Goal: Task Accomplishment & Management: Use online tool/utility

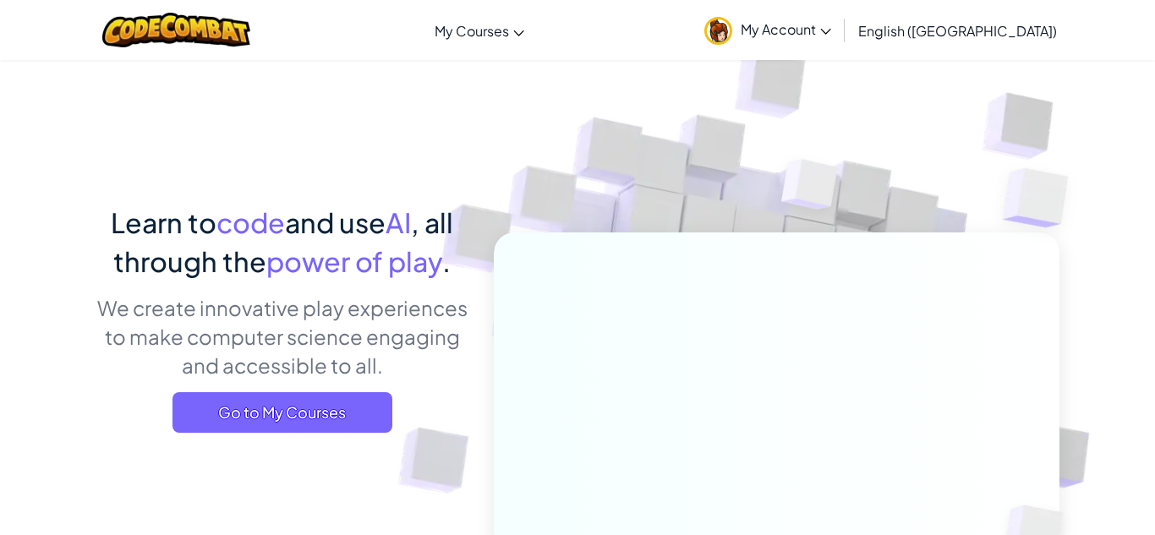
click at [831, 34] on span "My Account" at bounding box center [786, 29] width 90 height 18
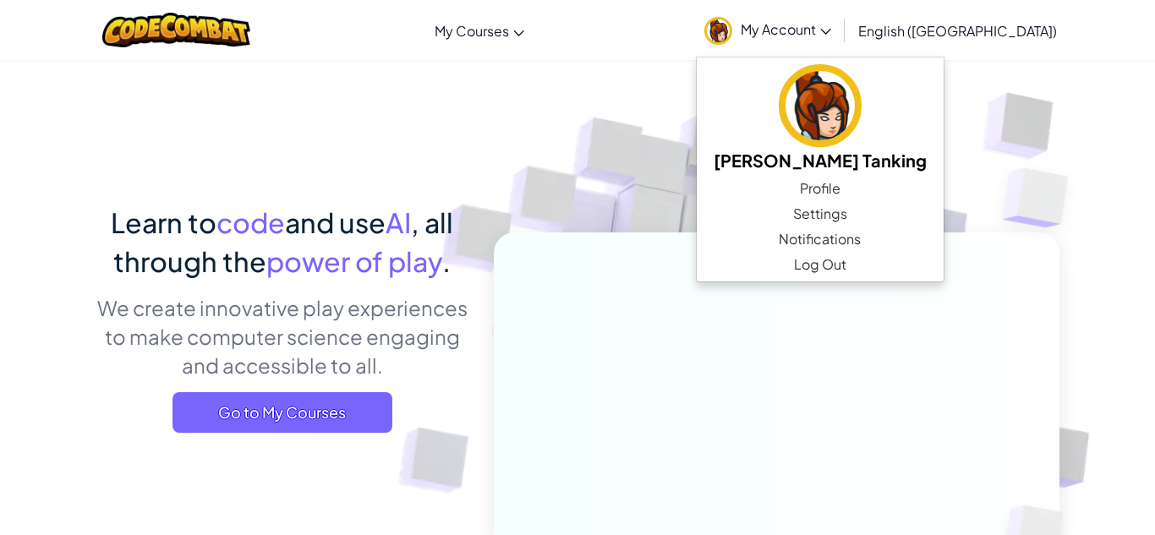
click at [666, 144] on img at bounding box center [765, 372] width 939 height 939
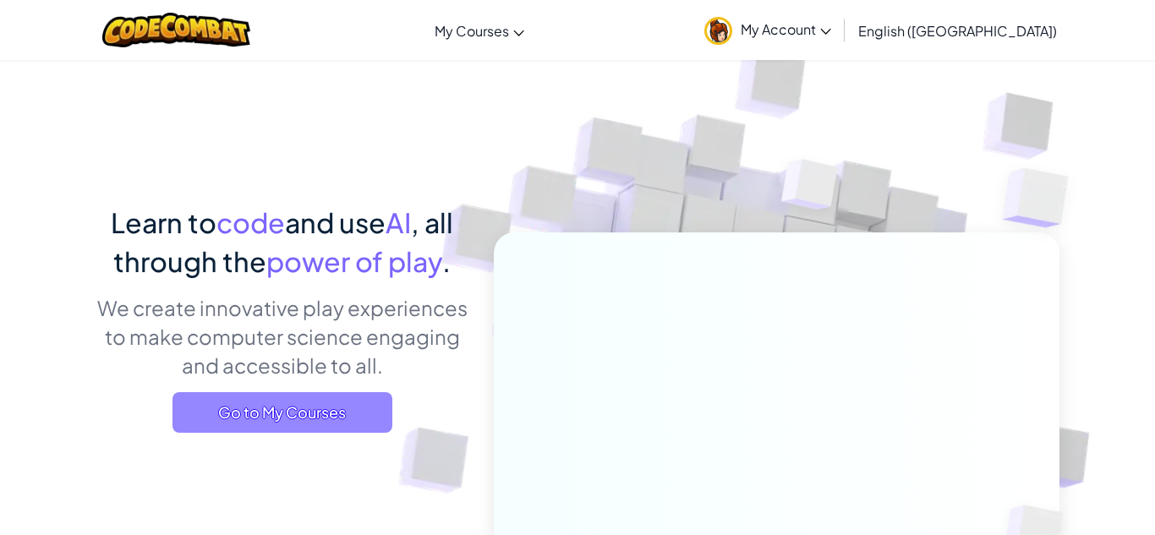
click at [276, 409] on span "Go to My Courses" at bounding box center [282, 412] width 220 height 41
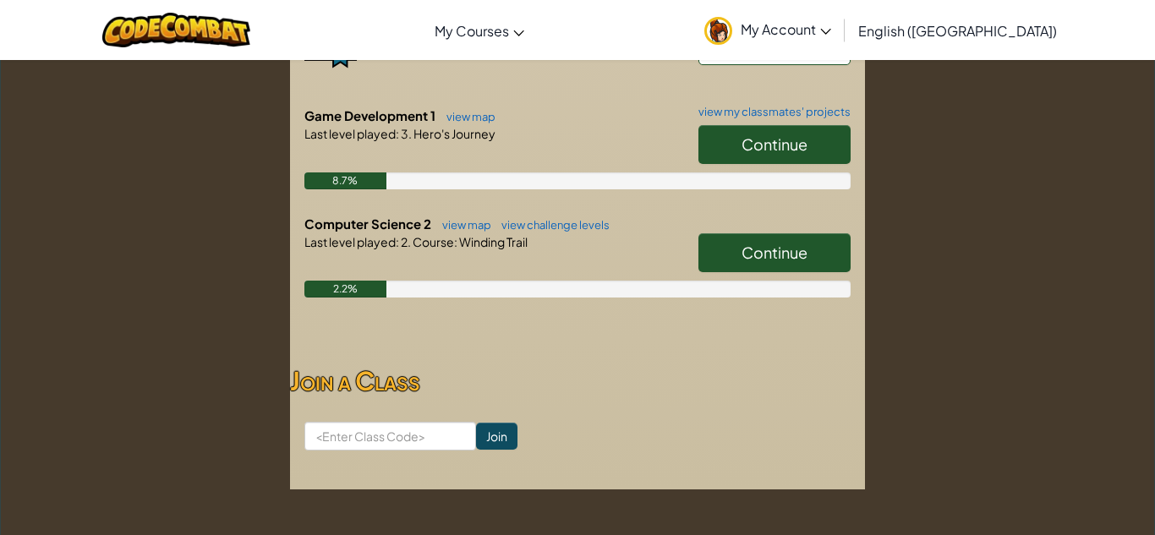
scroll to position [485, 0]
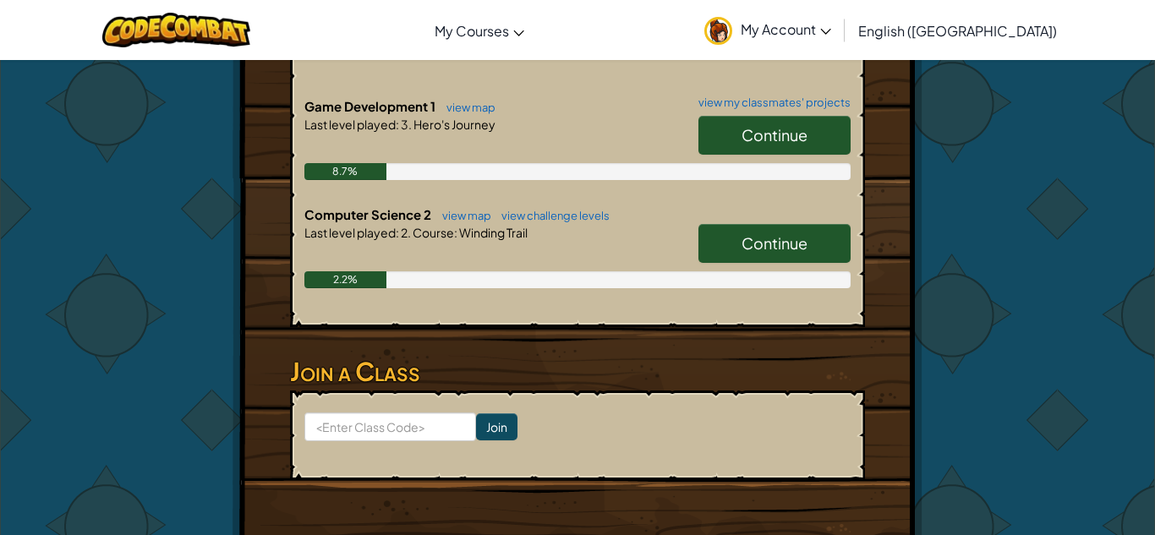
click at [790, 224] on link "Continue" at bounding box center [774, 243] width 152 height 39
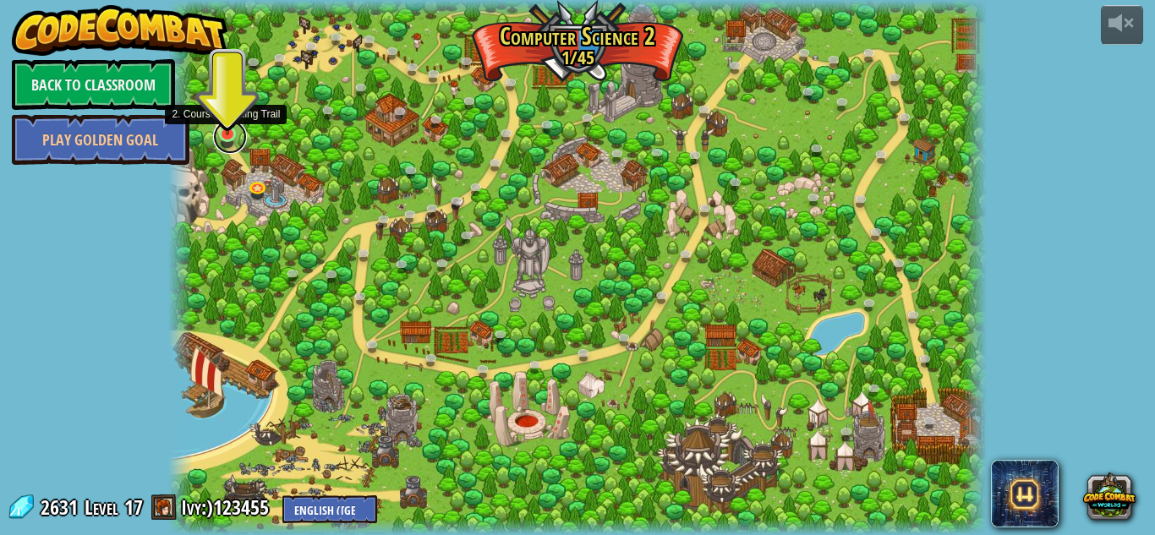
click at [232, 140] on link at bounding box center [230, 137] width 34 height 34
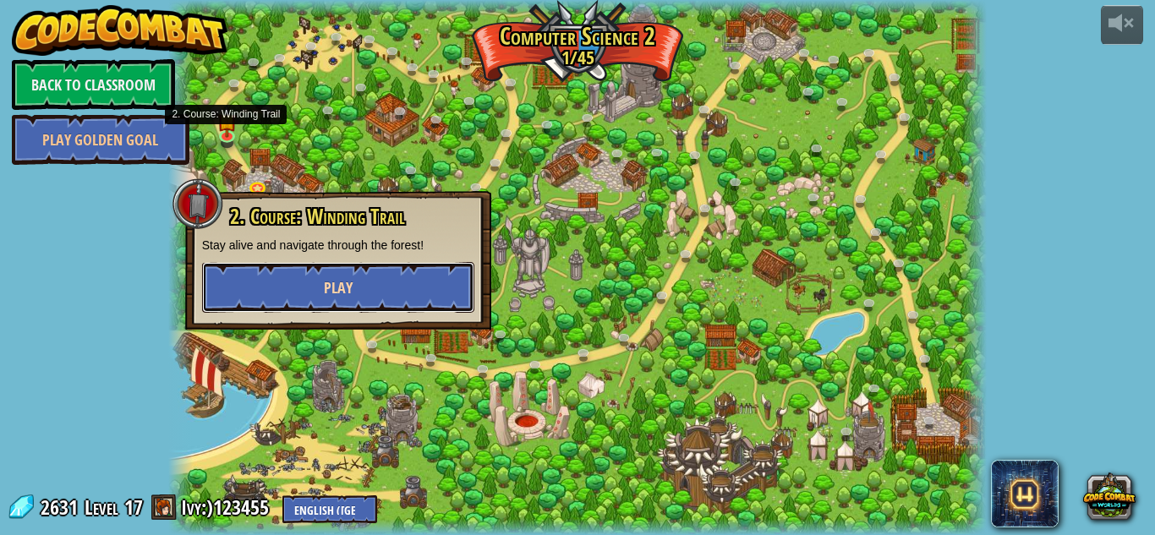
click at [333, 299] on button "Play" at bounding box center [338, 287] width 272 height 51
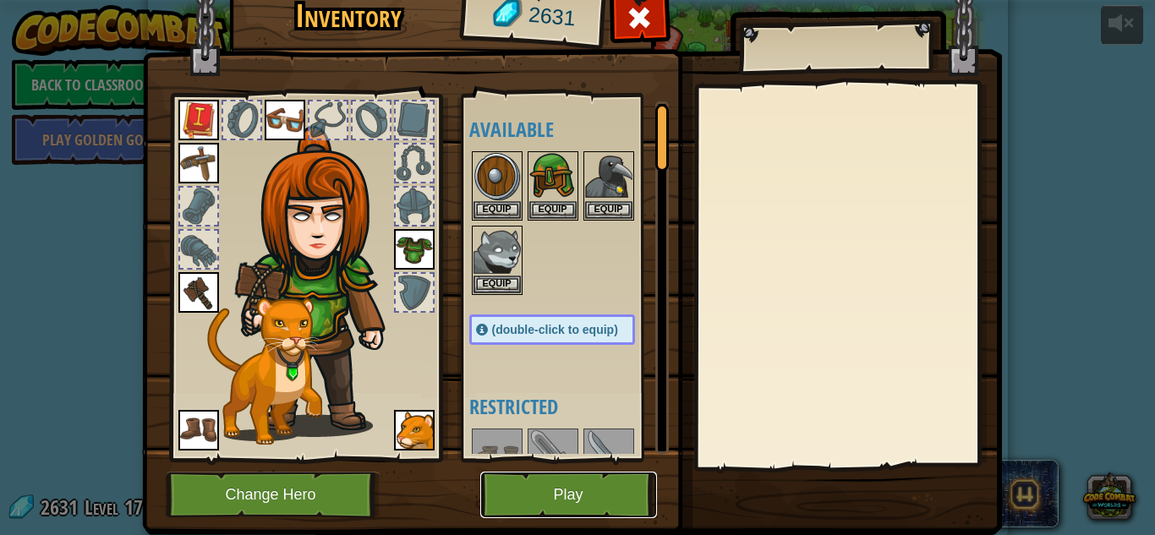
click at [560, 497] on button "Play" at bounding box center [568, 495] width 177 height 46
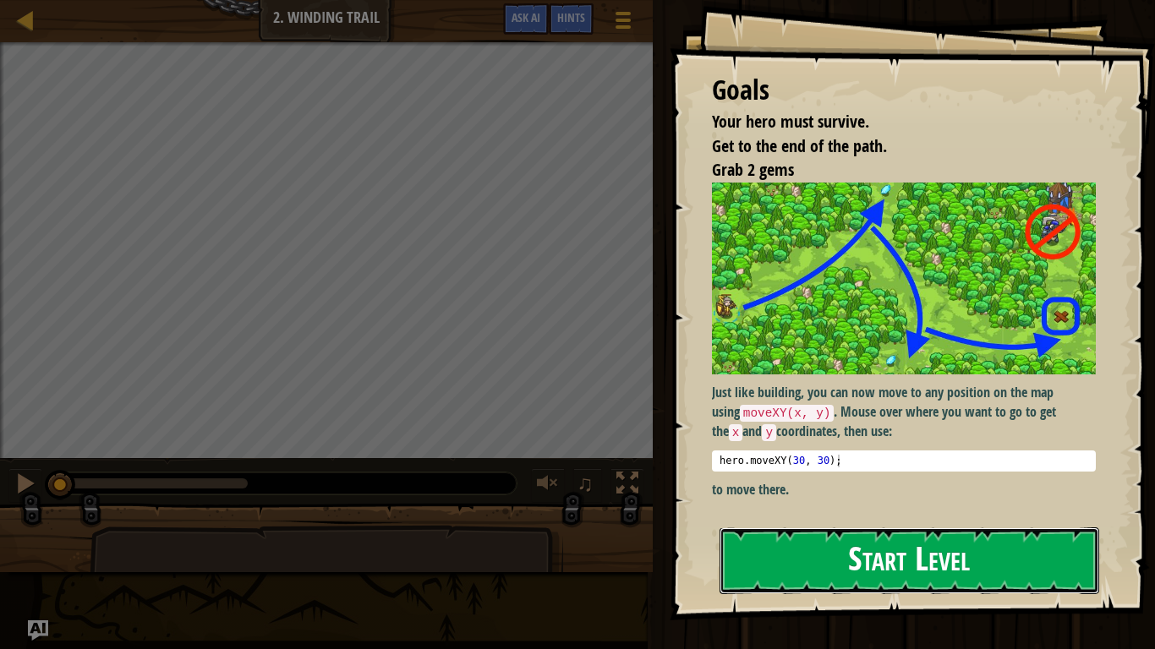
click at [799, 534] on button "Start Level" at bounding box center [909, 561] width 380 height 67
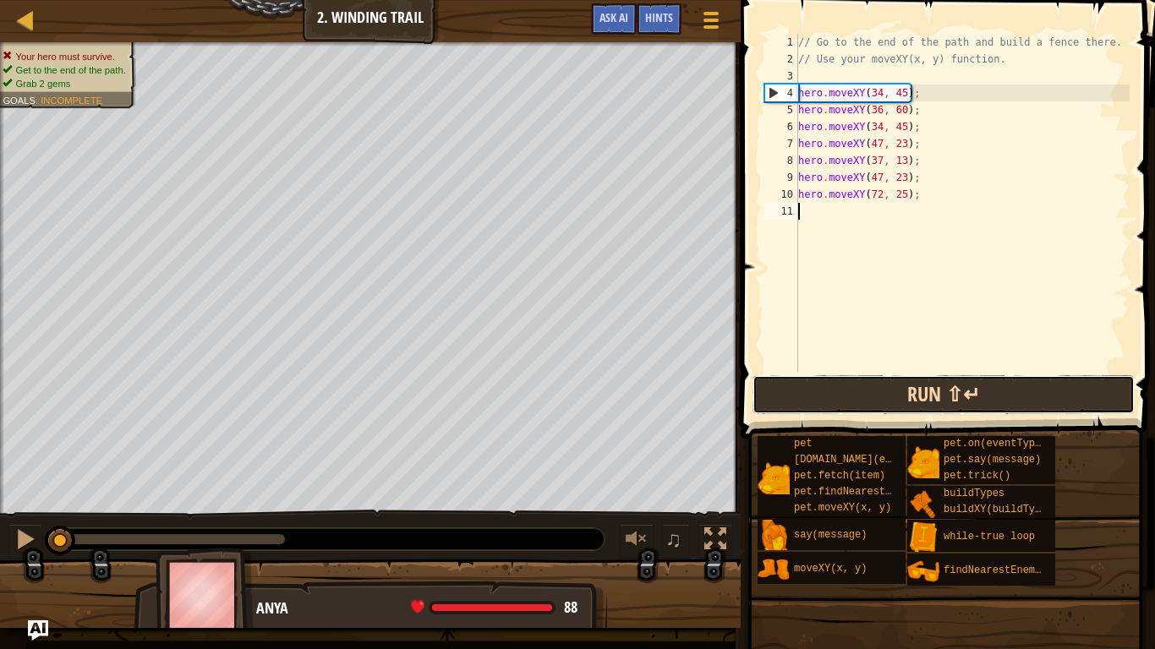
click at [854, 398] on button "Run ⇧↵" at bounding box center [943, 394] width 382 height 39
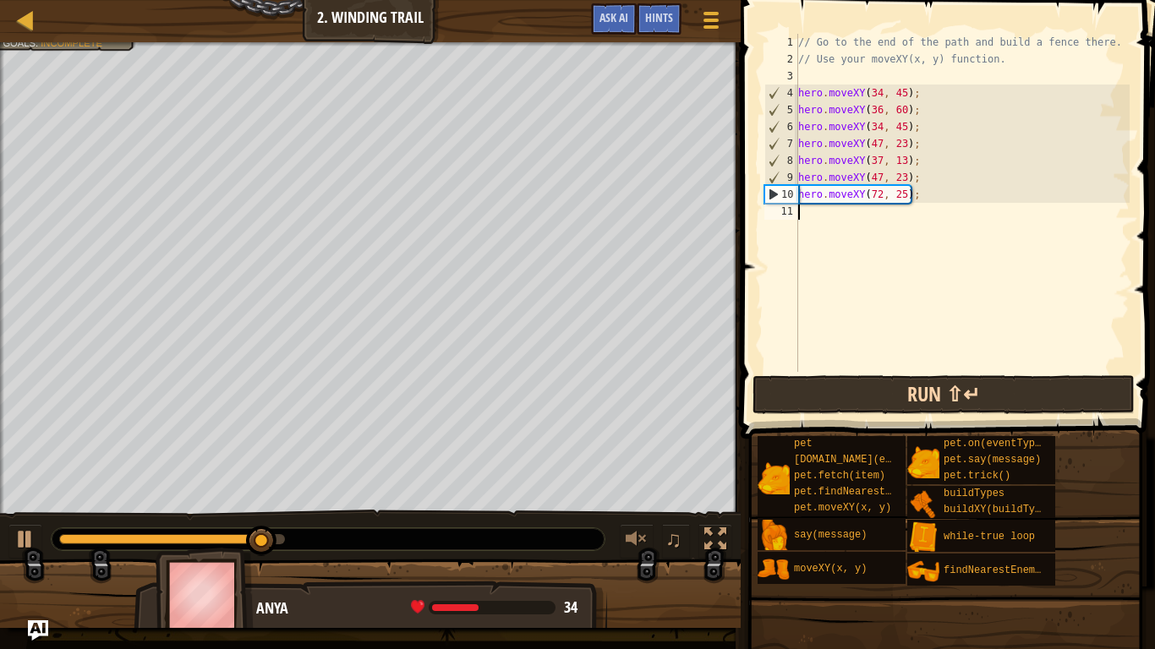
type textarea "h"
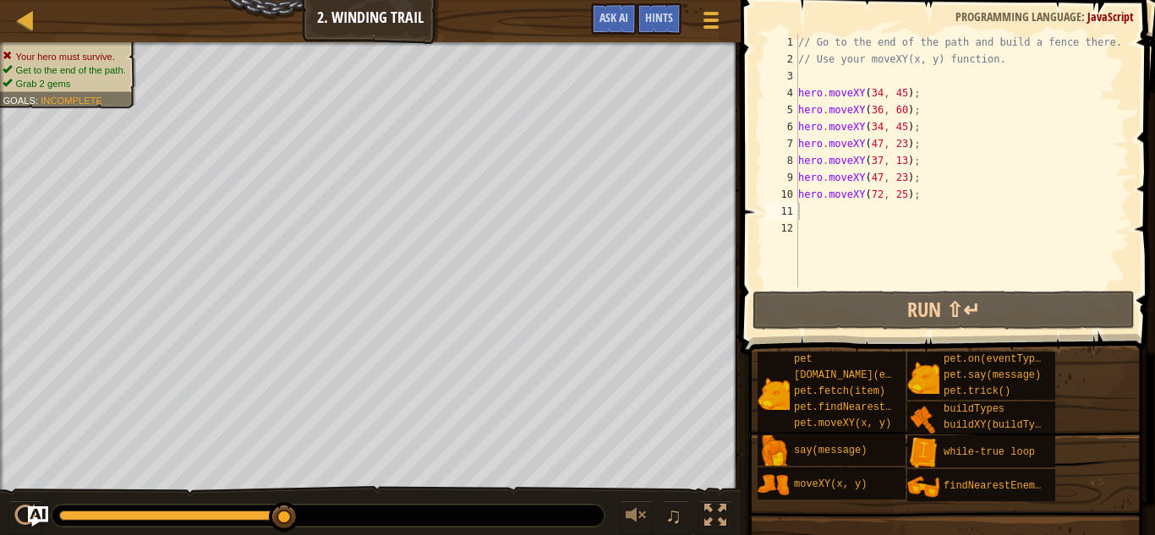
click at [367, 25] on div "Map Computer Science 2 2. Winding Trail Game Menu Done Hints Ask AI" at bounding box center [370, 21] width 741 height 42
click at [30, 17] on div at bounding box center [25, 19] width 21 height 21
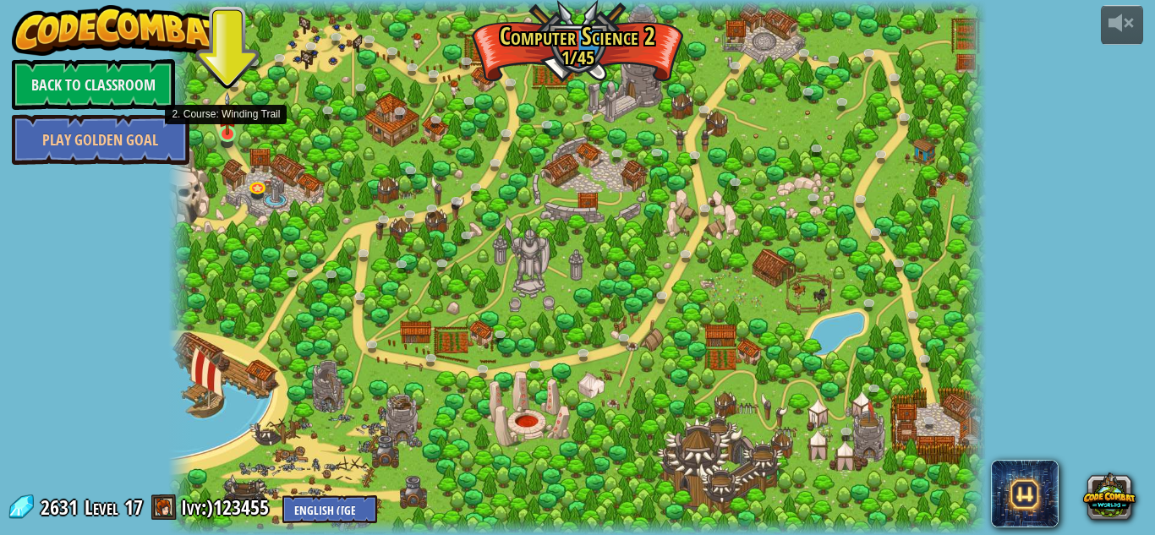
click at [218, 104] on img at bounding box center [227, 113] width 19 height 44
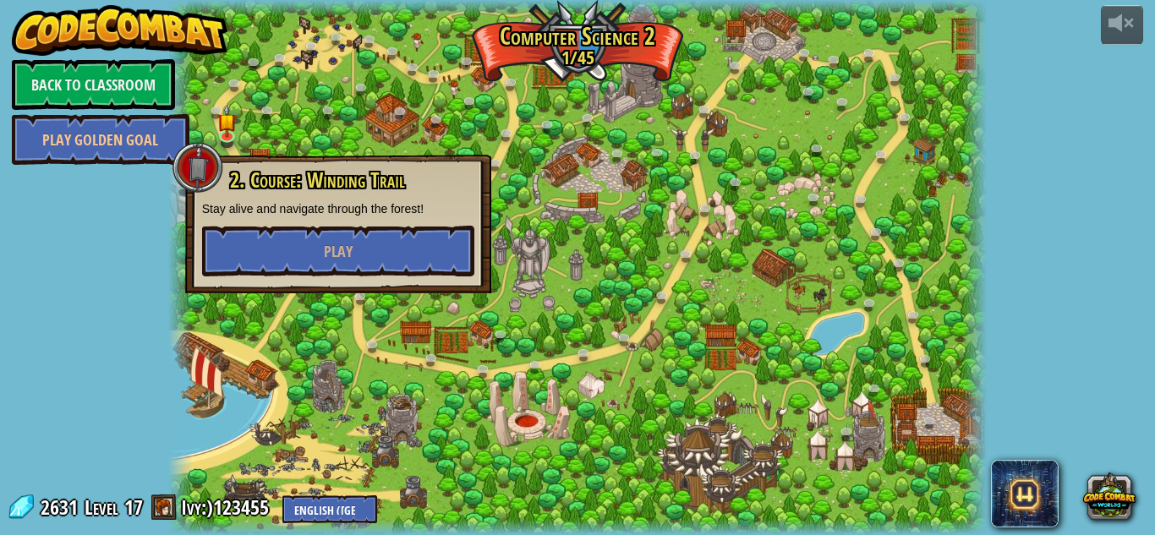
click at [217, 100] on div at bounding box center [577, 267] width 818 height 535
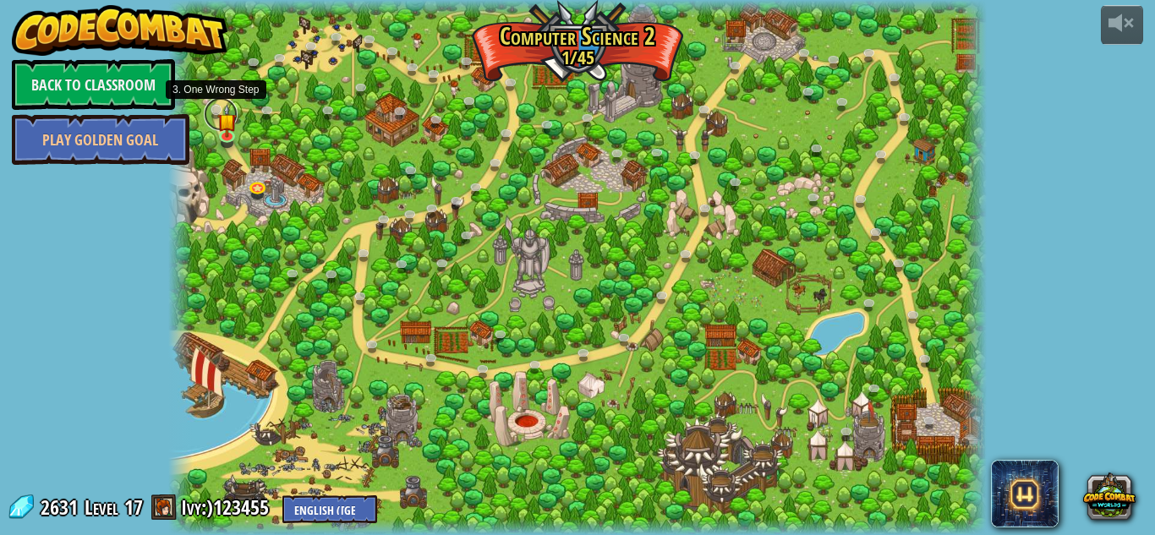
click at [216, 107] on link at bounding box center [221, 114] width 34 height 34
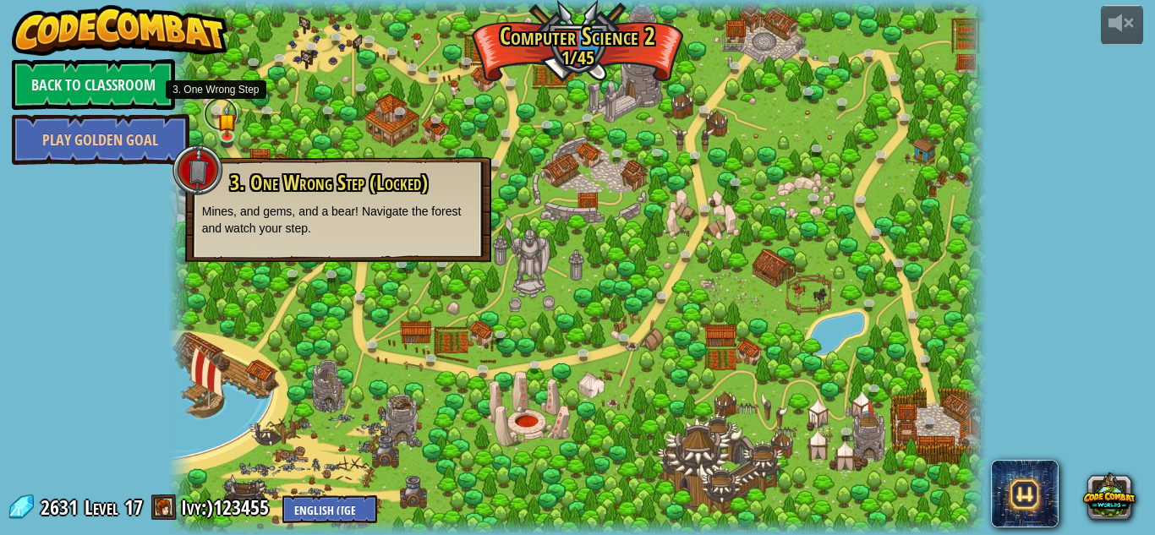
click at [216, 105] on link at bounding box center [221, 114] width 34 height 34
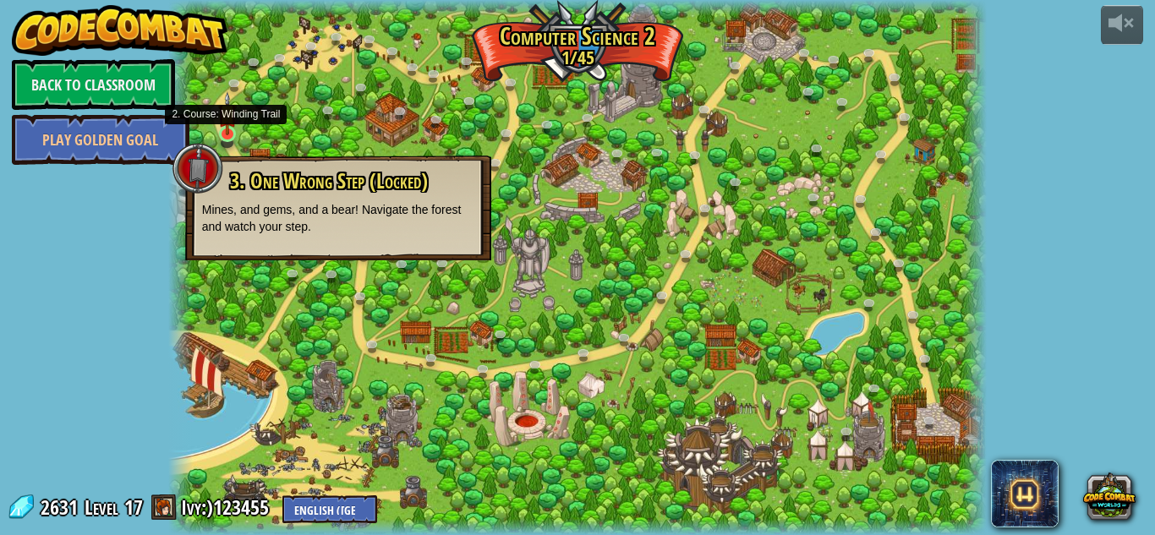
click at [218, 107] on img at bounding box center [227, 113] width 19 height 44
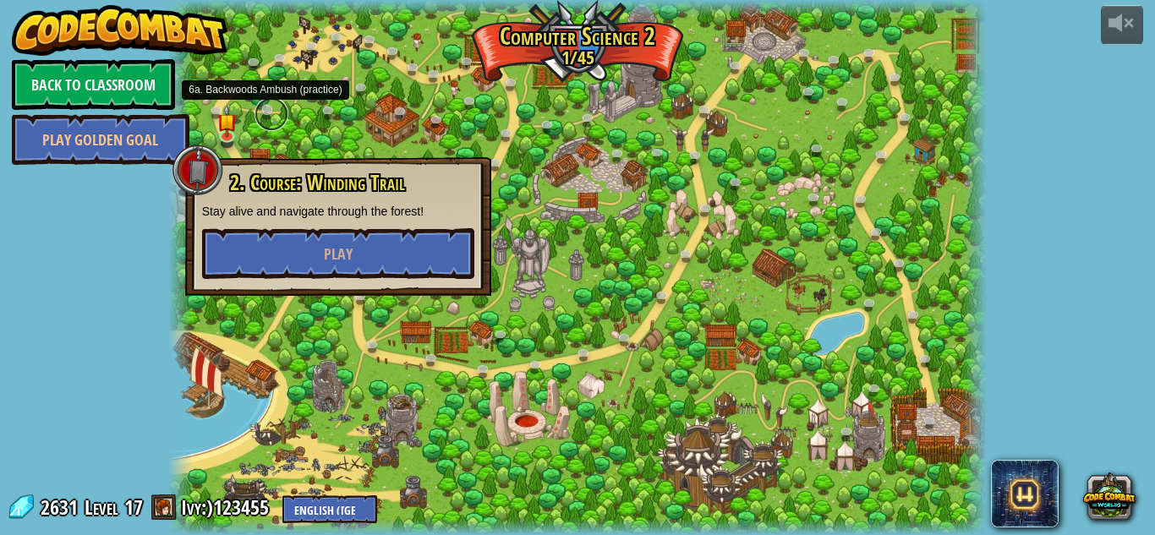
click at [267, 106] on link at bounding box center [271, 114] width 34 height 34
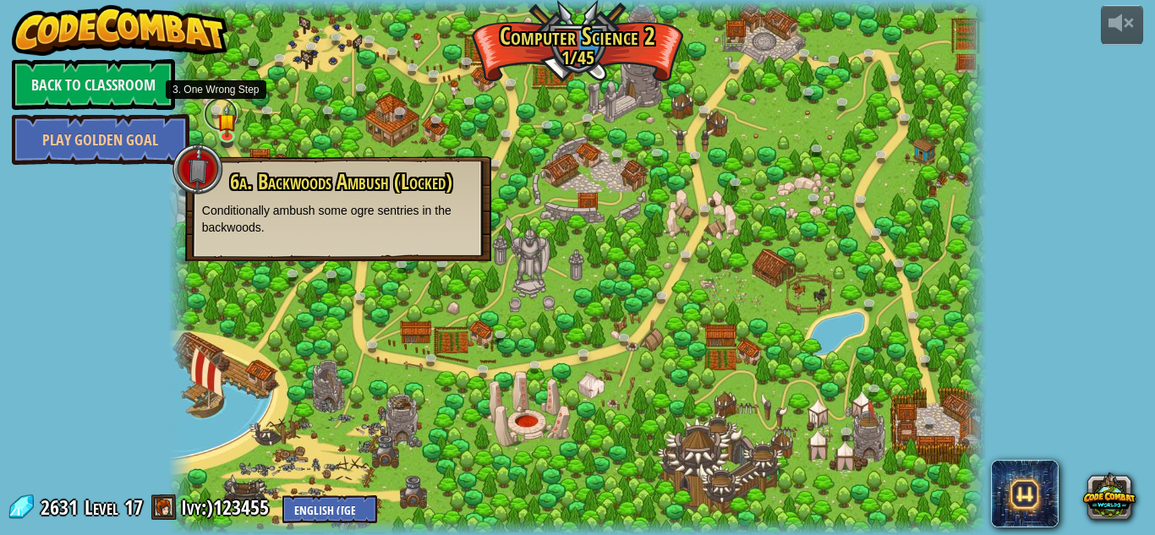
click at [214, 104] on link at bounding box center [221, 114] width 34 height 34
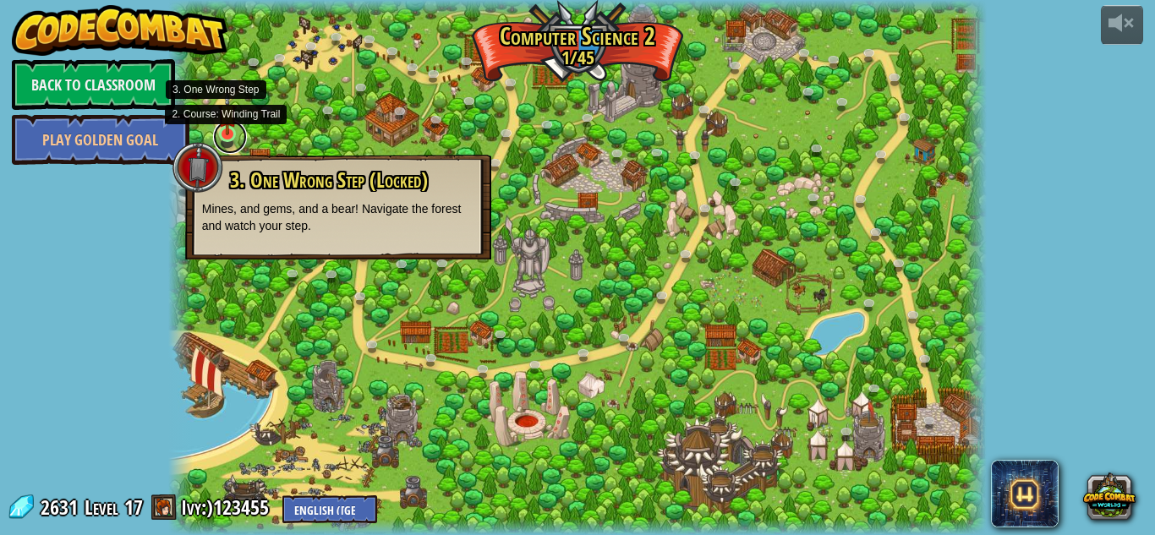
click at [227, 139] on link at bounding box center [230, 137] width 34 height 34
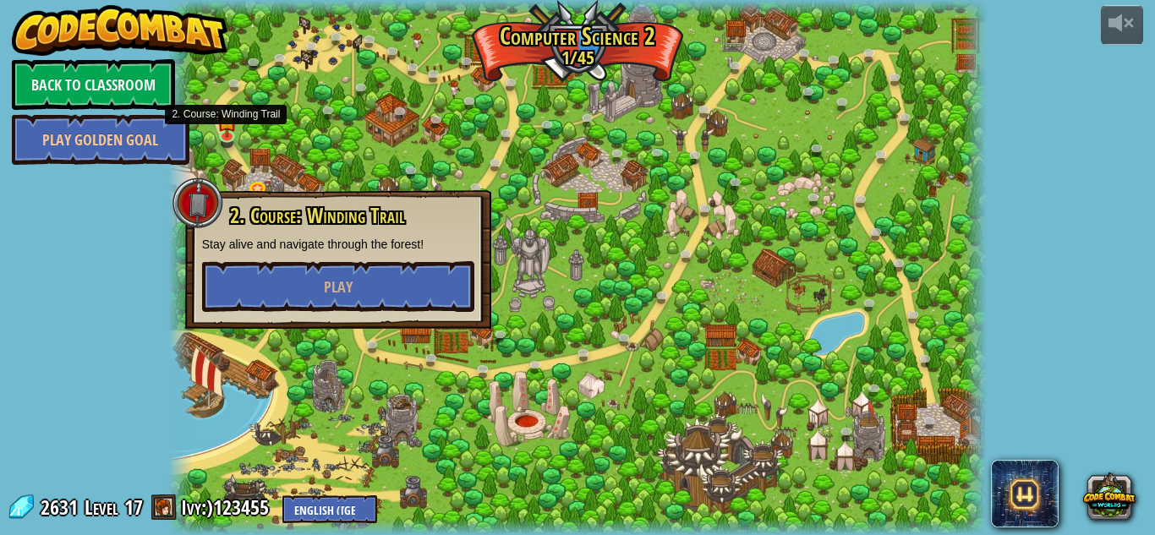
click at [326, 256] on div "2. Course: Winding Trail Stay alive and navigate through the forest! Play" at bounding box center [338, 258] width 272 height 107
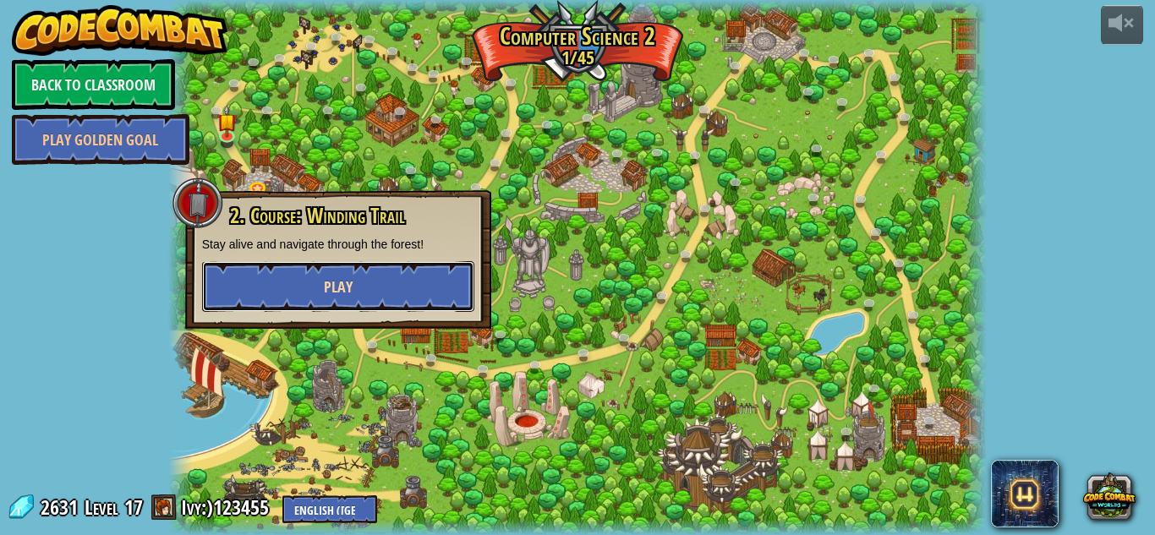
click at [331, 268] on button "Play" at bounding box center [338, 286] width 272 height 51
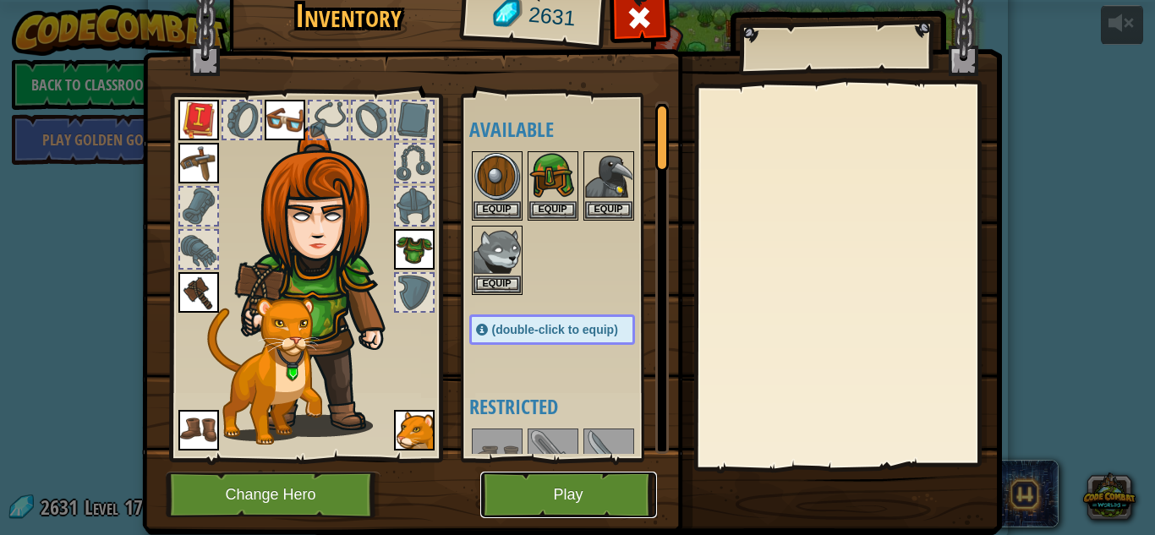
click at [567, 483] on button "Play" at bounding box center [568, 495] width 177 height 46
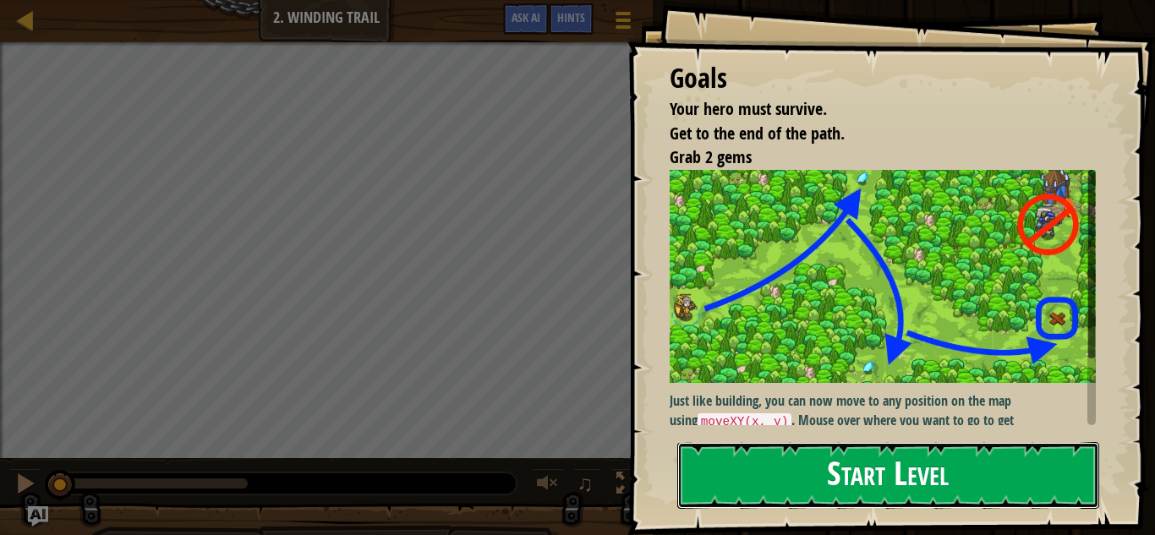
click at [774, 478] on button "Start Level" at bounding box center [888, 475] width 422 height 67
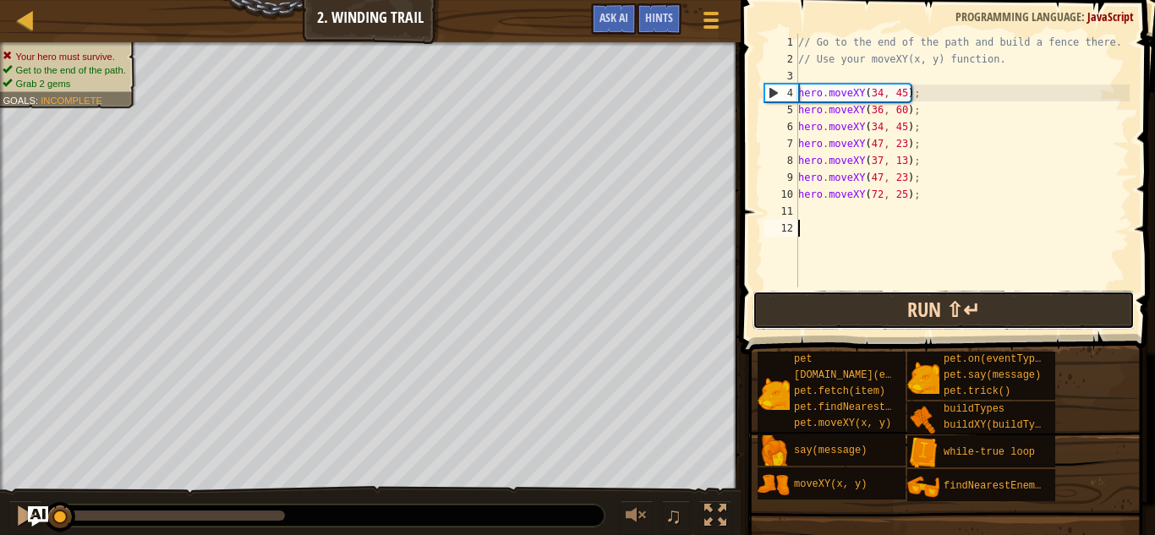
click at [859, 304] on button "Run ⇧↵" at bounding box center [943, 310] width 382 height 39
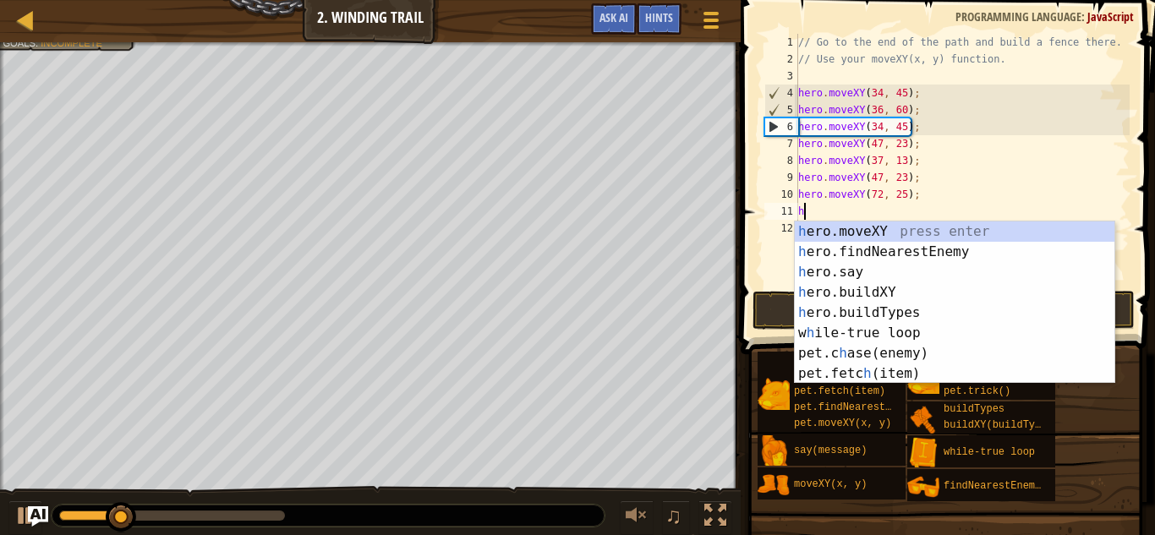
scroll to position [8, 0]
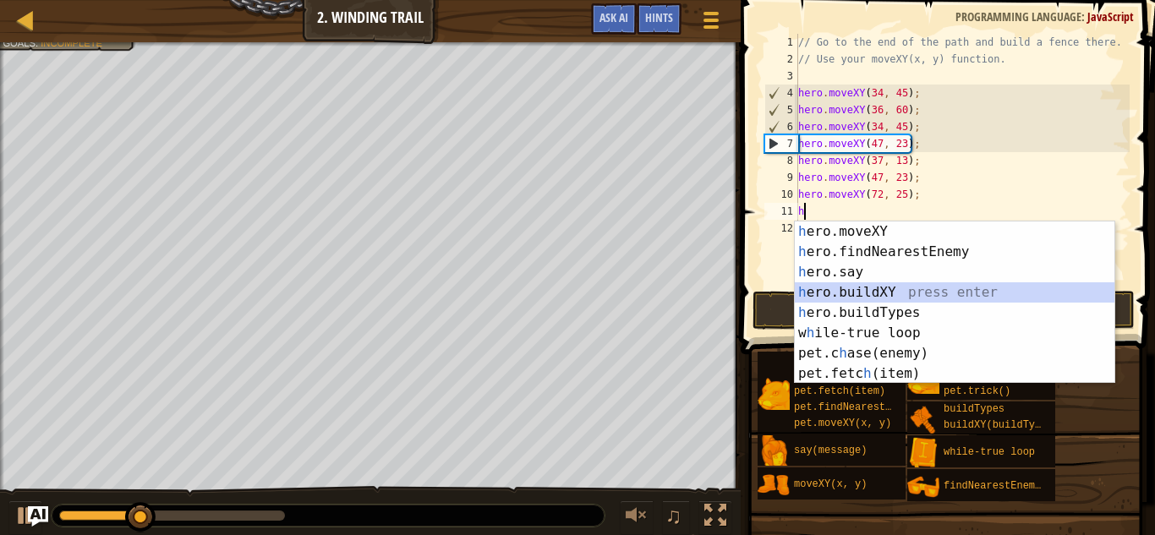
click at [947, 298] on div "h ero.moveXY press enter h ero.findNearestEnemy press enter h ero.say press ent…" at bounding box center [955, 322] width 320 height 203
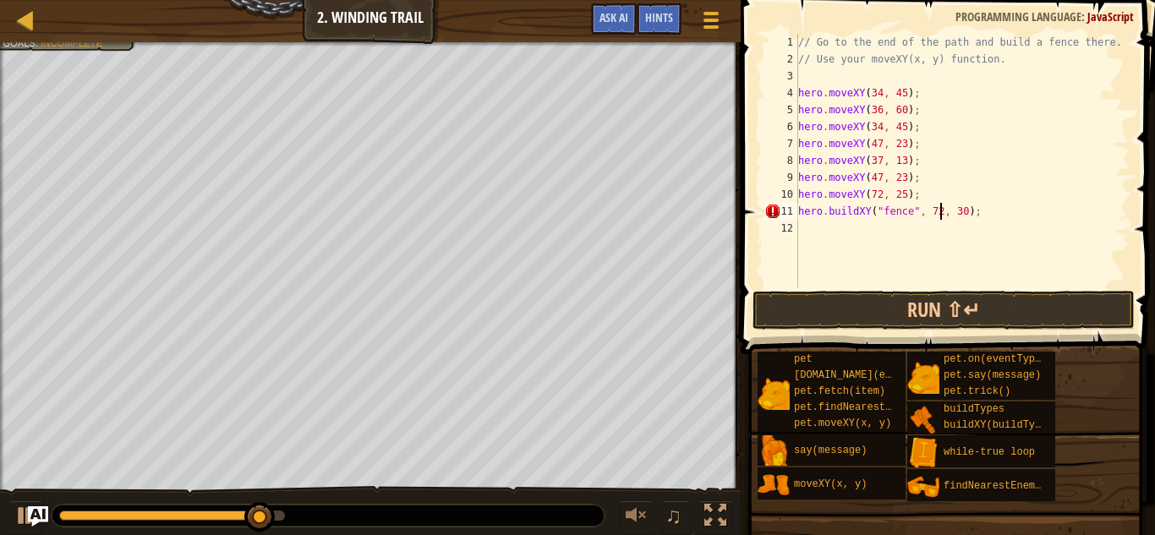
scroll to position [8, 21]
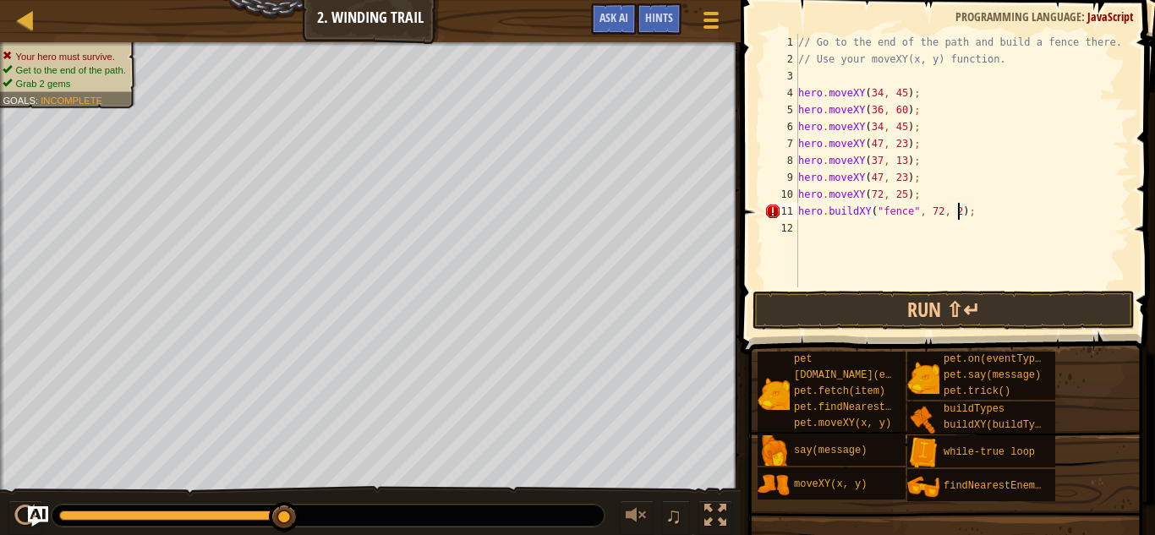
type textarea "hero.buildXY("fence", 72, 25);"
click at [822, 314] on button "Run ⇧↵" at bounding box center [943, 310] width 382 height 39
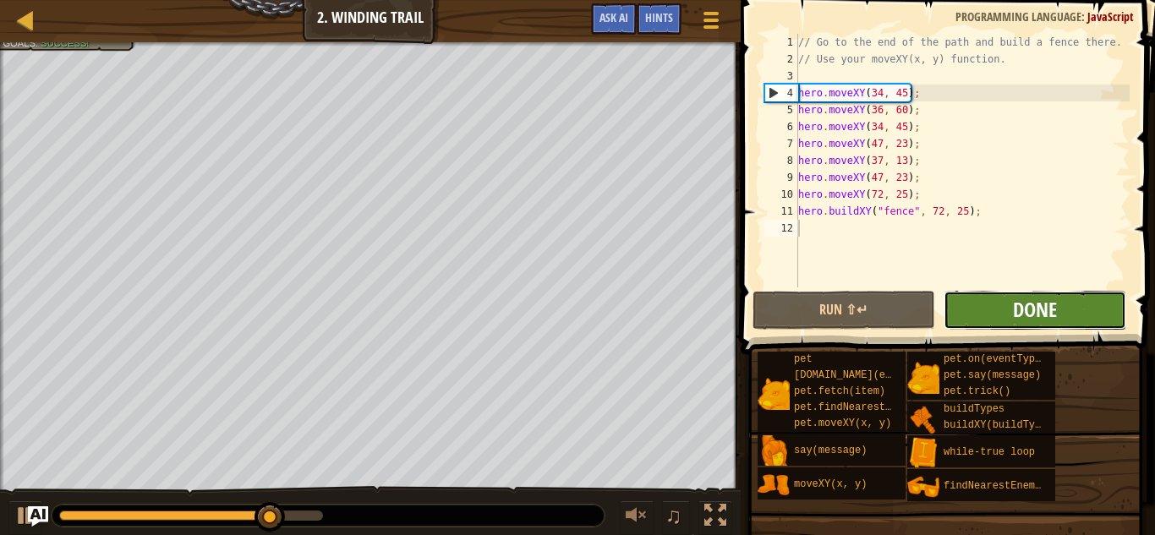
click at [1028, 298] on span "Done" at bounding box center [1035, 309] width 44 height 27
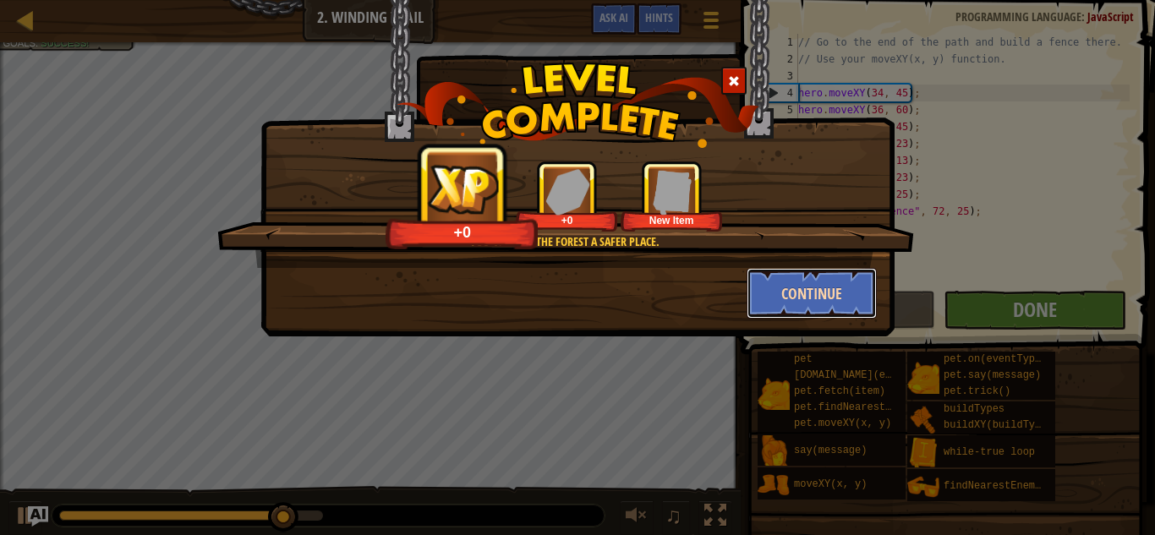
click at [793, 298] on button "Continue" at bounding box center [811, 293] width 131 height 51
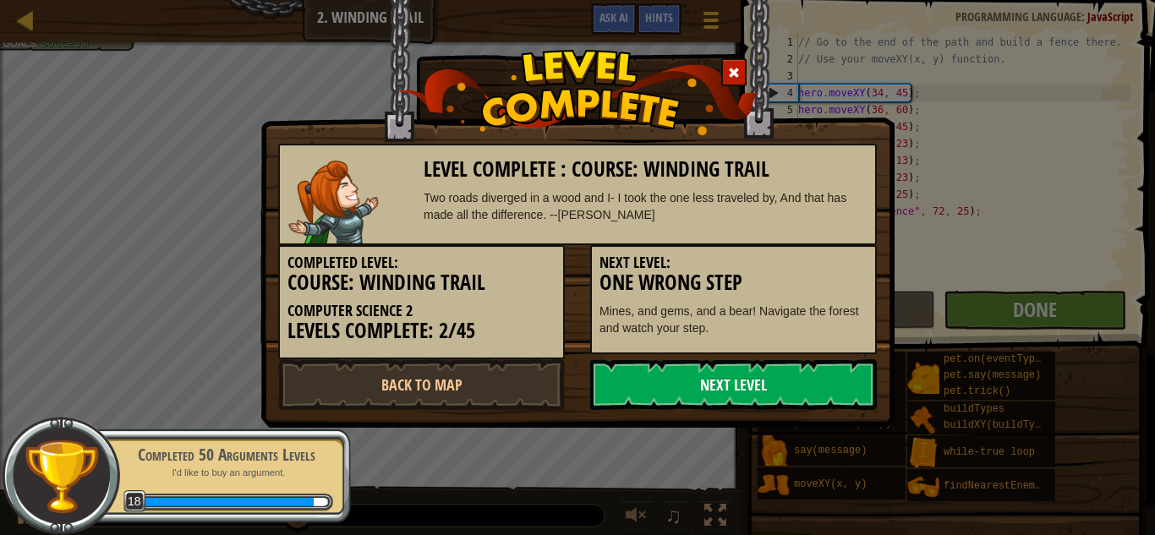
click at [757, 390] on link "Next Level" at bounding box center [733, 384] width 287 height 51
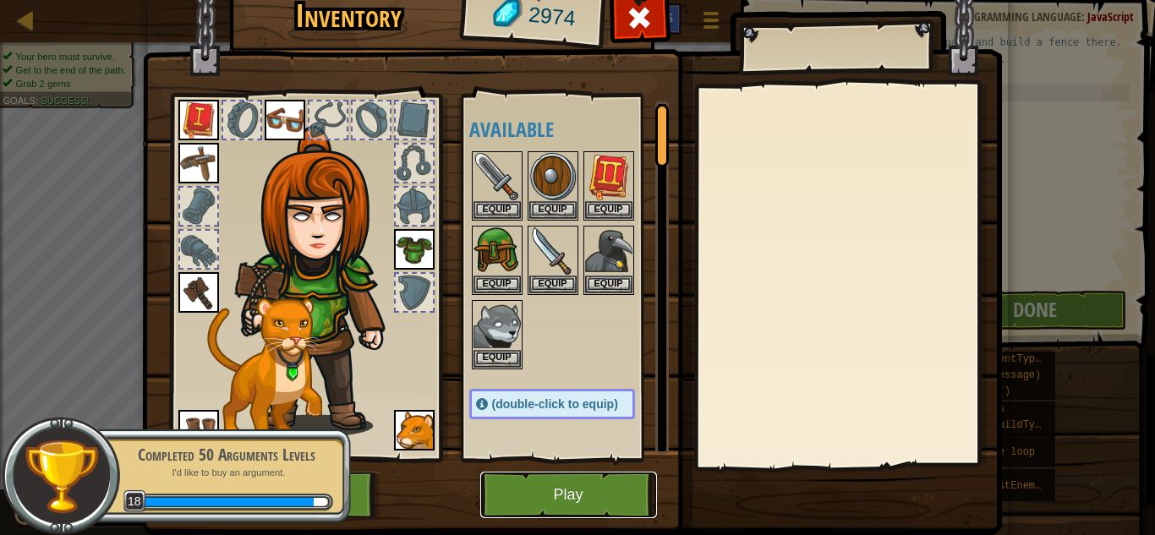
click at [590, 490] on button "Play" at bounding box center [568, 495] width 177 height 46
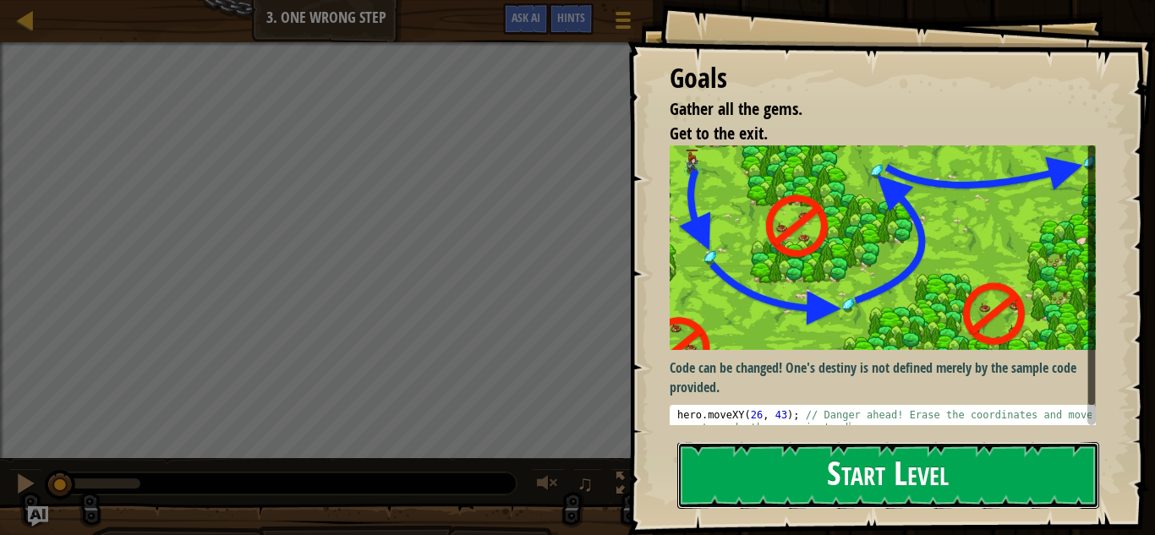
click at [743, 463] on button "Start Level" at bounding box center [888, 475] width 422 height 67
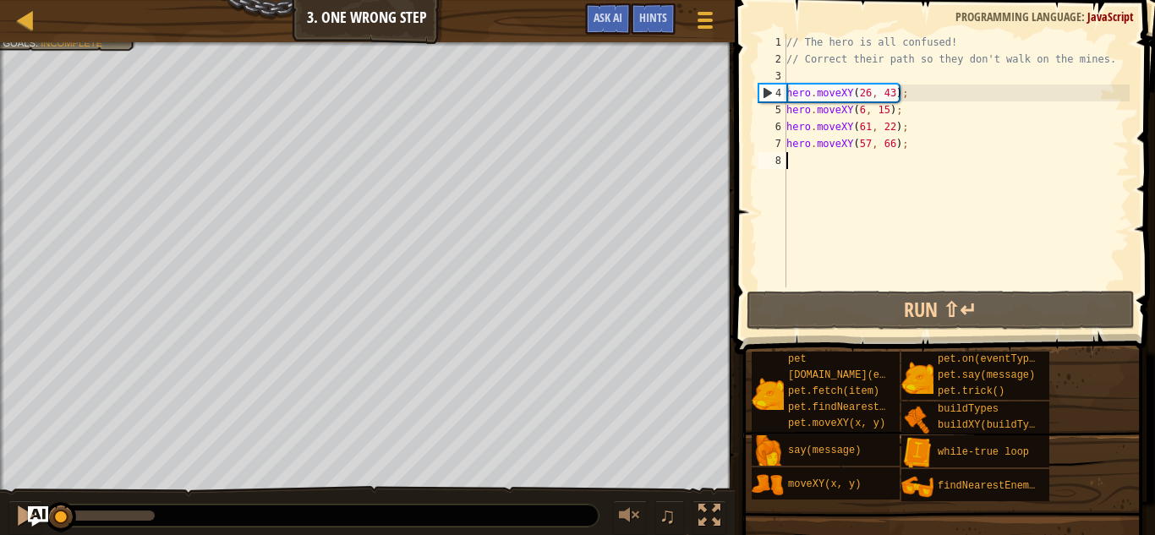
scroll to position [8, 0]
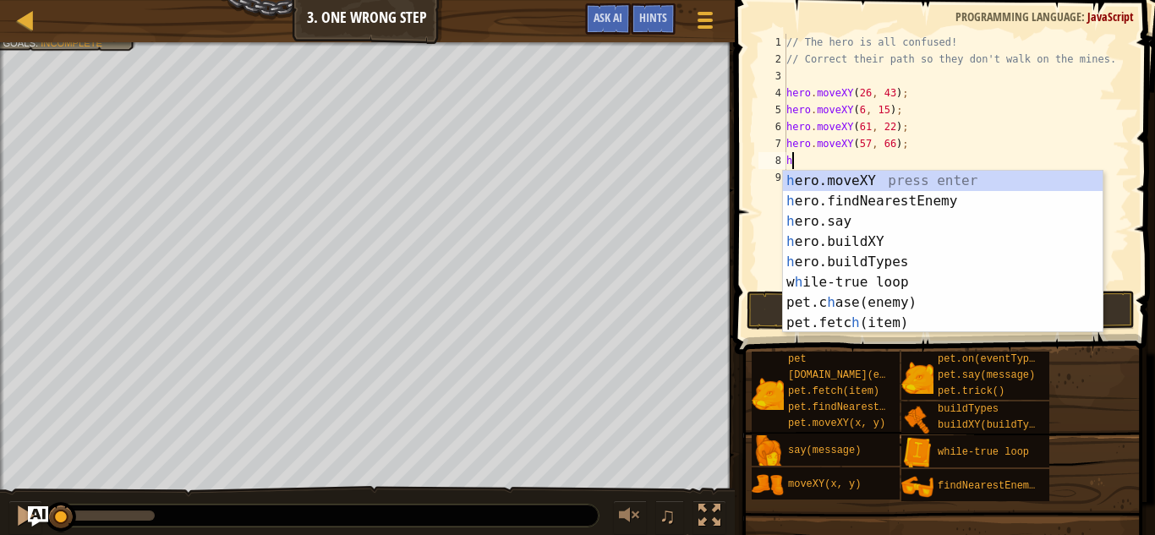
click at [989, 184] on div "h ero.moveXY press enter h ero.findNearestEnemy press enter h ero.say press ent…" at bounding box center [943, 272] width 320 height 203
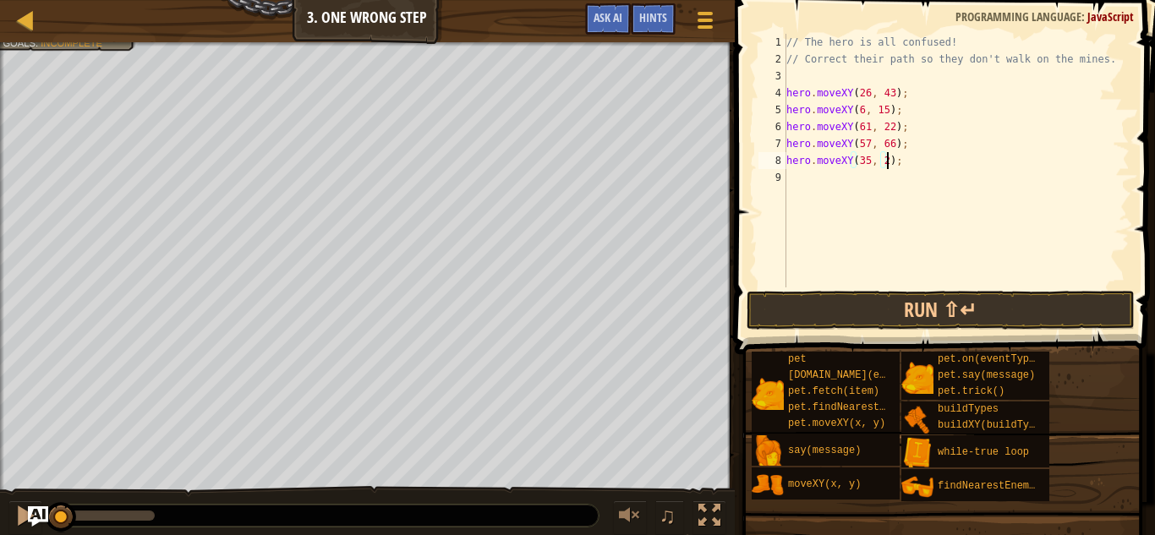
scroll to position [8, 15]
type textarea "hero.moveXY(35, 25);"
type textarea "h"
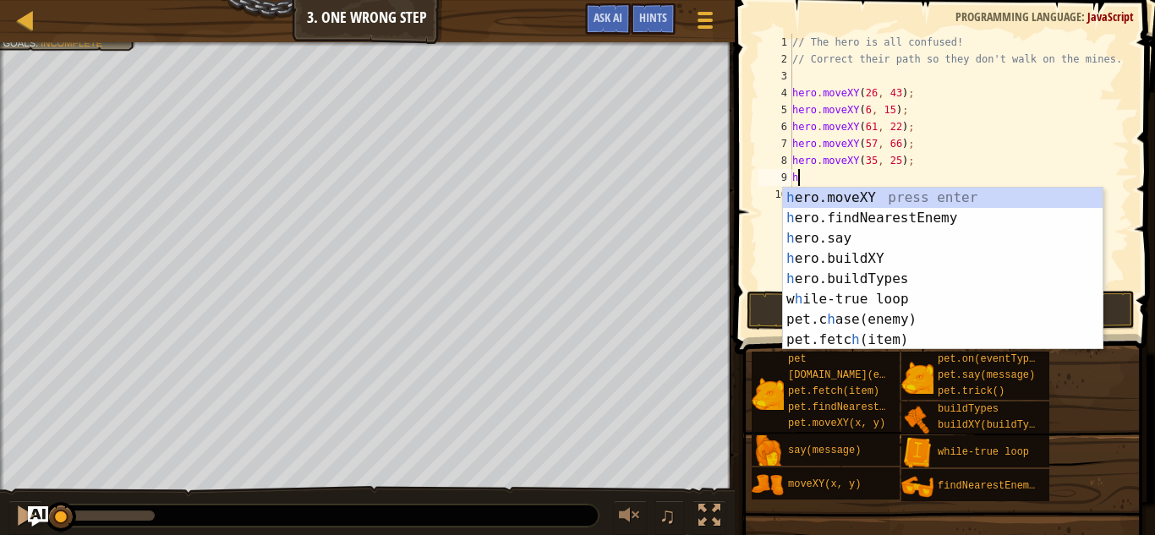
click at [934, 211] on div "h ero.moveXY press enter h ero.findNearestEnemy press enter h ero.say press ent…" at bounding box center [943, 289] width 320 height 203
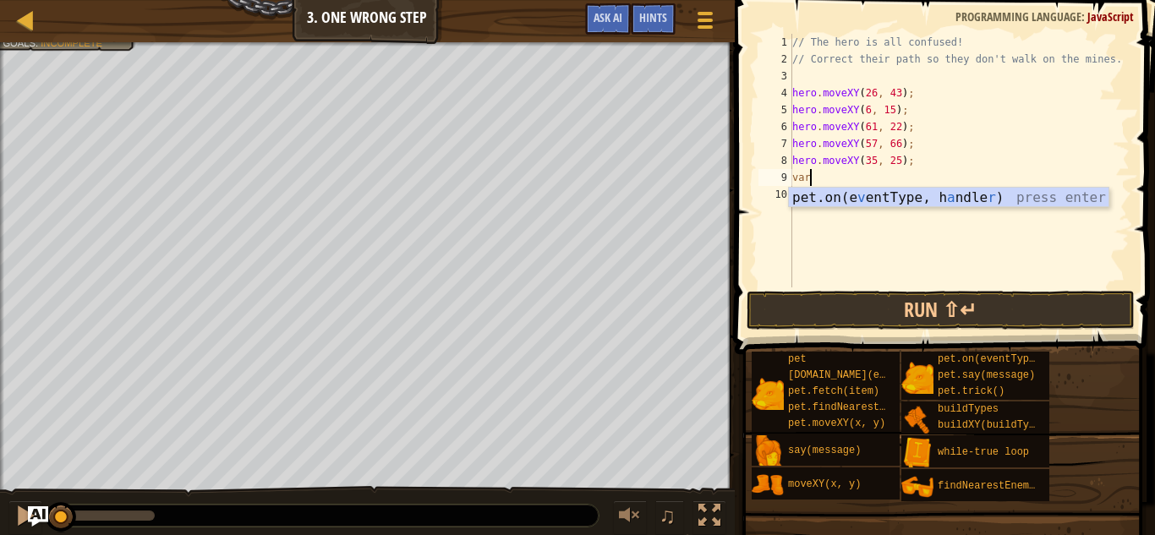
type textarea "v"
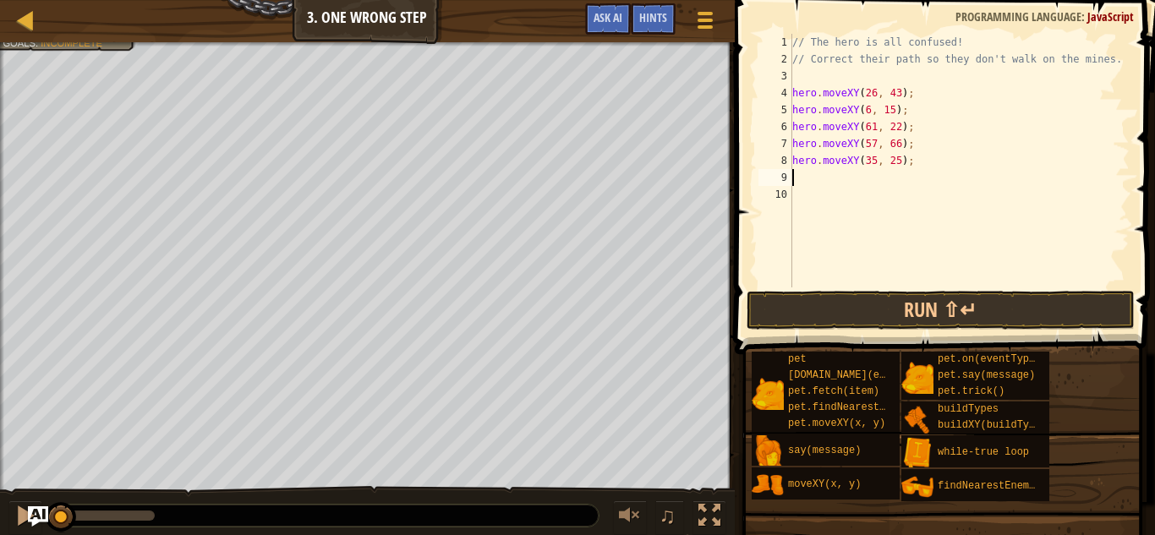
type textarea "h"
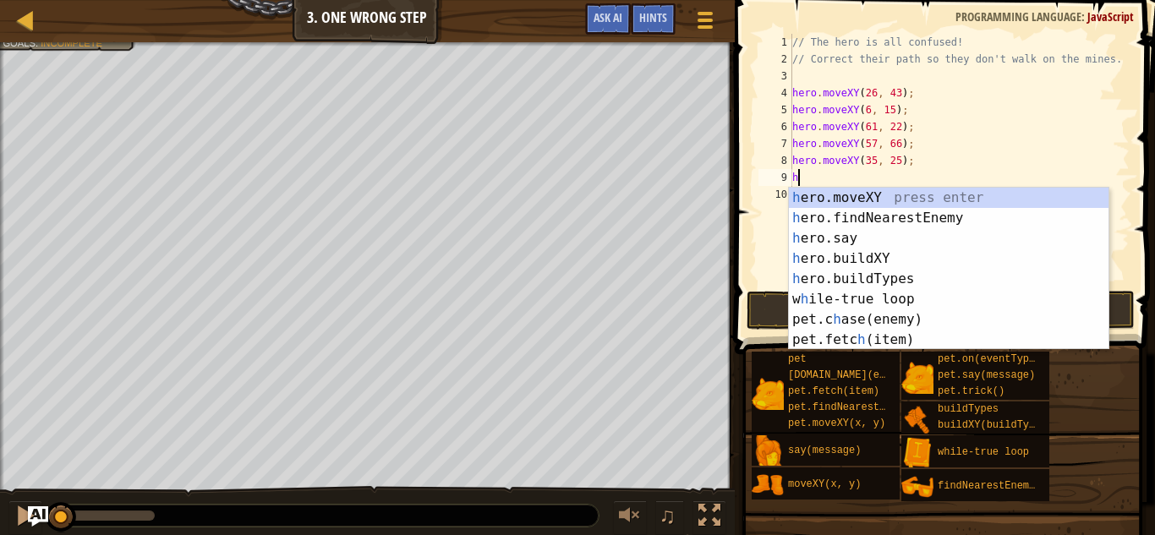
click at [932, 208] on div "h ero.moveXY press enter h ero.findNearestEnemy press enter h ero.say press ent…" at bounding box center [949, 289] width 320 height 203
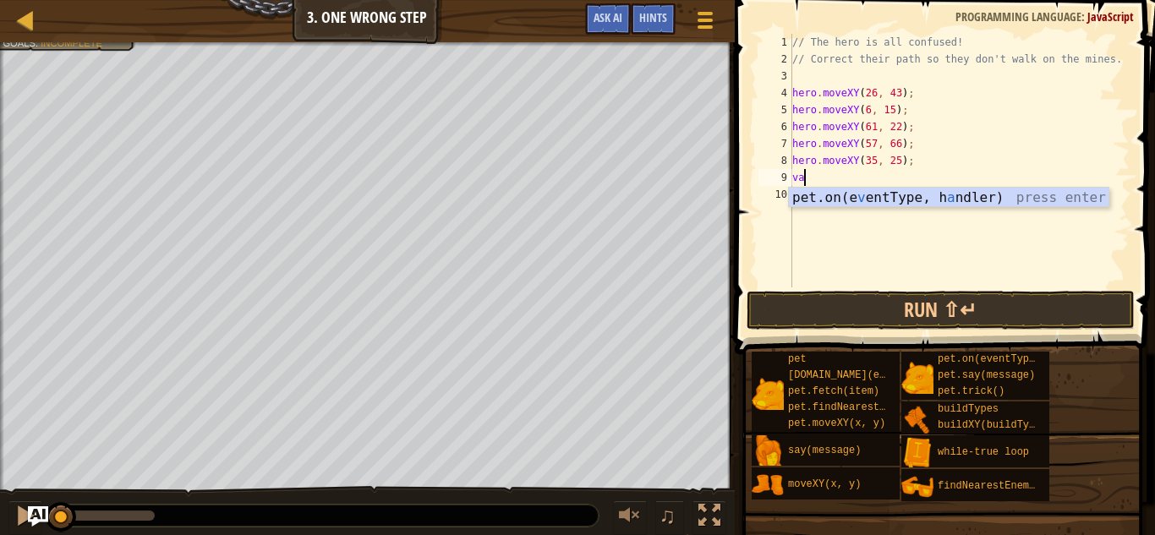
type textarea "v"
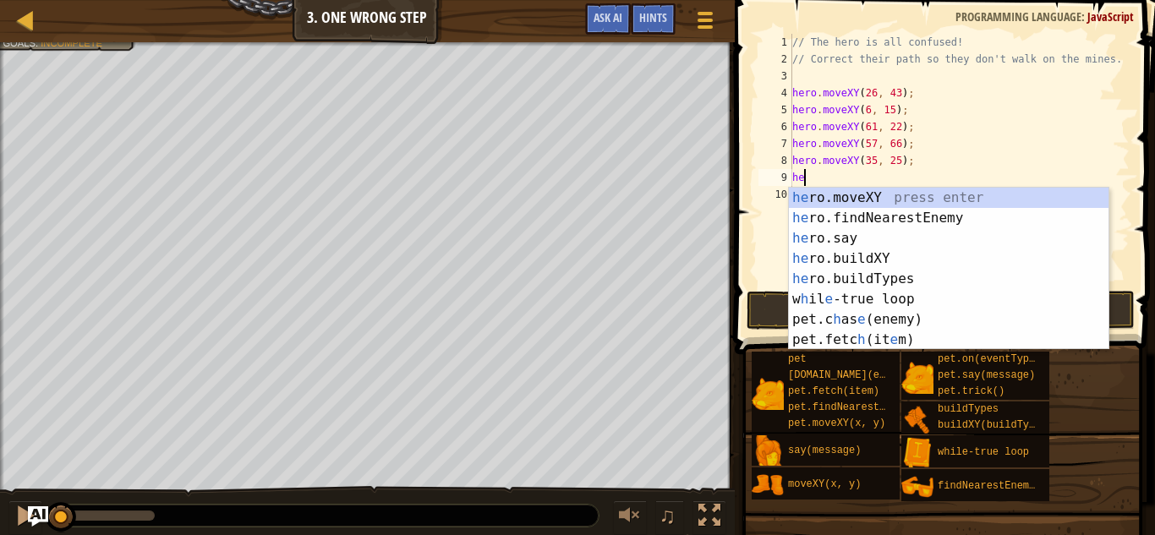
scroll to position [8, 2]
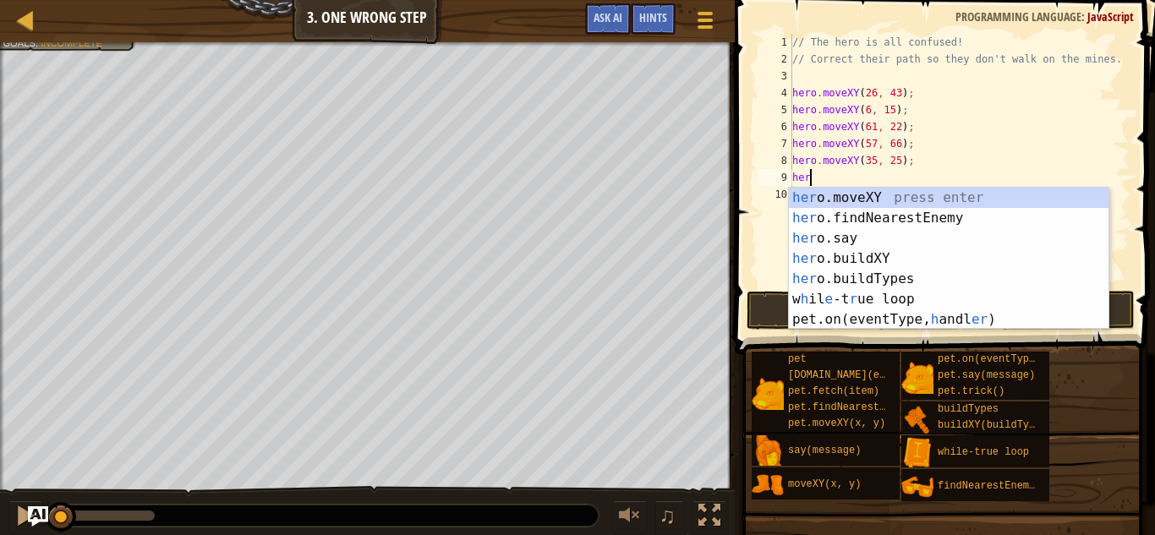
click at [960, 199] on div "her o.moveXY press enter her o.findNearestEnemy press enter her o.say press ent…" at bounding box center [949, 279] width 320 height 183
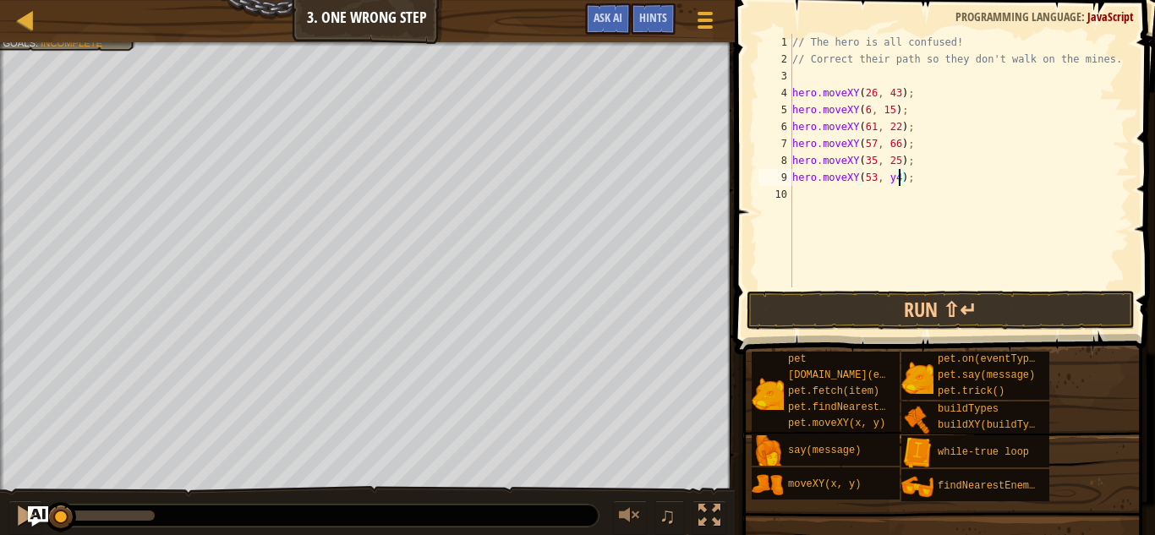
scroll to position [8, 15]
type textarea "hero.moveXY(53, 45);"
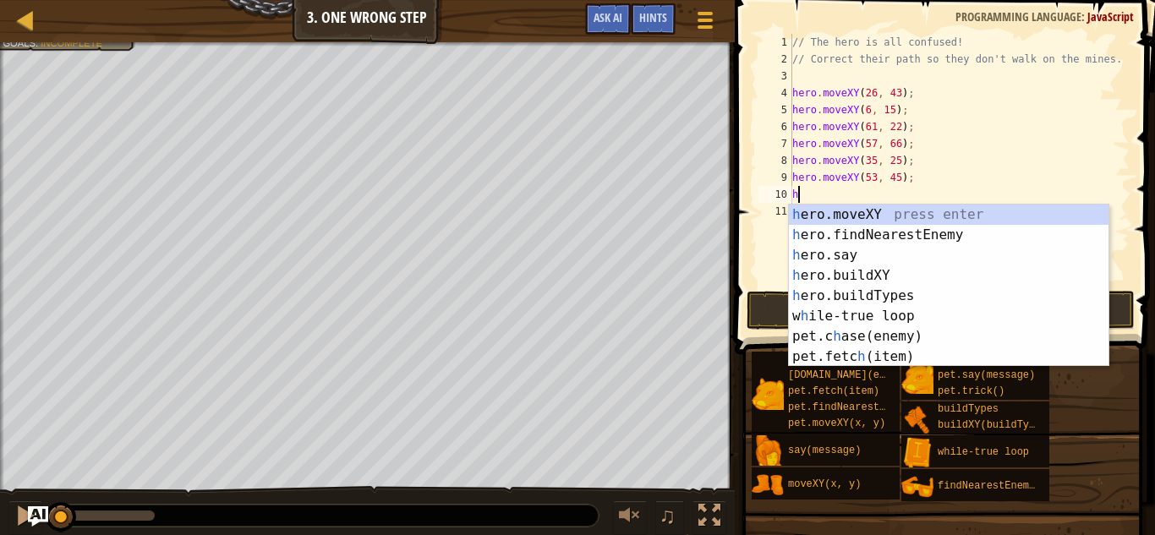
click at [993, 211] on div "h ero.moveXY press enter h ero.findNearestEnemy press enter h ero.say press ent…" at bounding box center [949, 306] width 320 height 203
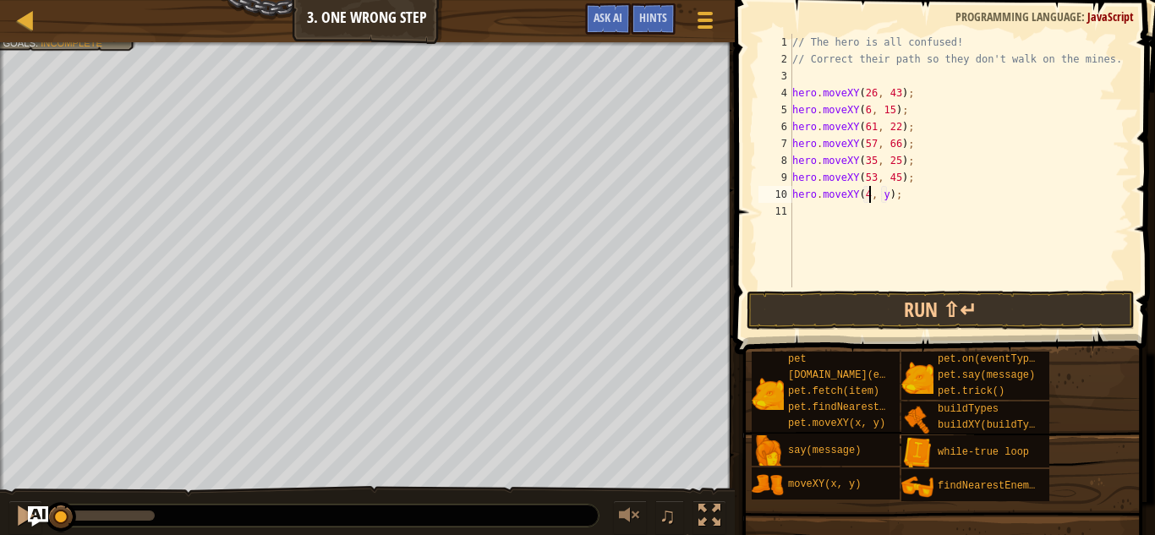
scroll to position [8, 12]
type textarea "hero.moveXY(40, 56);"
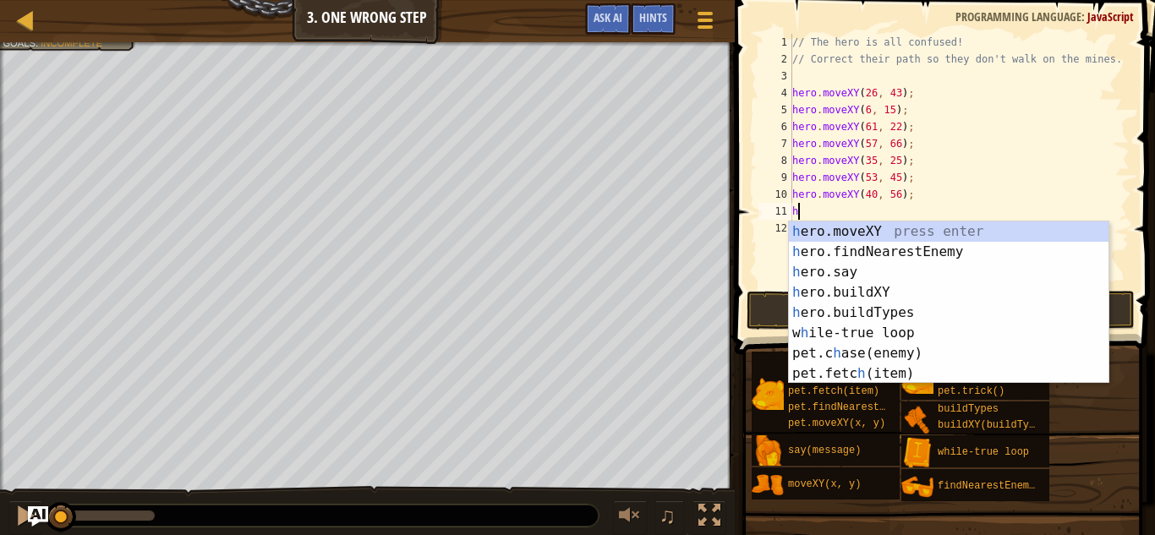
click at [1020, 227] on div "h ero.moveXY press enter h ero.findNearestEnemy press enter h ero.say press ent…" at bounding box center [949, 322] width 320 height 203
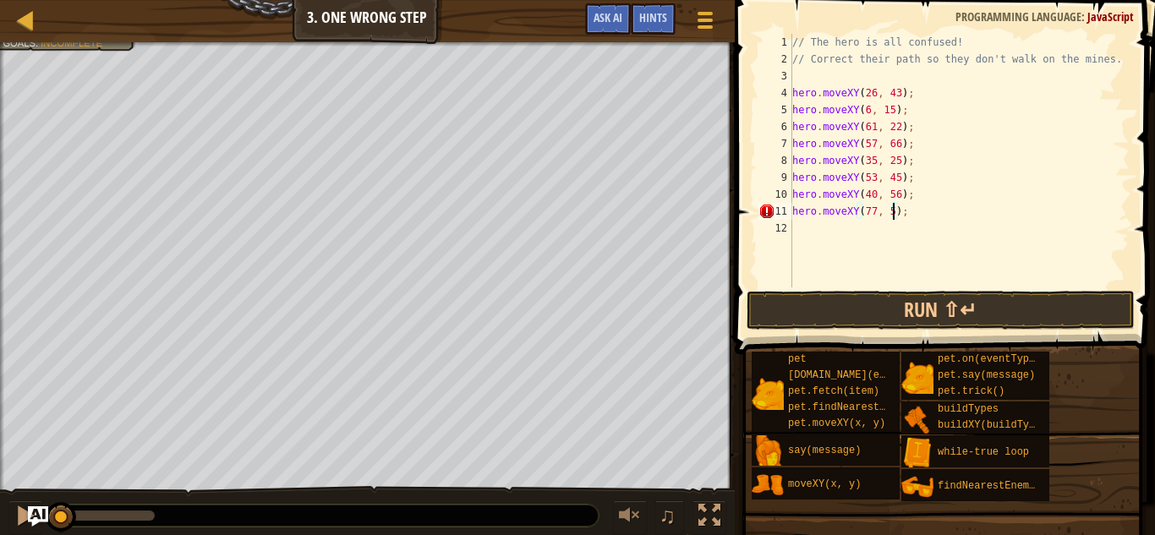
scroll to position [8, 15]
click at [853, 317] on button "Run ⇧↵" at bounding box center [940, 310] width 388 height 39
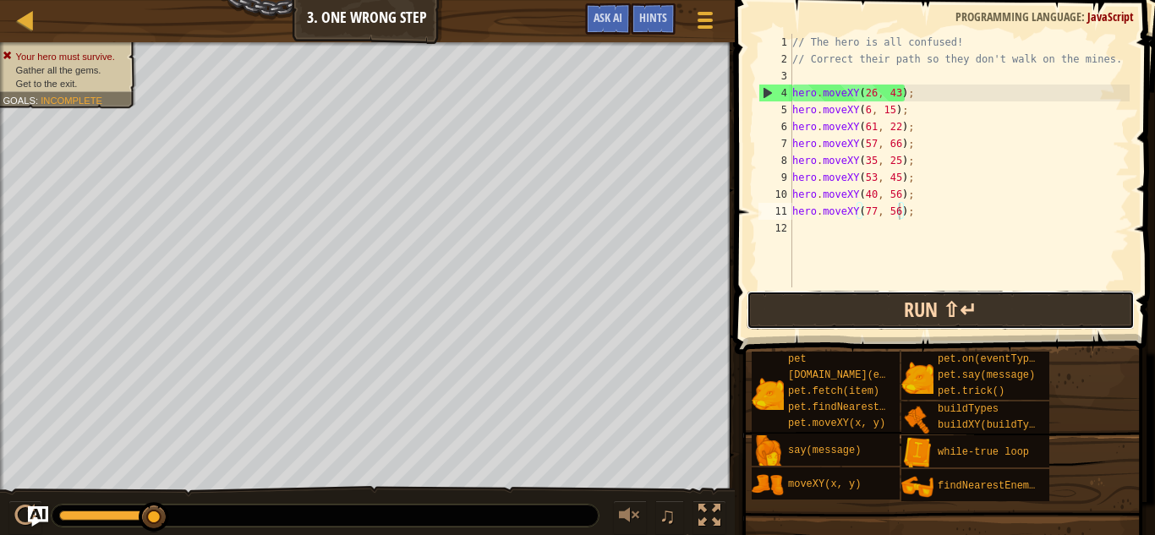
click at [918, 312] on button "Run ⇧↵" at bounding box center [940, 310] width 388 height 39
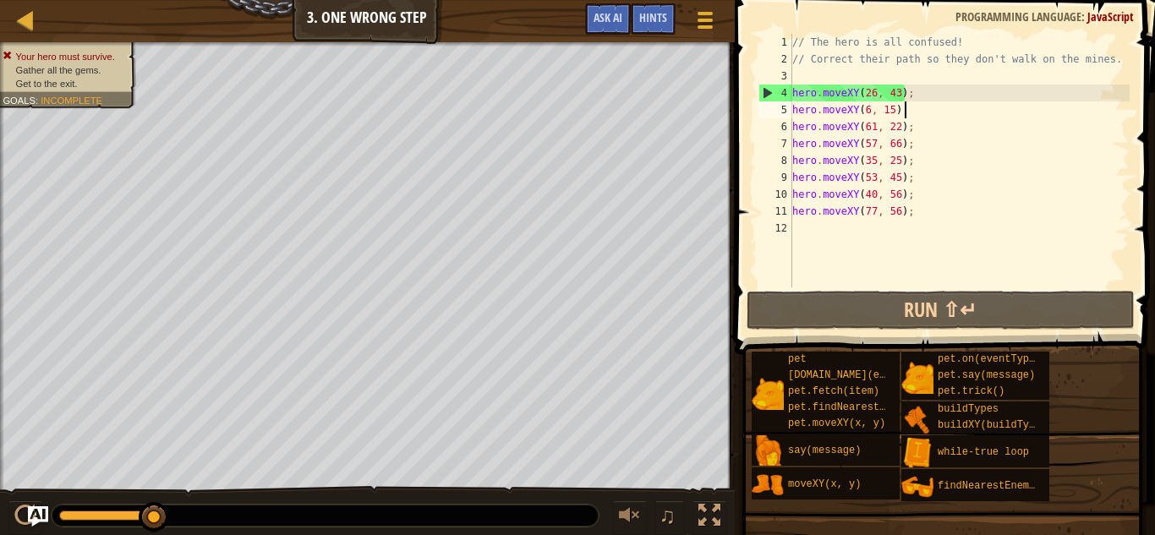
click at [916, 113] on div "// The hero is all confused! // Correct their path so they don't walk on the mi…" at bounding box center [959, 177] width 341 height 287
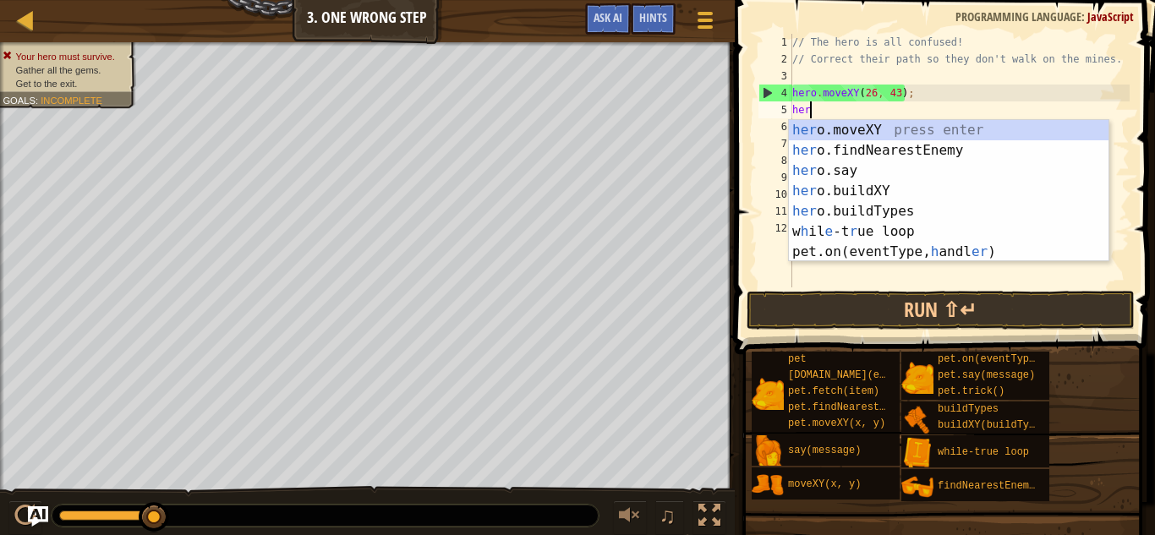
scroll to position [8, 1]
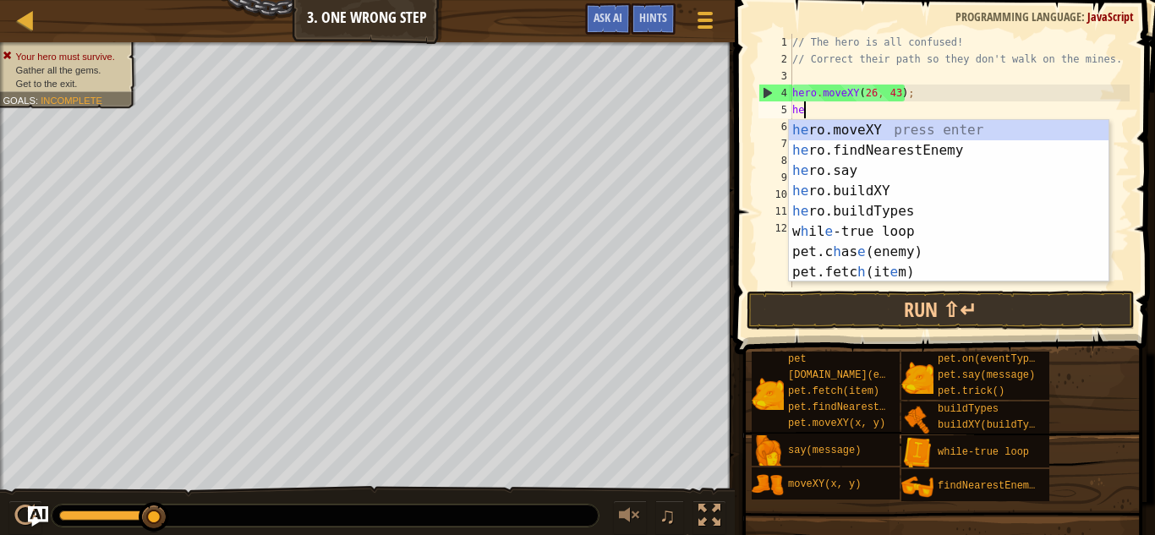
type textarea "h"
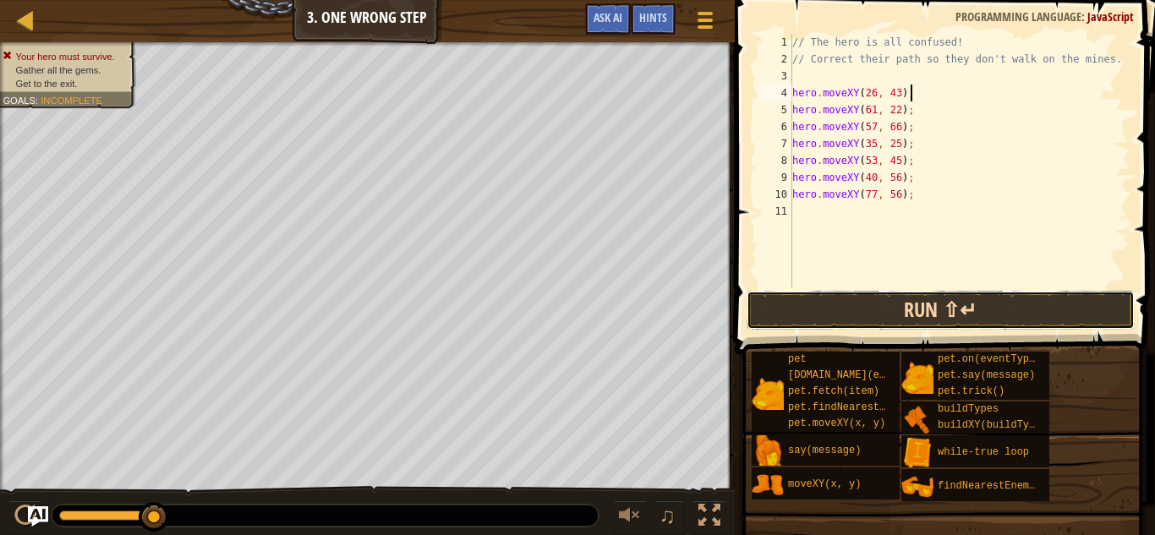
click at [909, 309] on button "Run ⇧↵" at bounding box center [940, 310] width 388 height 39
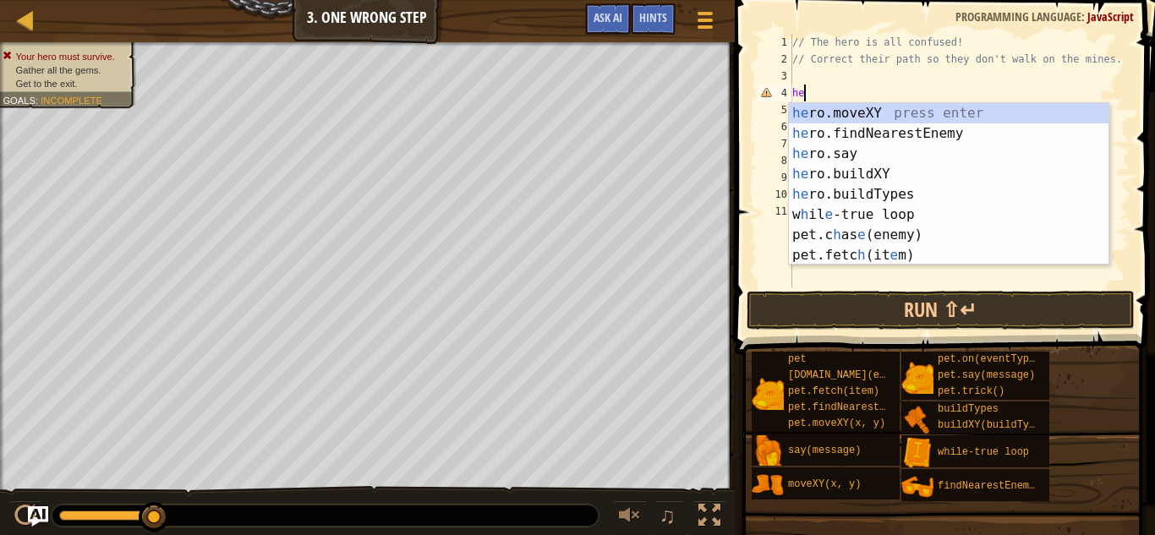
type textarea "h"
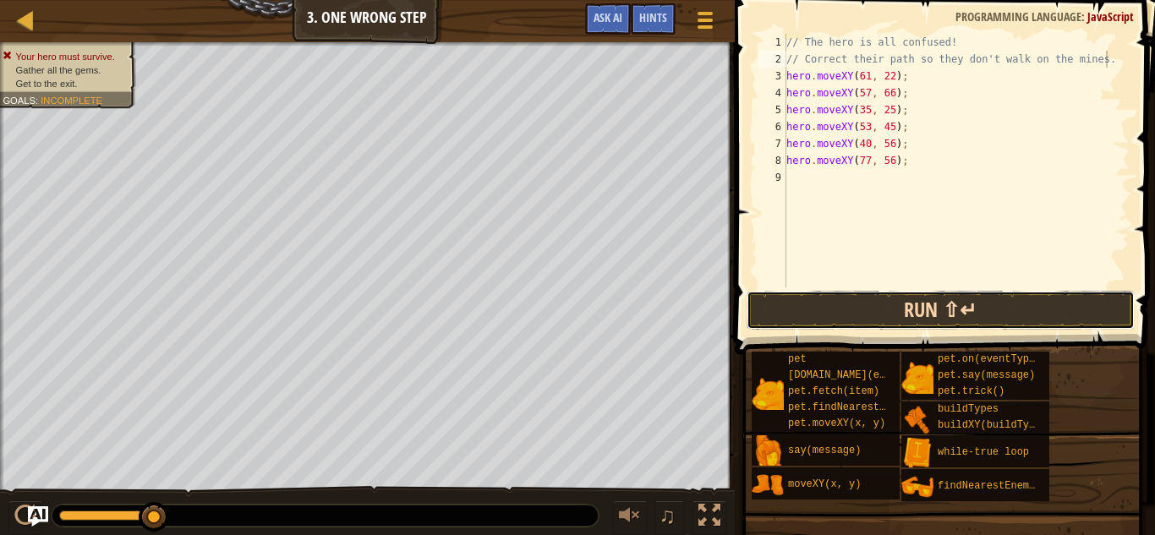
click at [813, 319] on button "Run ⇧↵" at bounding box center [940, 310] width 388 height 39
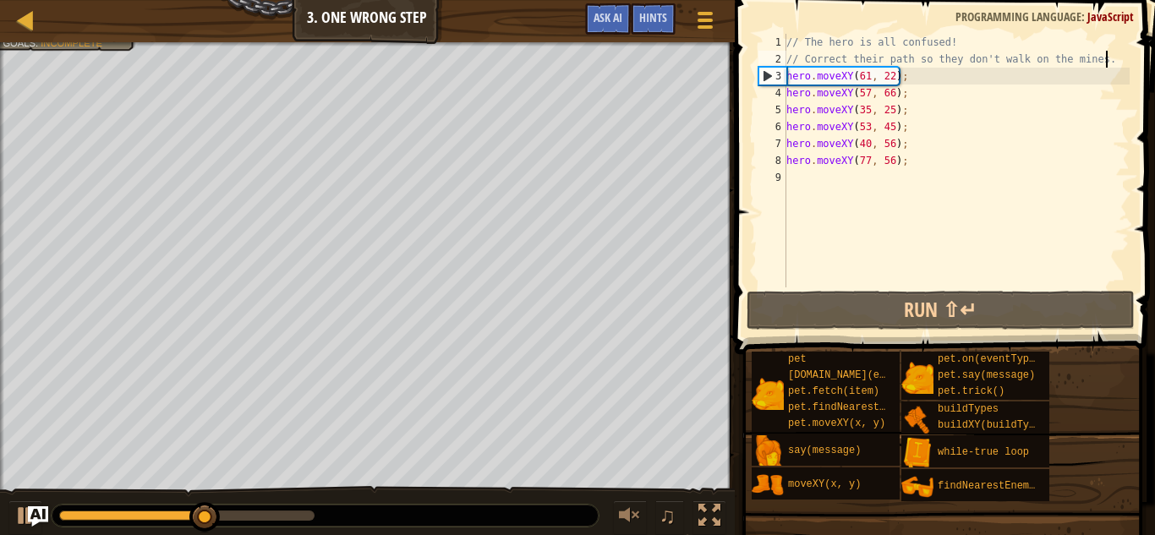
click at [778, 75] on div "3" at bounding box center [772, 76] width 27 height 17
click at [1111, 65] on div "// The hero is all confused! // Correct their path so they don't walk on the mi…" at bounding box center [956, 177] width 347 height 287
type textarea "// Correct their path so they don't walk on the mines."
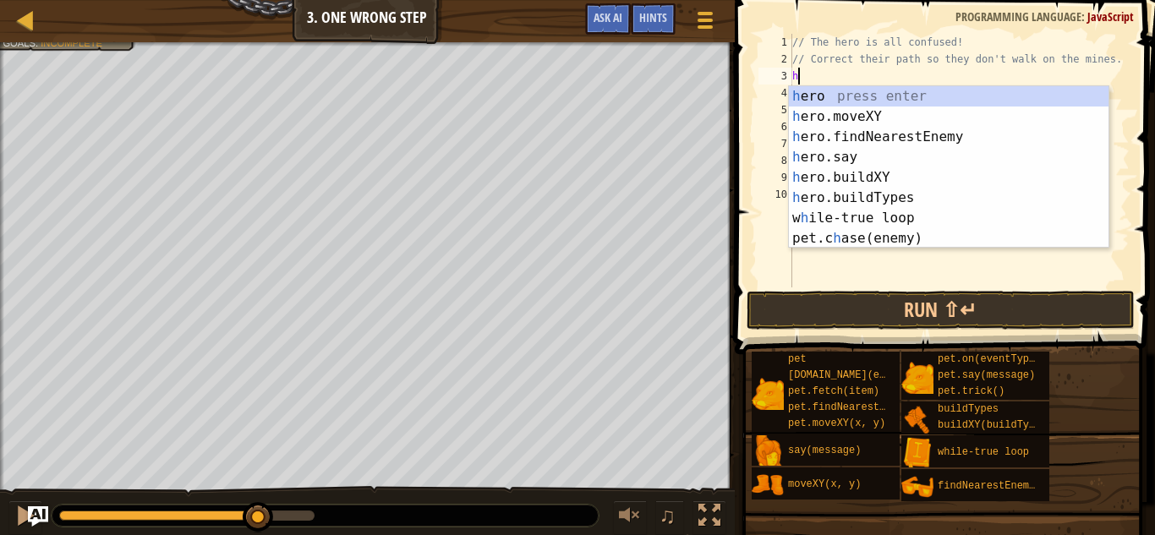
click at [954, 110] on div "h ero press enter h ero.moveXY press enter h ero.findNearestEnemy press enter h…" at bounding box center [949, 187] width 320 height 203
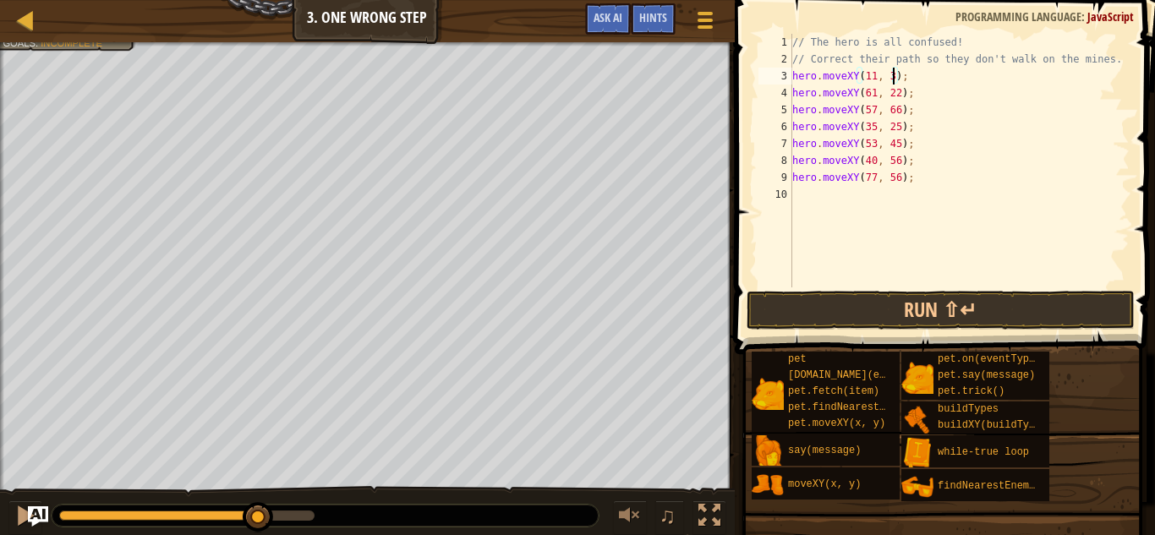
scroll to position [8, 15]
type textarea "hero.moveXY(11, 36);"
click at [905, 301] on button "Run ⇧↵" at bounding box center [940, 310] width 388 height 39
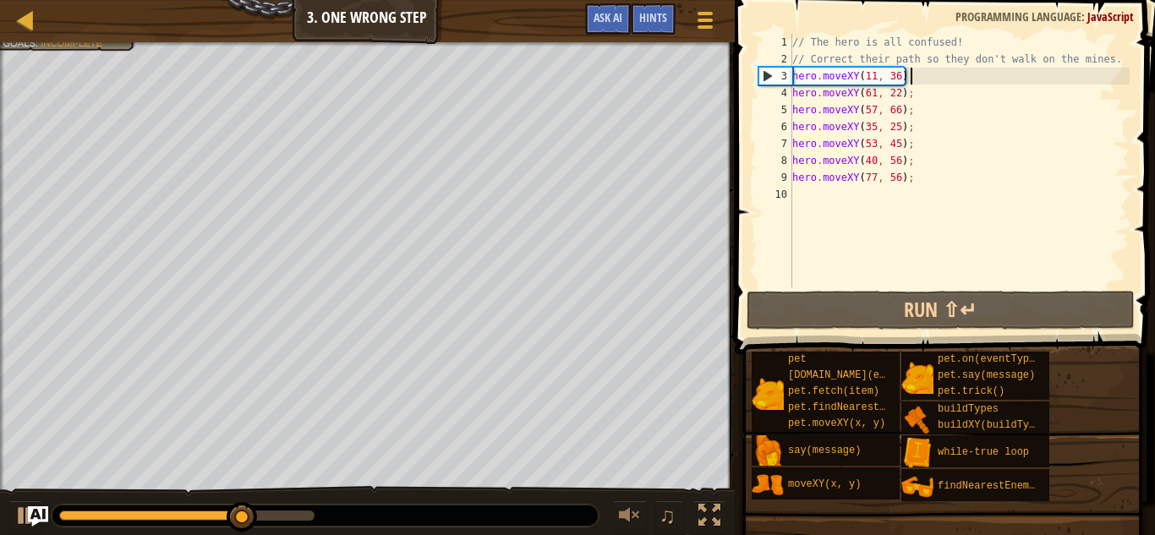
scroll to position [8, 0]
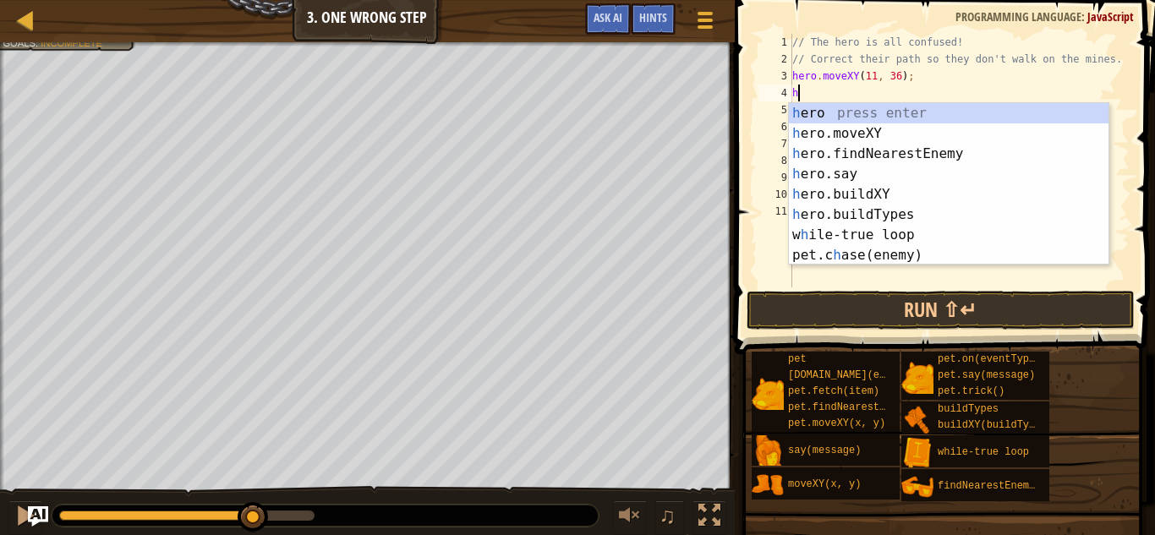
click at [1009, 133] on div "h ero press enter h ero.moveXY press enter h ero.findNearestEnemy press enter h…" at bounding box center [949, 204] width 320 height 203
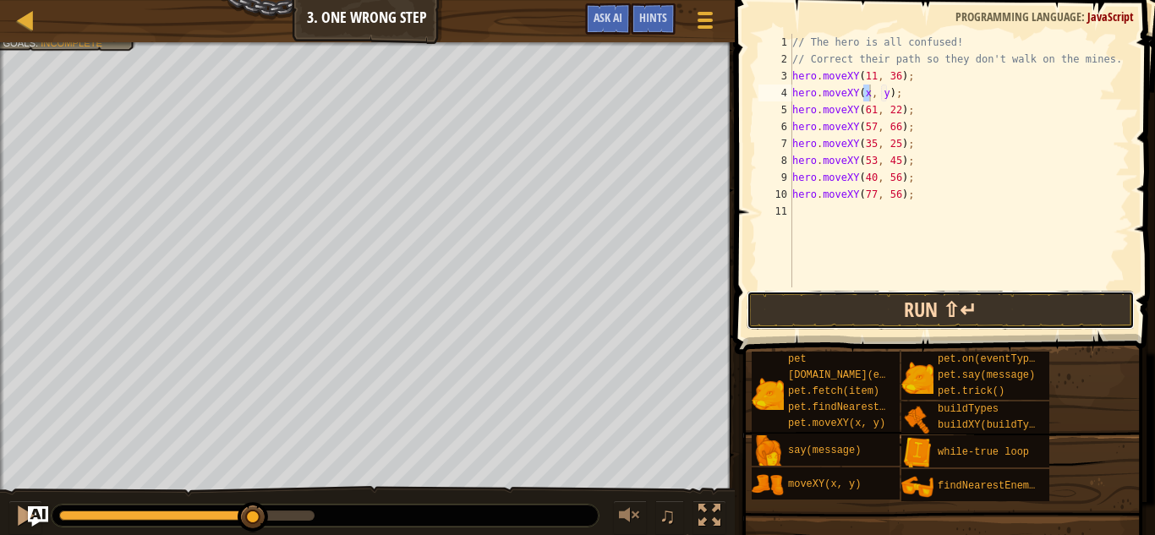
click at [869, 305] on button "Run ⇧↵" at bounding box center [940, 310] width 388 height 39
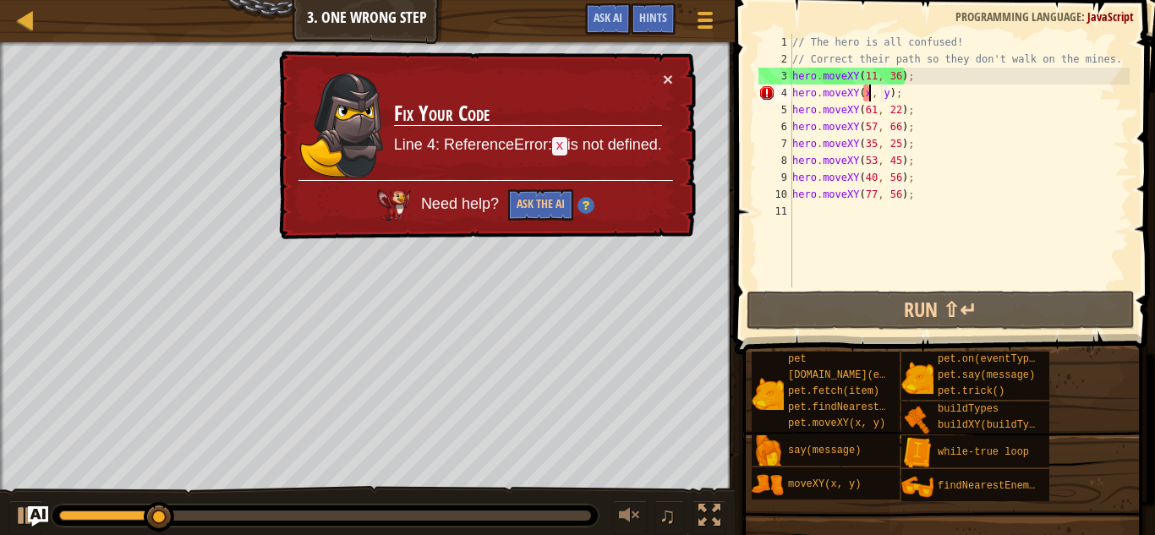
click at [871, 100] on div "// The hero is all confused! // Correct their path so they don't walk on the mi…" at bounding box center [959, 177] width 341 height 287
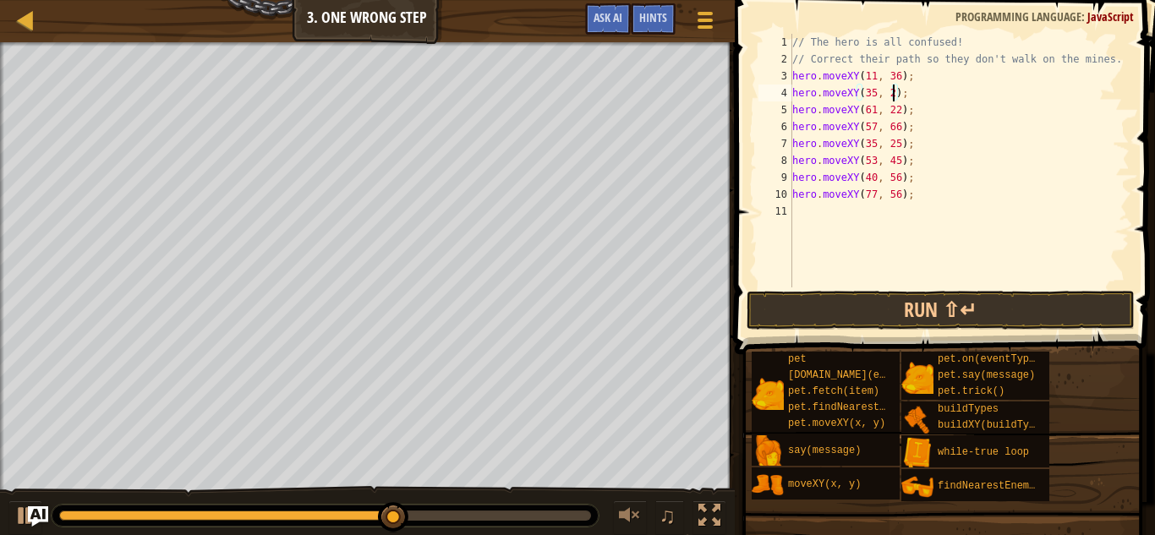
scroll to position [8, 15]
click at [835, 307] on button "Run ⇧↵" at bounding box center [940, 310] width 388 height 39
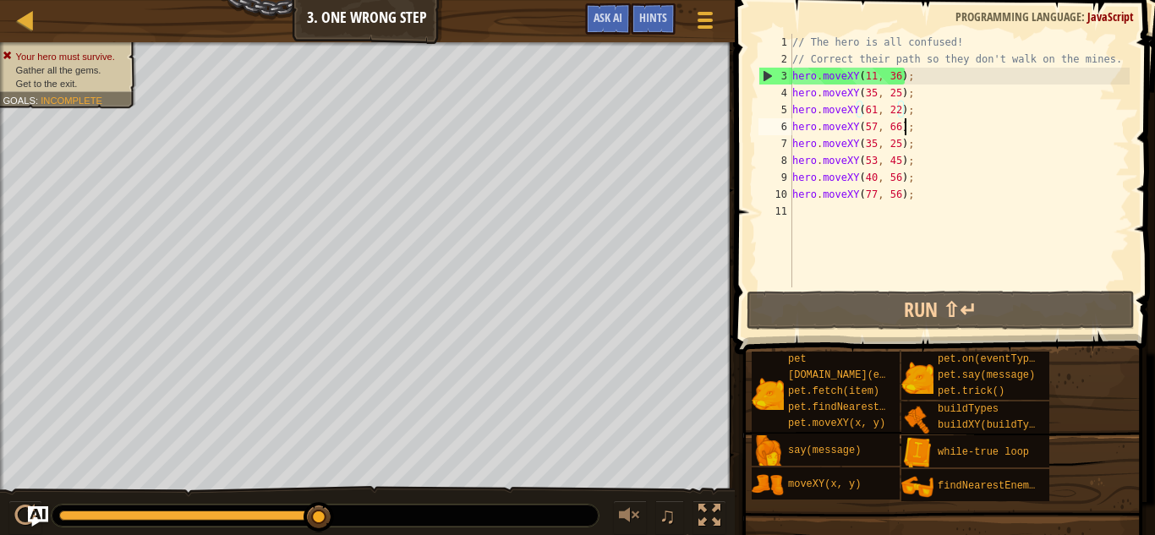
type textarea "hero.moveXY(77, 56);"
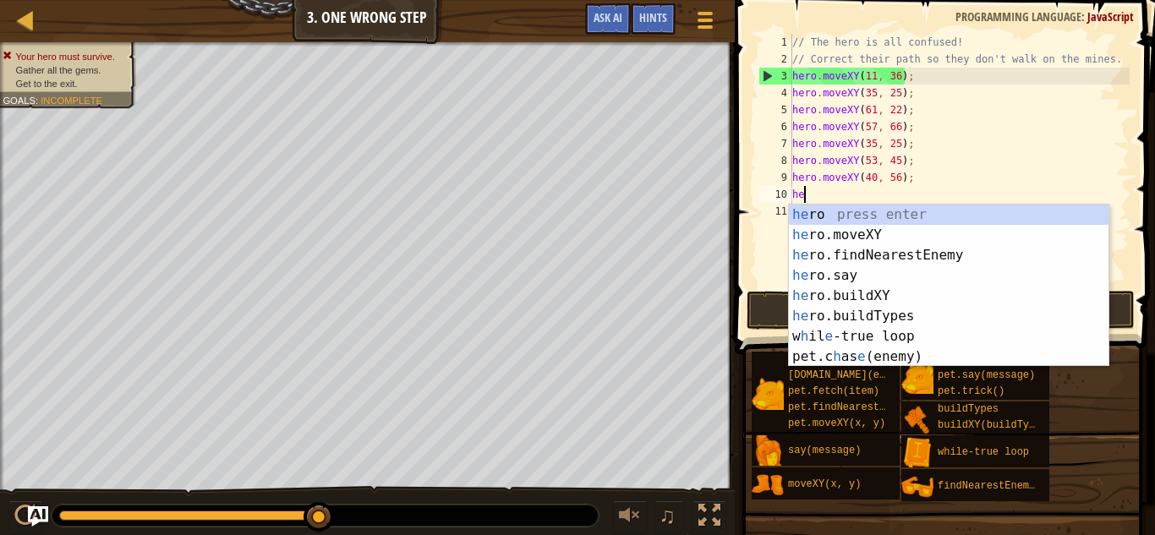
type textarea "h"
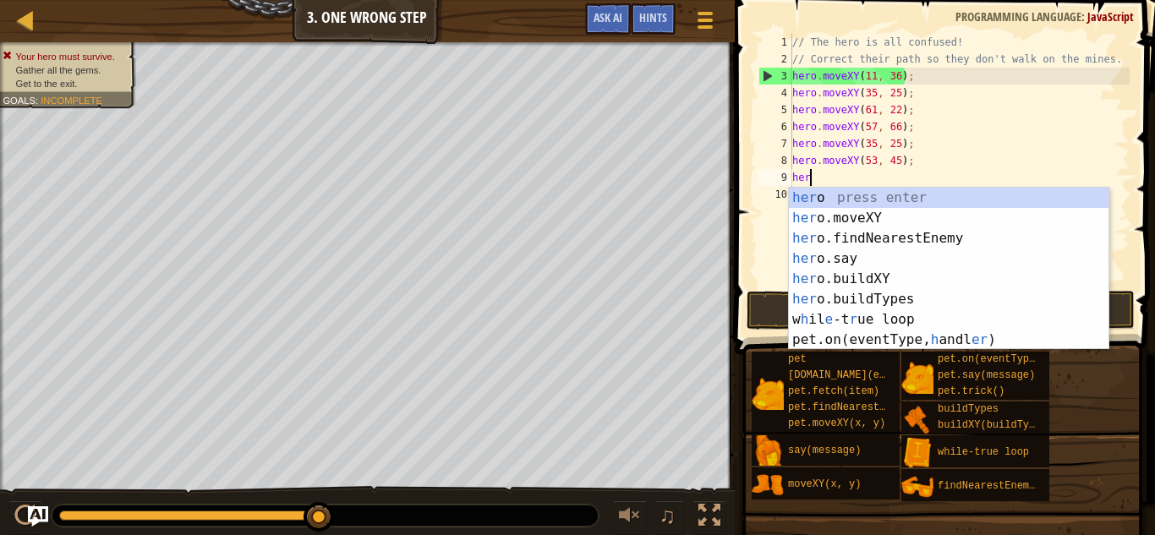
type textarea "h"
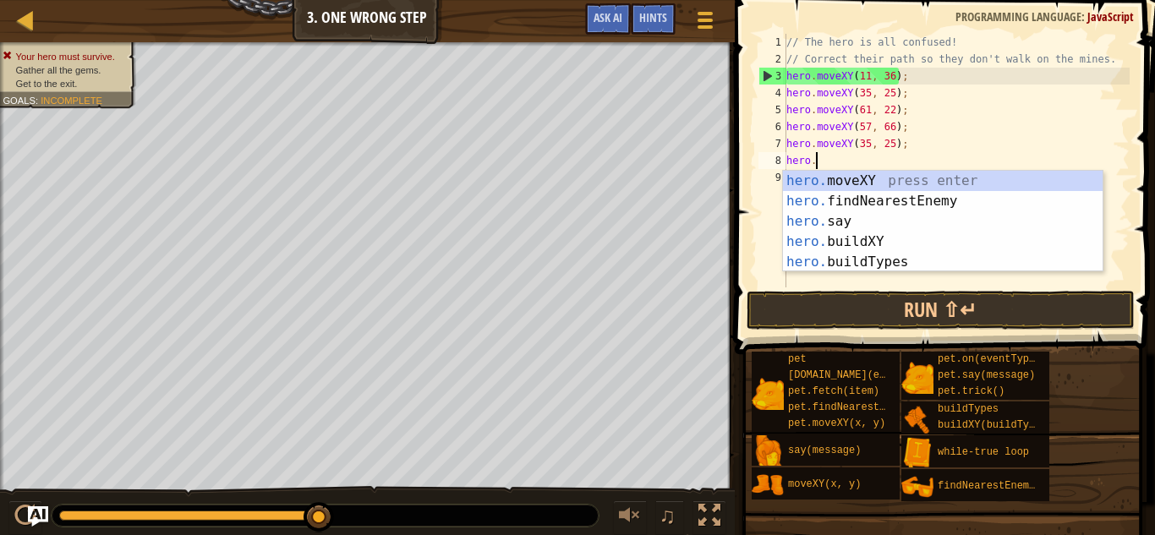
type textarea "h"
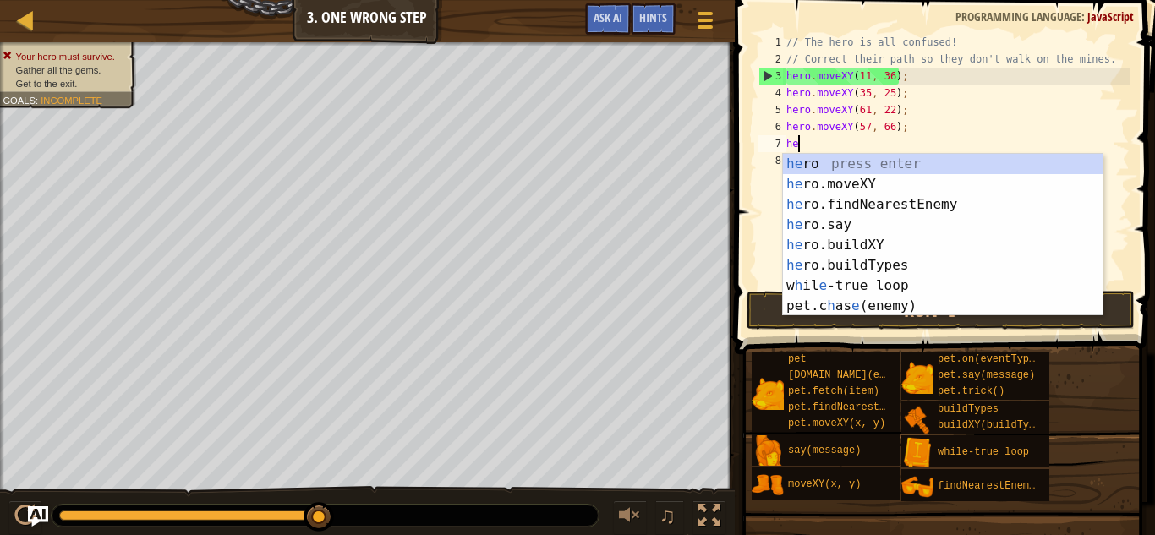
type textarea "h"
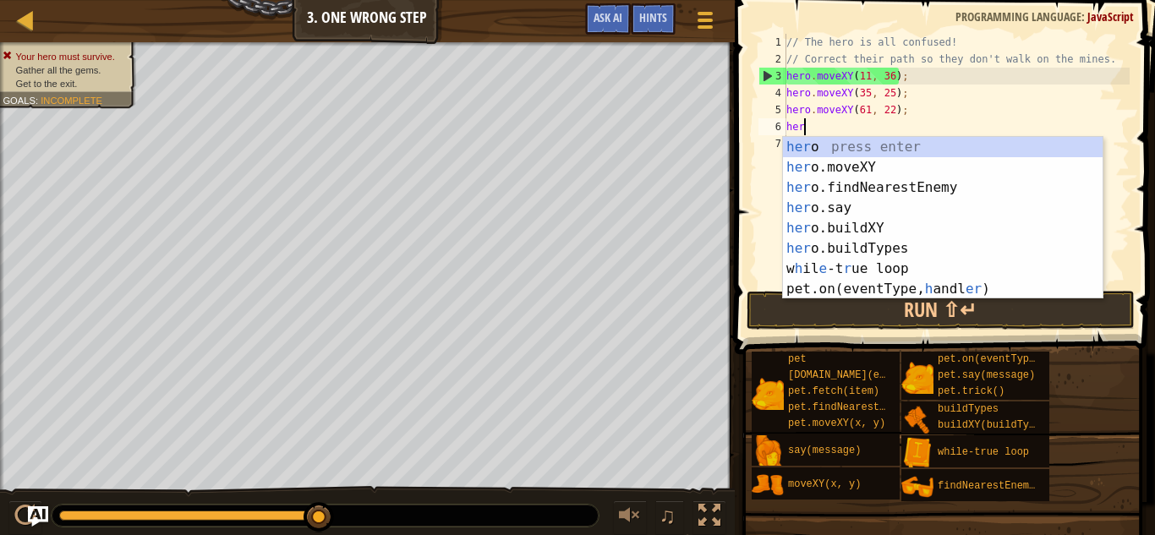
type textarea "h"
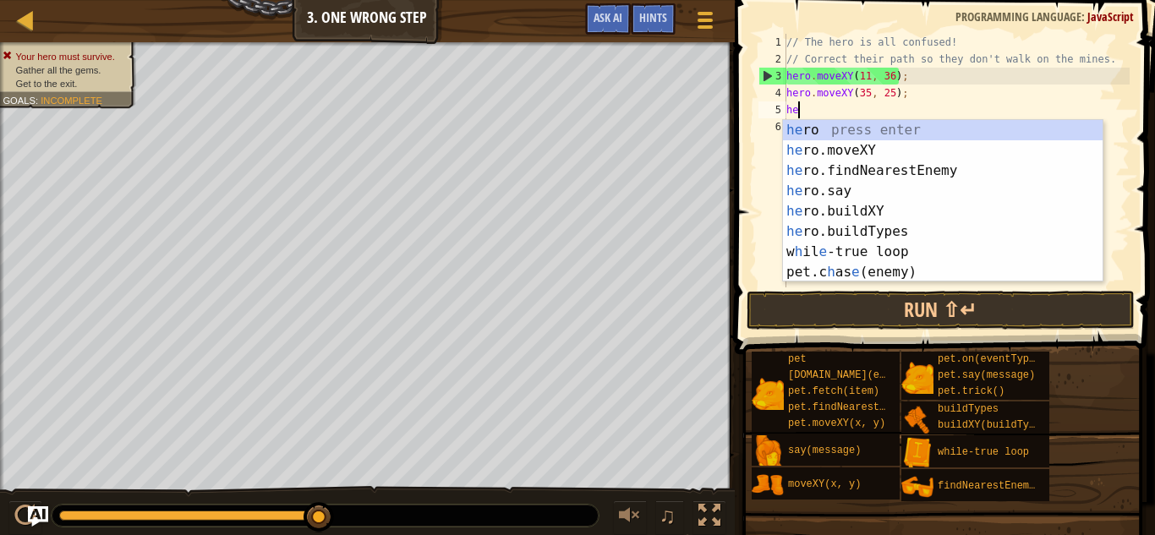
type textarea "h"
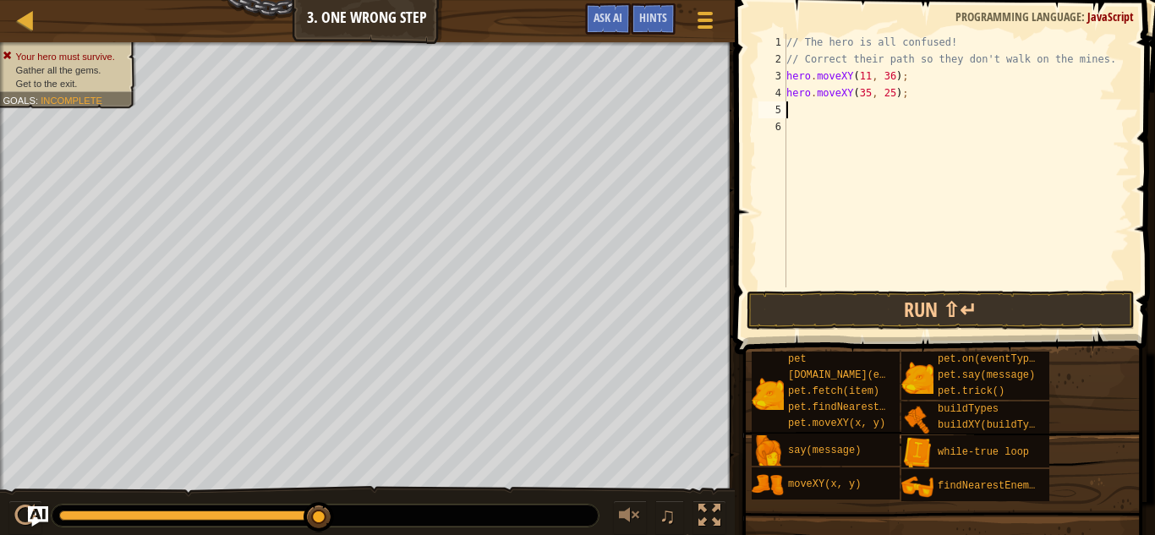
type textarea "h"
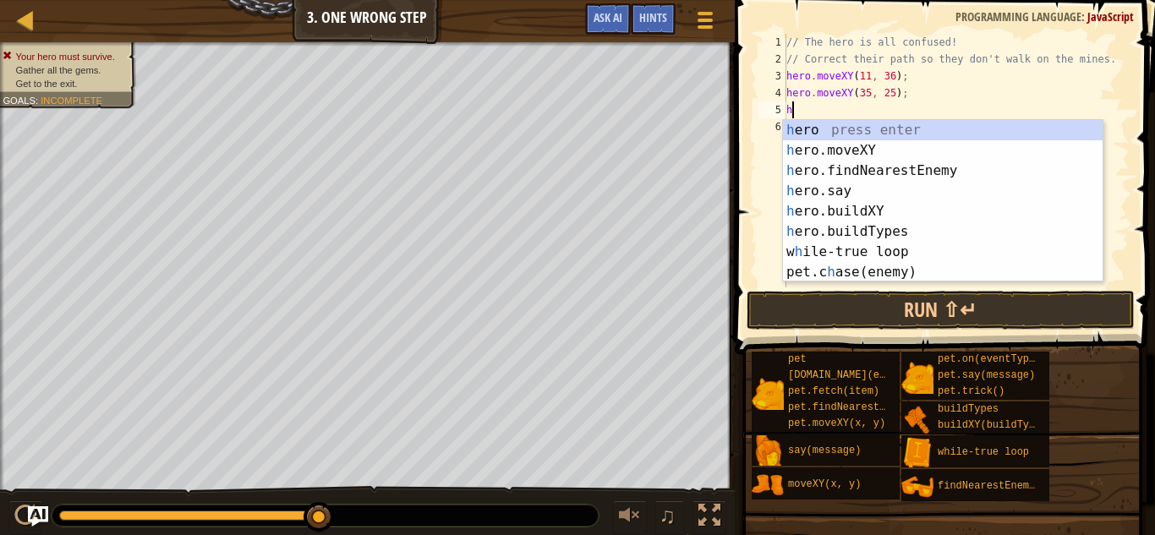
click at [828, 162] on div "h ero press enter h ero.moveXY press enter h ero.findNearestEnemy press enter h…" at bounding box center [943, 221] width 320 height 203
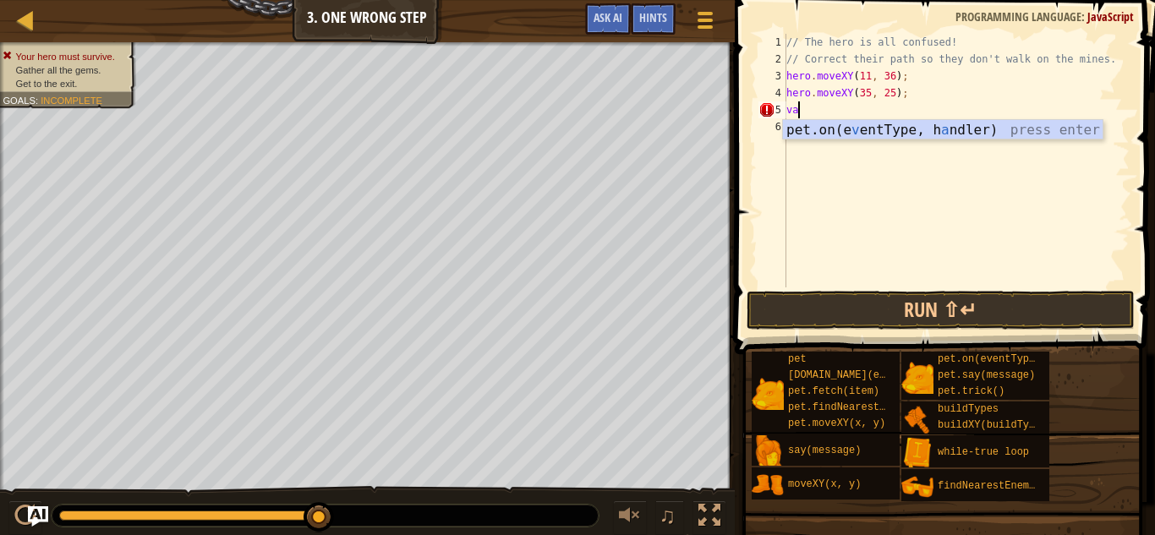
type textarea "v"
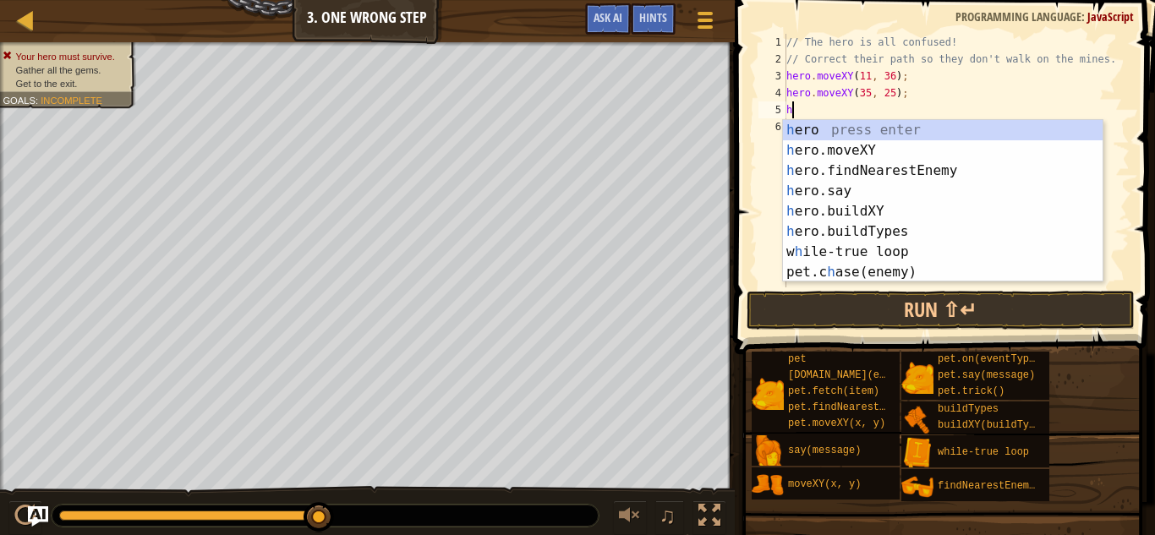
click at [836, 152] on div "h ero press enter h ero.moveXY press enter h ero.findNearestEnemy press enter h…" at bounding box center [943, 221] width 320 height 203
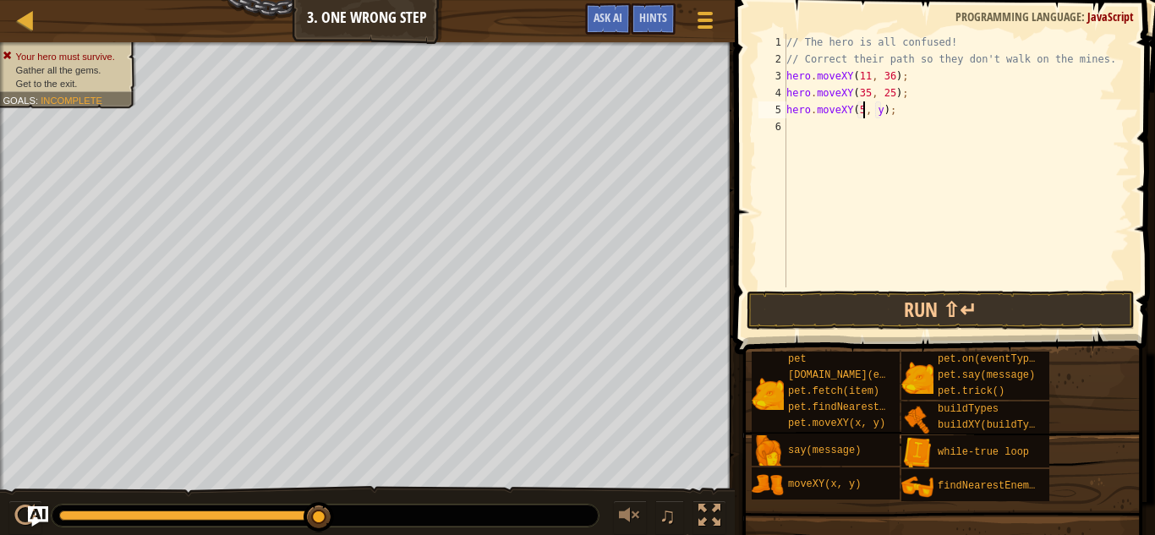
scroll to position [8, 12]
type textarea "hero.moveXY(52, 43);"
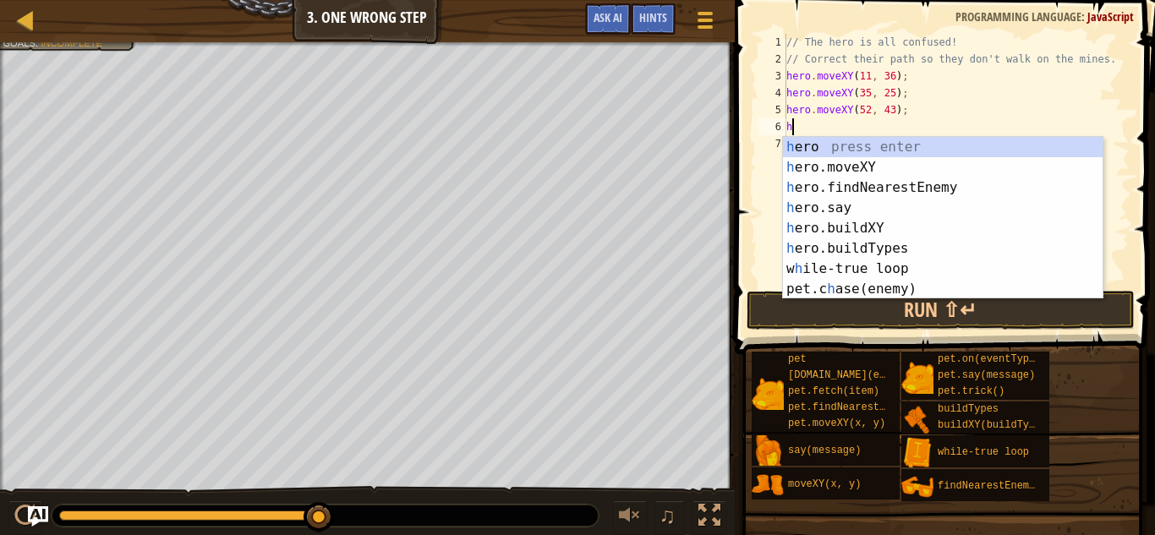
click at [953, 175] on div "h ero press enter h ero.moveXY press enter h ero.findNearestEnemy press enter h…" at bounding box center [943, 238] width 320 height 203
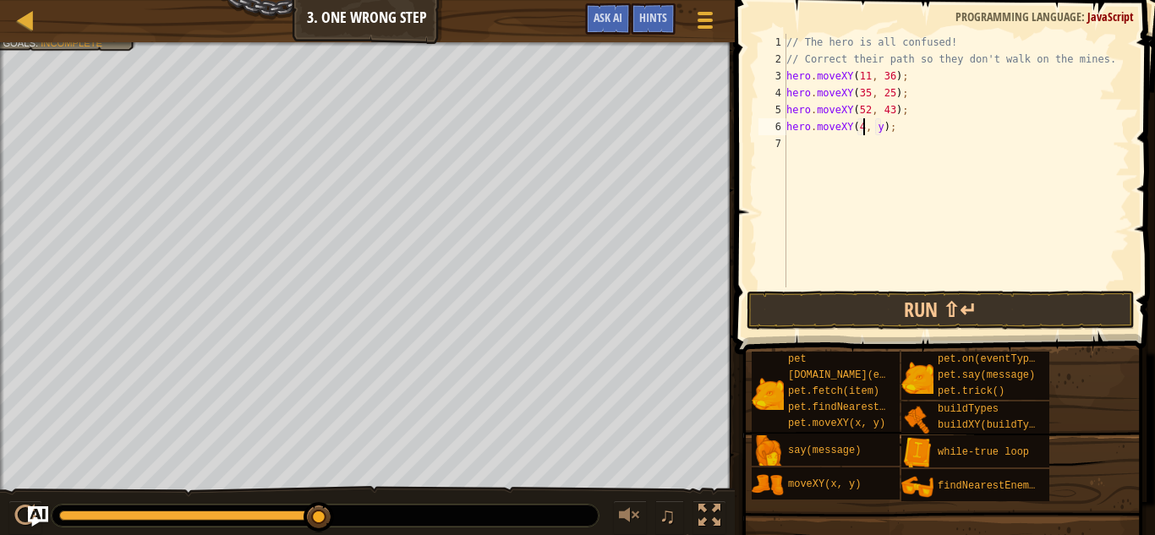
scroll to position [8, 12]
type textarea "hero.moveXY(40, 56);"
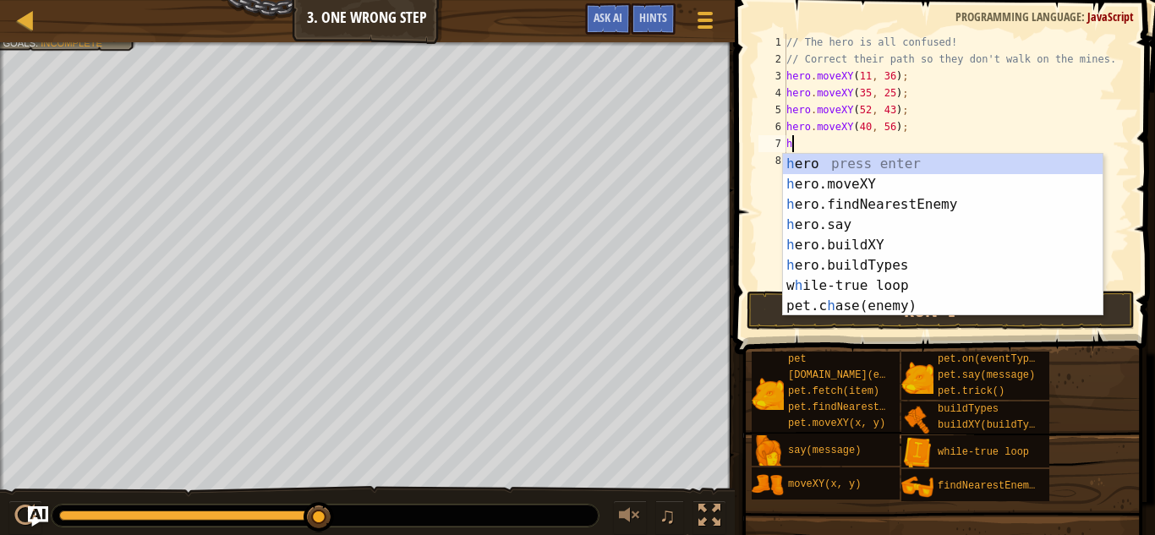
click at [949, 189] on div "h ero press enter h ero.moveXY press enter h ero.findNearestEnemy press enter h…" at bounding box center [943, 255] width 320 height 203
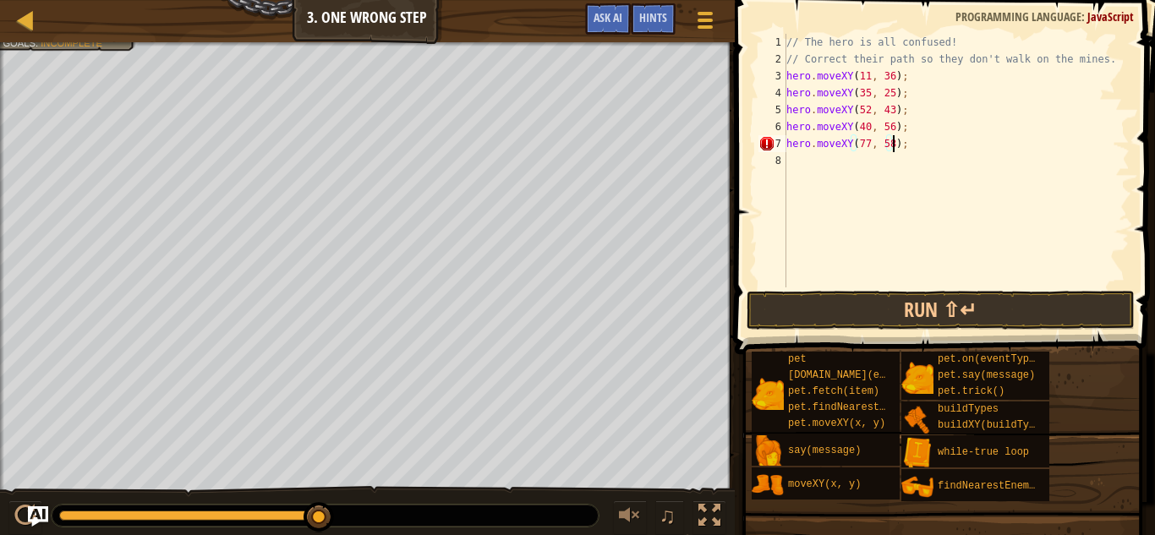
scroll to position [8, 15]
type textarea "hero.moveXY(77, 58);"
click at [789, 316] on button "Run ⇧↵" at bounding box center [940, 310] width 388 height 39
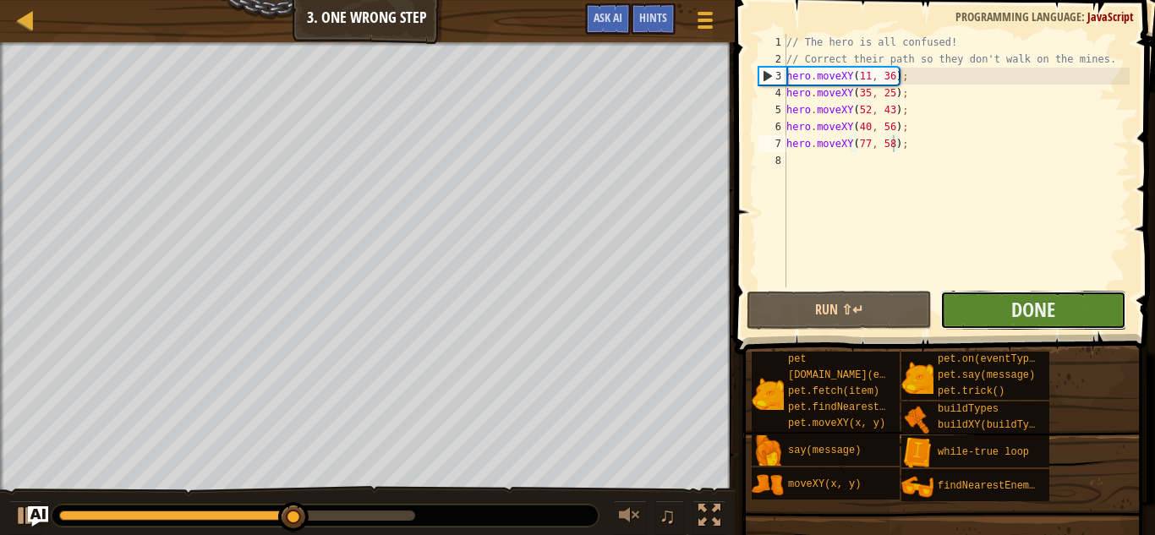
click at [971, 300] on button "Done" at bounding box center [1032, 310] width 185 height 39
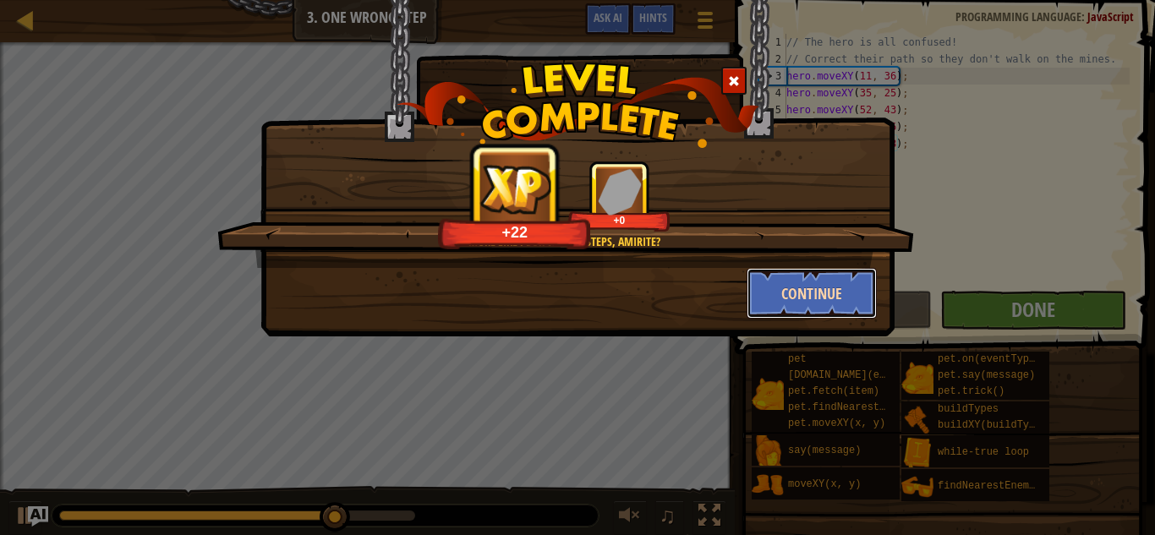
click at [826, 304] on button "Continue" at bounding box center [811, 293] width 131 height 51
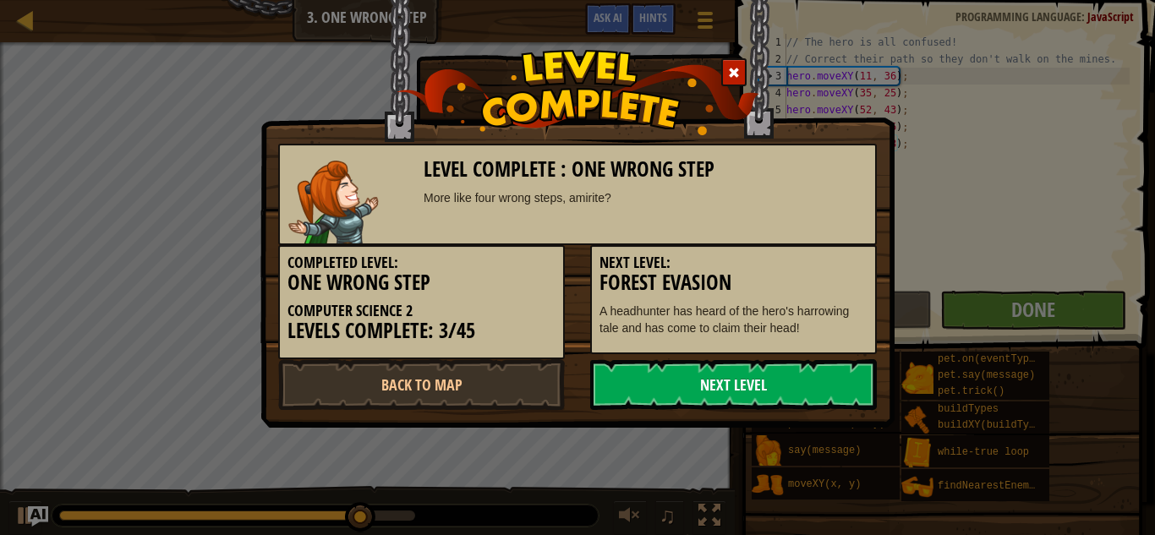
click at [774, 372] on link "Next Level" at bounding box center [733, 384] width 287 height 51
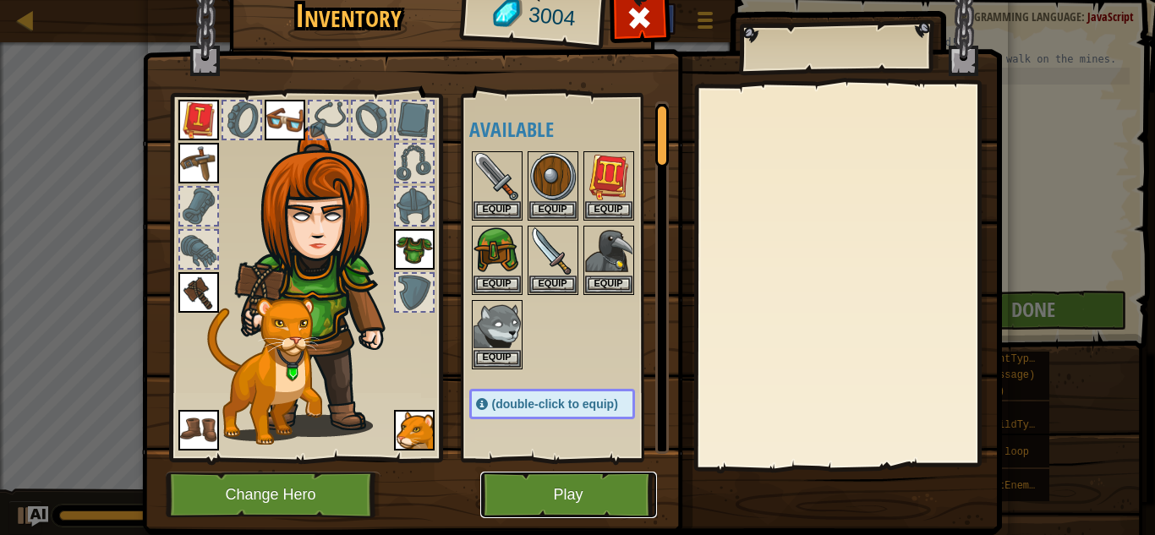
click at [590, 506] on button "Play" at bounding box center [568, 495] width 177 height 46
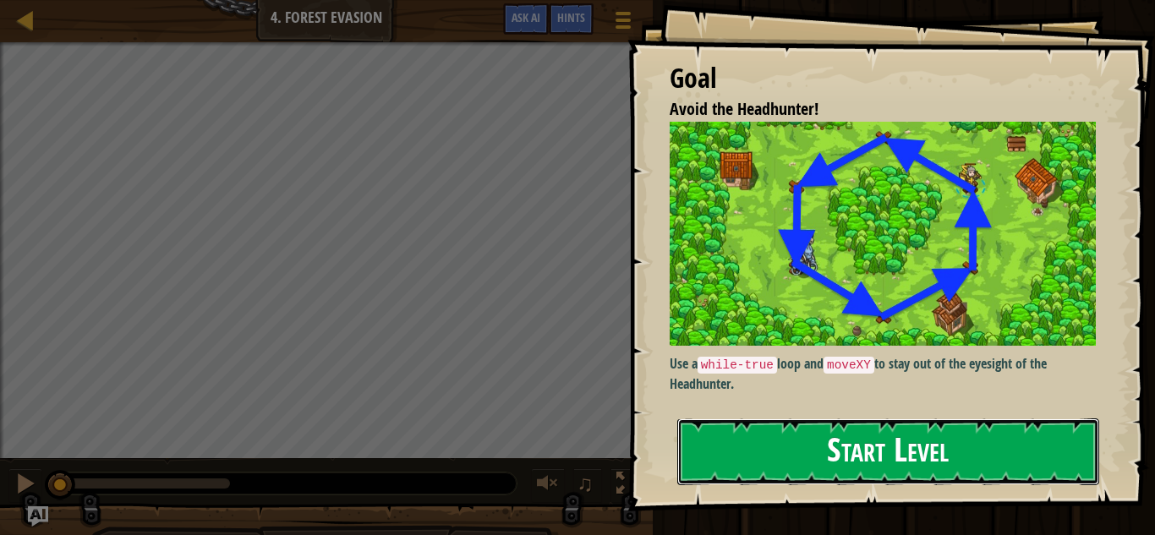
click at [802, 438] on button "Start Level" at bounding box center [888, 451] width 422 height 67
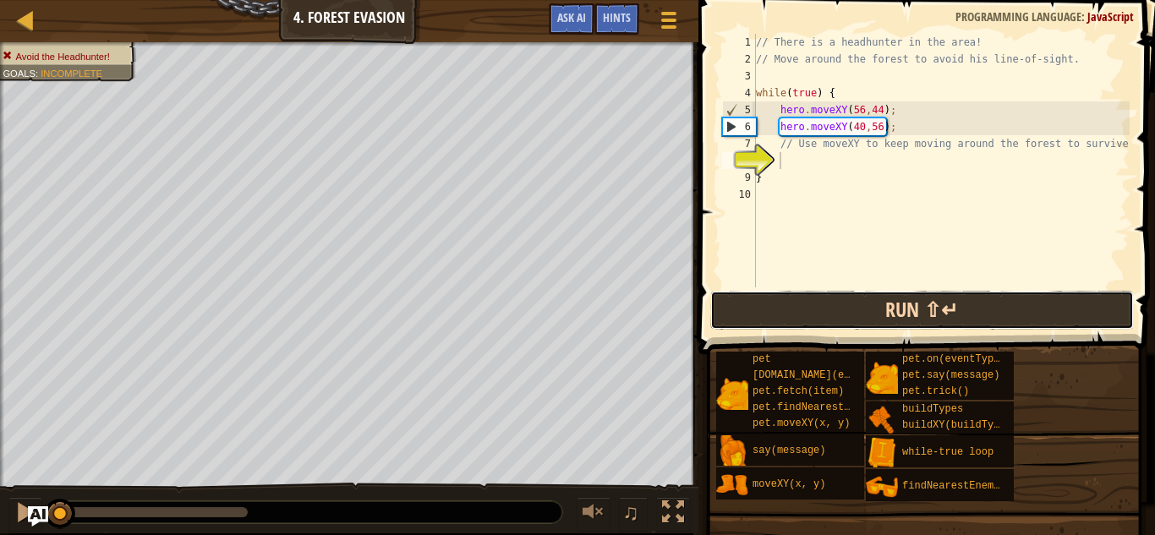
click at [910, 304] on button "Run ⇧↵" at bounding box center [922, 310] width 424 height 39
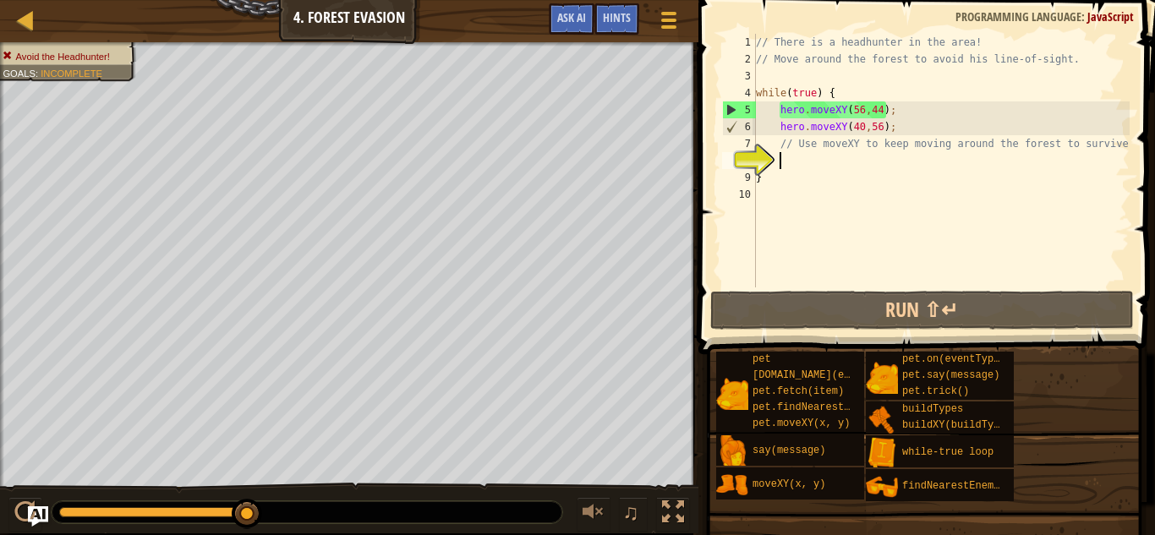
scroll to position [8, 3]
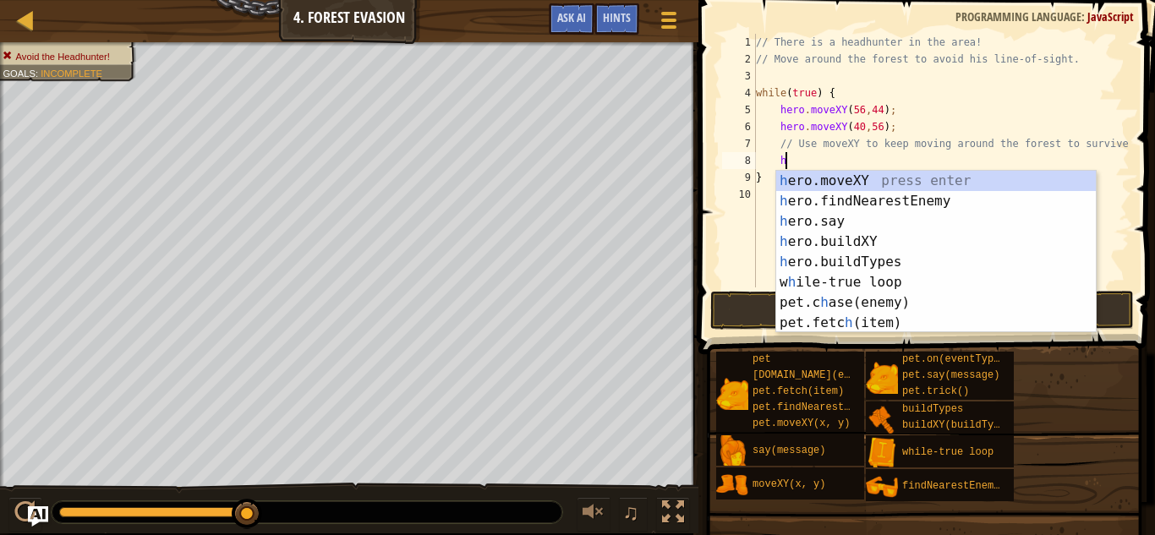
click at [940, 181] on div "h ero.moveXY press enter h ero.findNearestEnemy press enter h ero.say press ent…" at bounding box center [936, 272] width 320 height 203
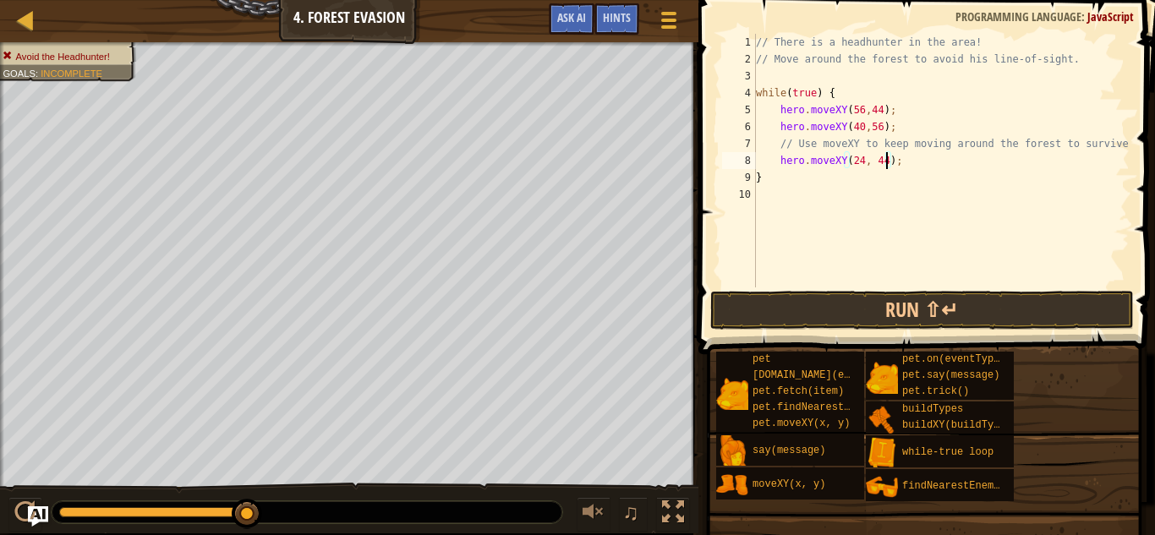
scroll to position [8, 0]
click at [897, 124] on div "// There is a headhunter in the area! // Move around the forest to avoid his li…" at bounding box center [940, 177] width 377 height 287
type textarea "hero.moveXY(40,56);"
drag, startPoint x: 897, startPoint y: 124, endPoint x: 779, endPoint y: 128, distance: 118.4
click at [779, 128] on div "// There is a headhunter in the area! // Move around the forest to avoid his li…" at bounding box center [940, 177] width 377 height 287
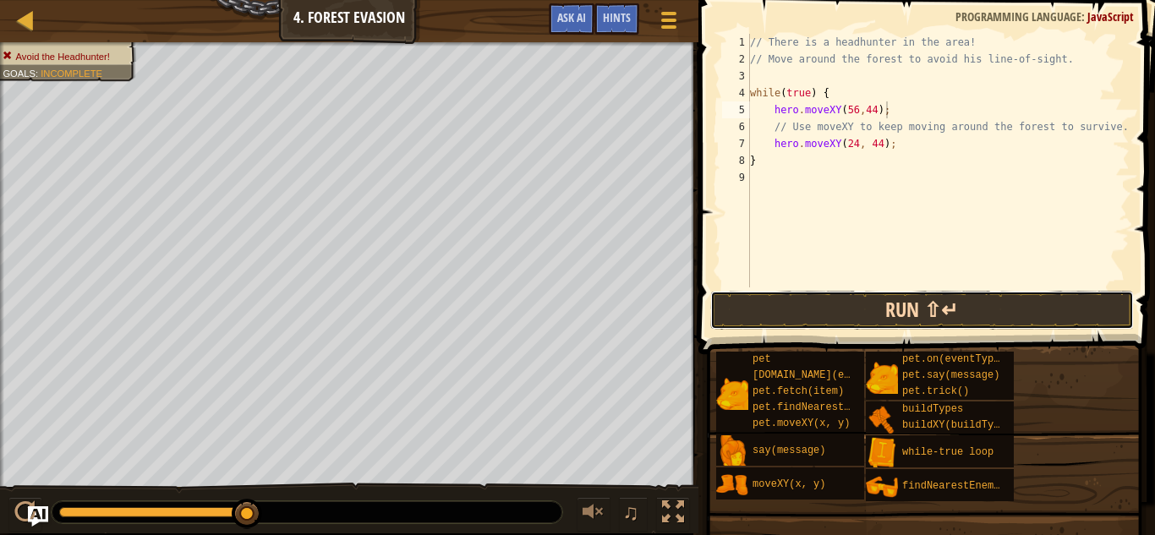
click at [790, 305] on button "Run ⇧↵" at bounding box center [922, 310] width 424 height 39
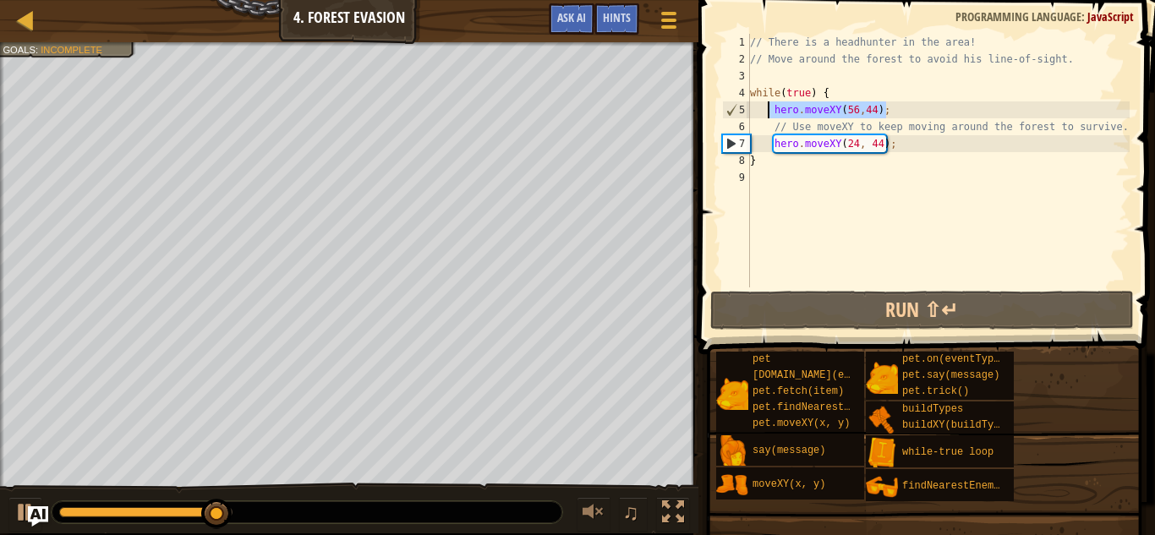
drag, startPoint x: 886, startPoint y: 101, endPoint x: 768, endPoint y: 106, distance: 117.6
click at [768, 106] on div "// There is a headhunter in the area! // Move around the forest to avoid his li…" at bounding box center [937, 177] width 383 height 287
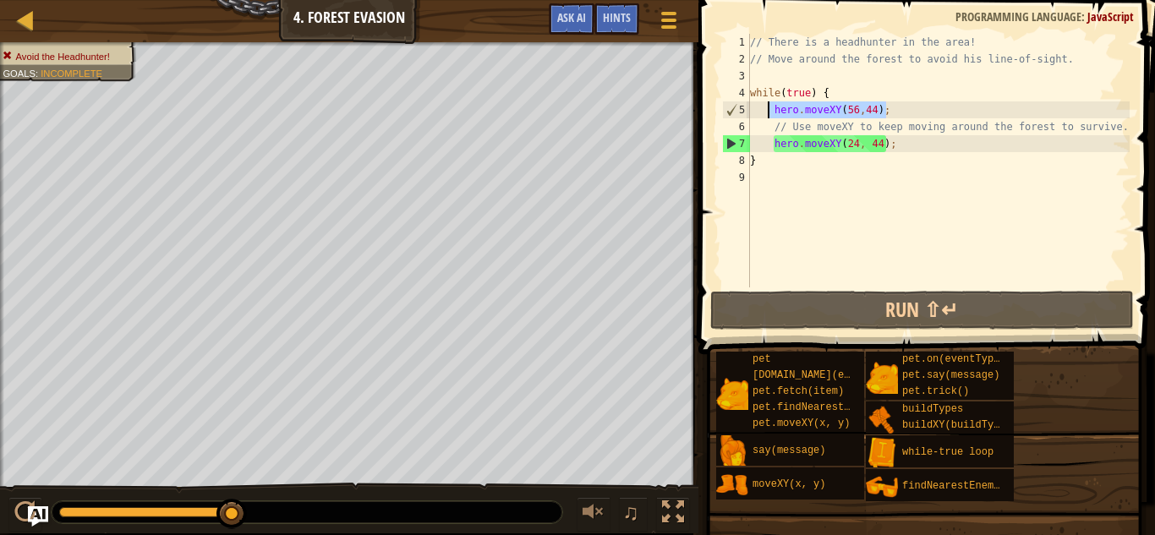
click at [934, 101] on div "// There is a headhunter in the area! // Move around the forest to avoid his li…" at bounding box center [937, 177] width 383 height 287
click at [924, 115] on div "// There is a headhunter in the area! // Move around the forest to avoid his li…" at bounding box center [937, 177] width 383 height 287
type textarea "hero.moveXY(56,44);"
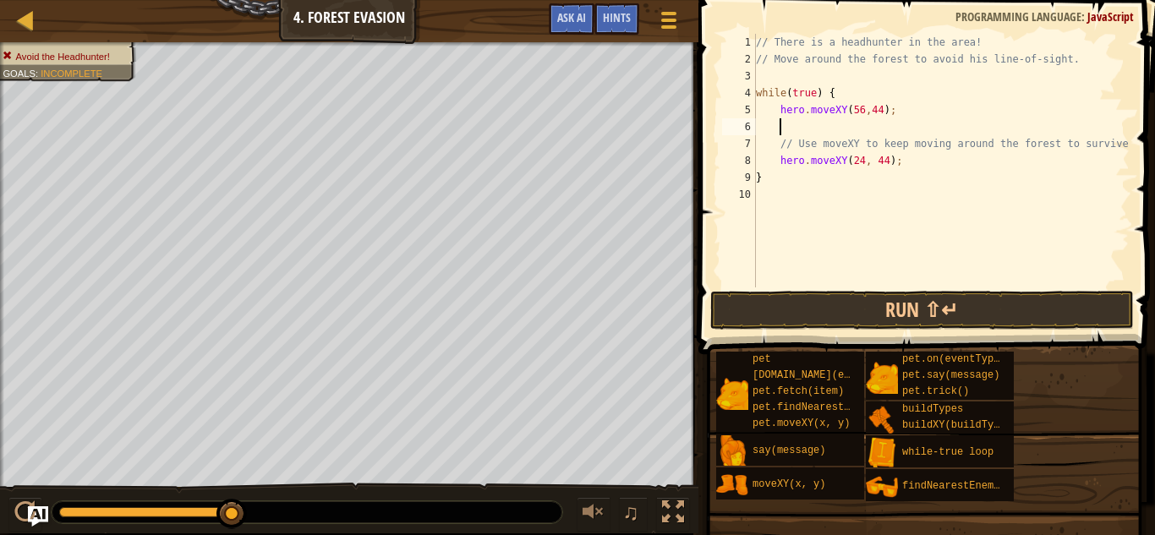
scroll to position [8, 3]
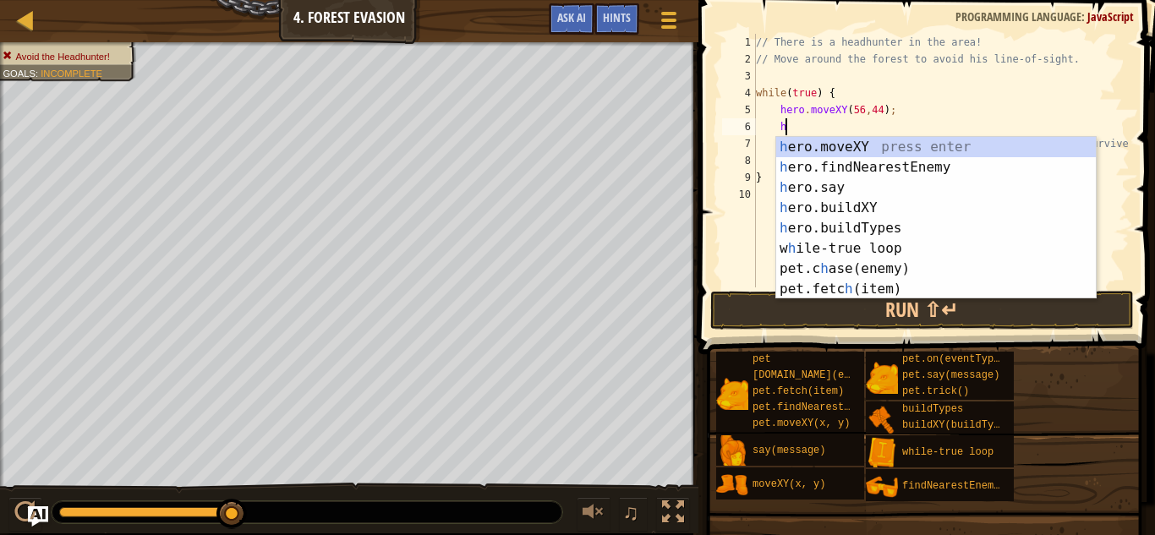
click at [954, 151] on div "h ero.moveXY press enter h ero.findNearestEnemy press enter h ero.say press ent…" at bounding box center [936, 238] width 320 height 203
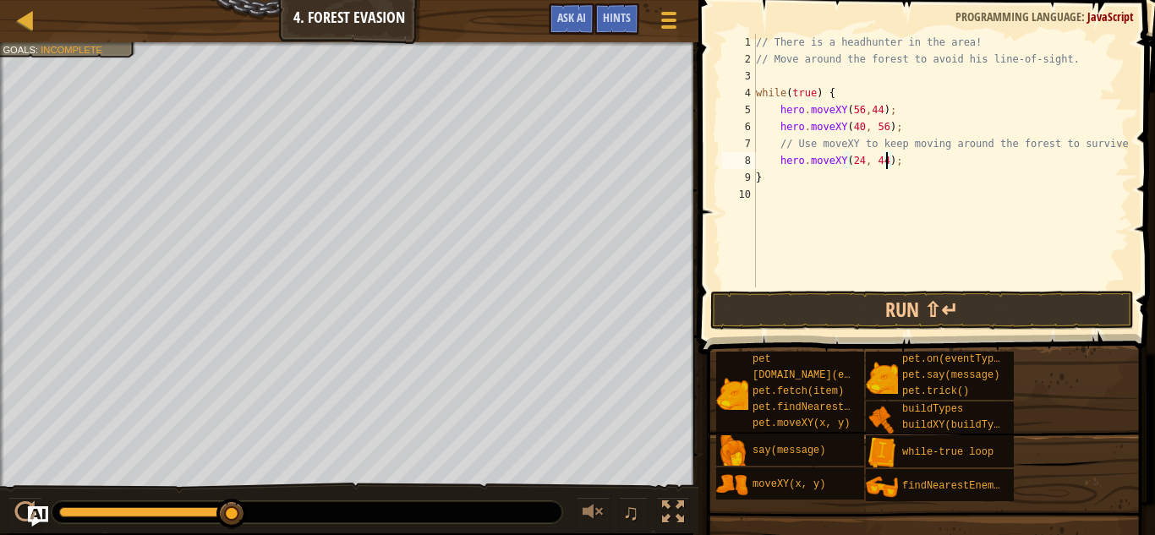
scroll to position [8, 0]
type textarea "hero.moveXY(24, 44);"
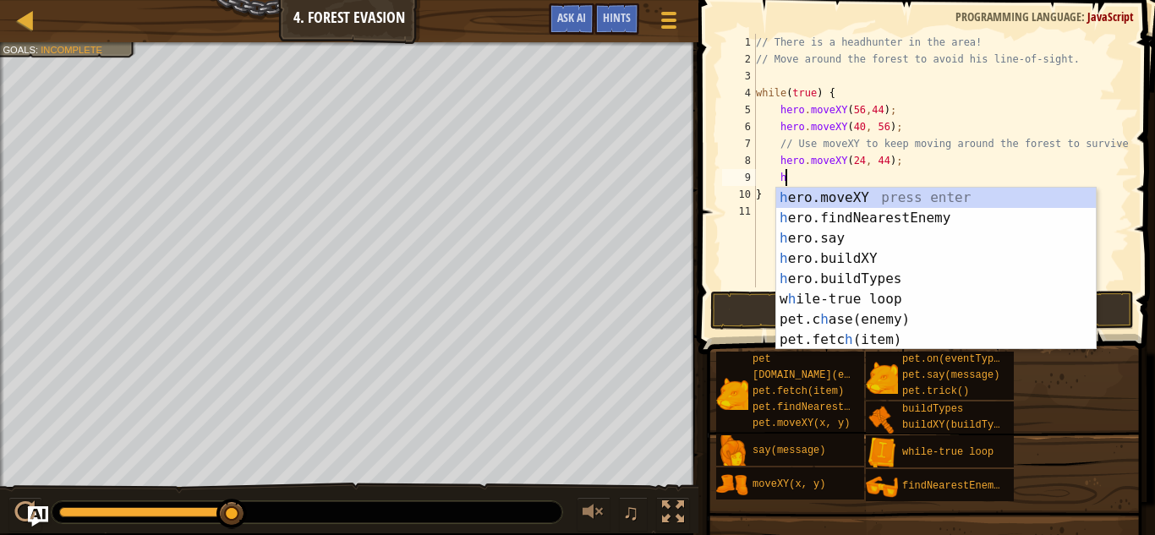
click at [989, 197] on div "h ero.moveXY press enter h ero.findNearestEnemy press enter h ero.say press ent…" at bounding box center [936, 289] width 320 height 203
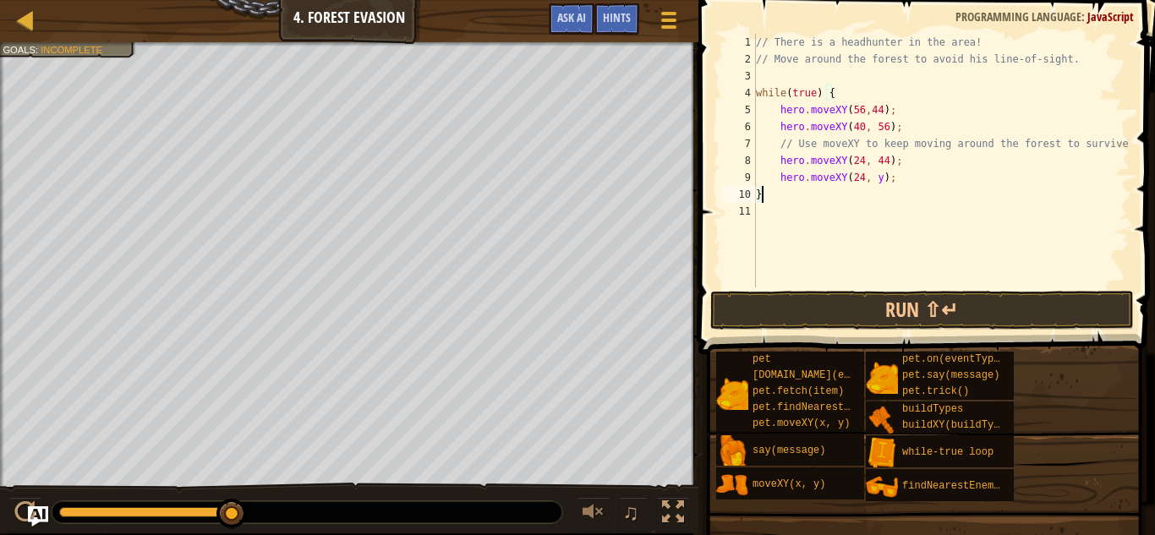
scroll to position [8, 0]
type textarea "hero.moveXY(24, 24);"
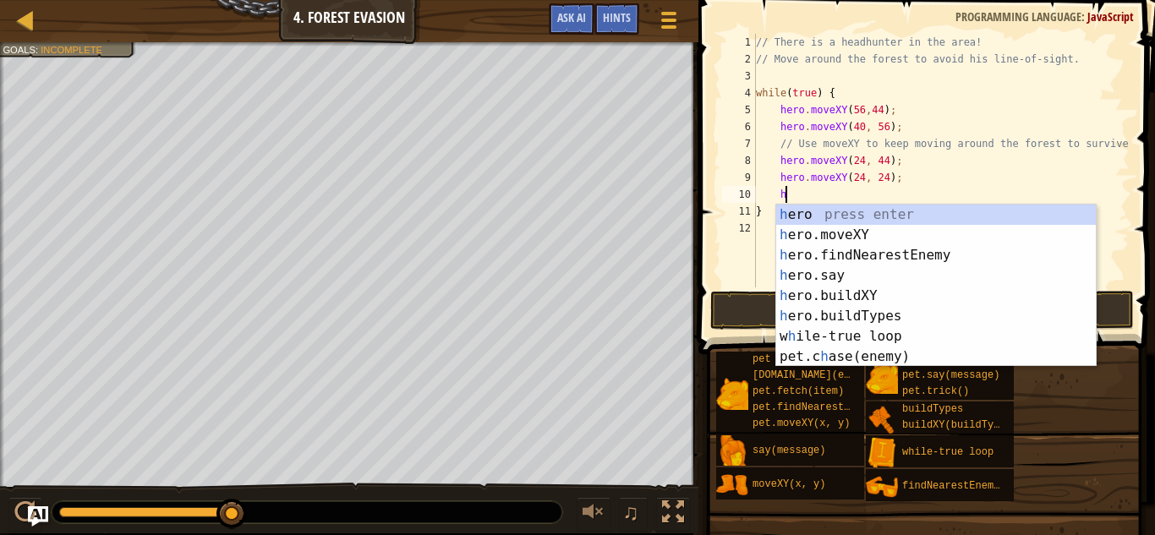
click at [944, 238] on div "h ero press enter h ero.moveXY press enter h ero.findNearestEnemy press enter h…" at bounding box center [936, 306] width 320 height 203
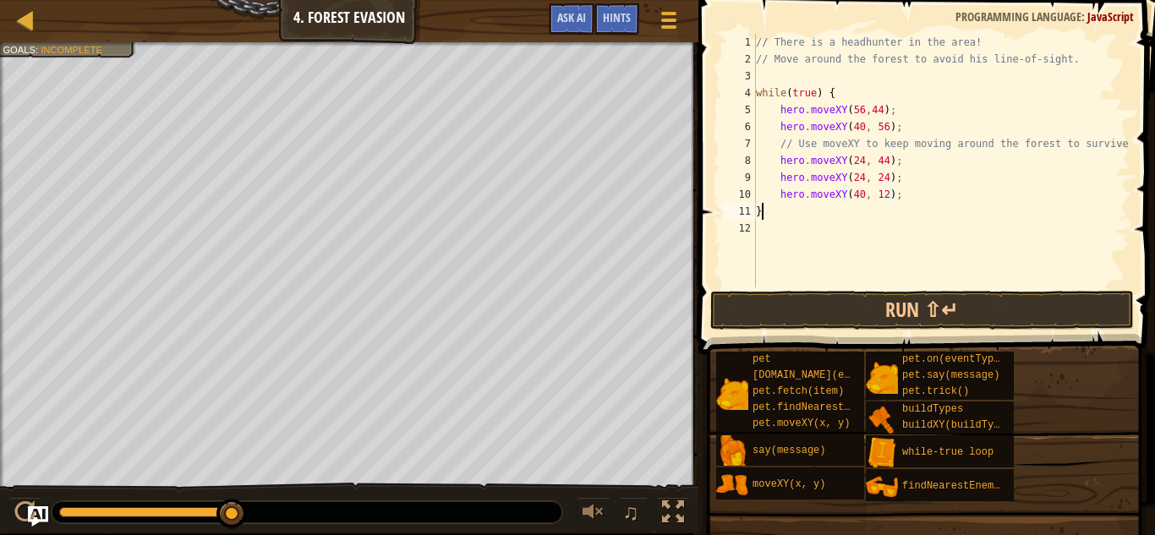
scroll to position [8, 0]
type textarea "hero.moveXY(40, 12);"
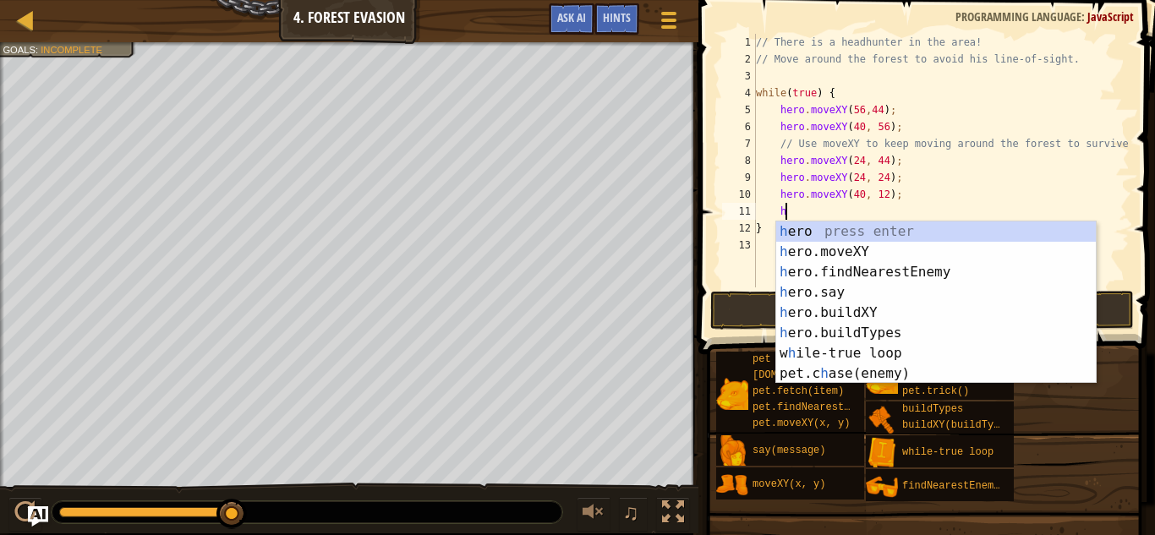
click at [949, 254] on div "h ero press enter h ero.moveXY press enter h ero.findNearestEnemy press enter h…" at bounding box center [936, 322] width 320 height 203
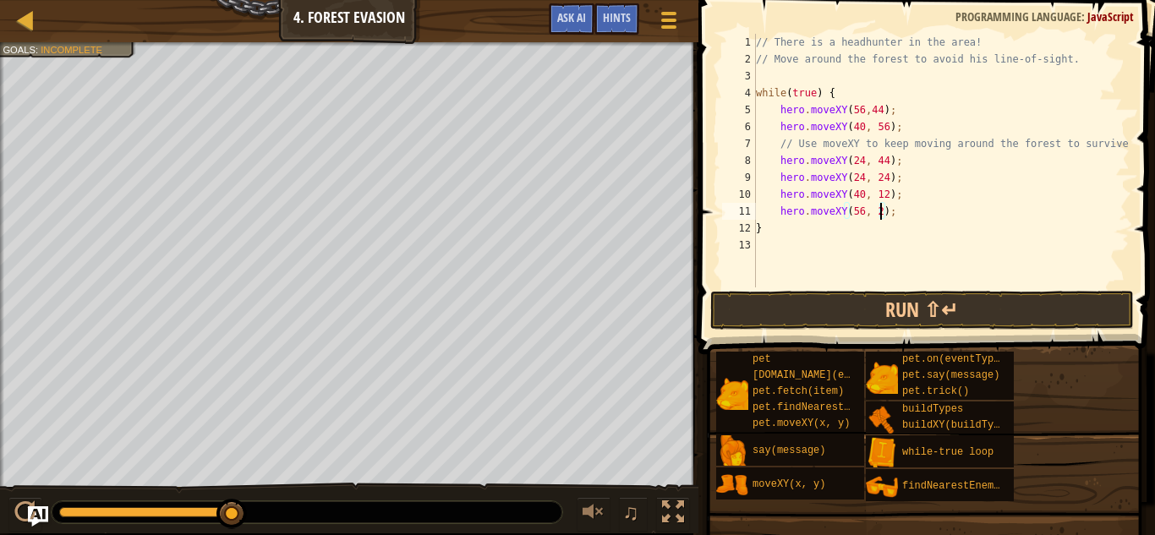
scroll to position [8, 19]
type textarea "hero.moveXY(56, 24);"
click at [798, 306] on button "Run ⇧↵" at bounding box center [922, 310] width 424 height 39
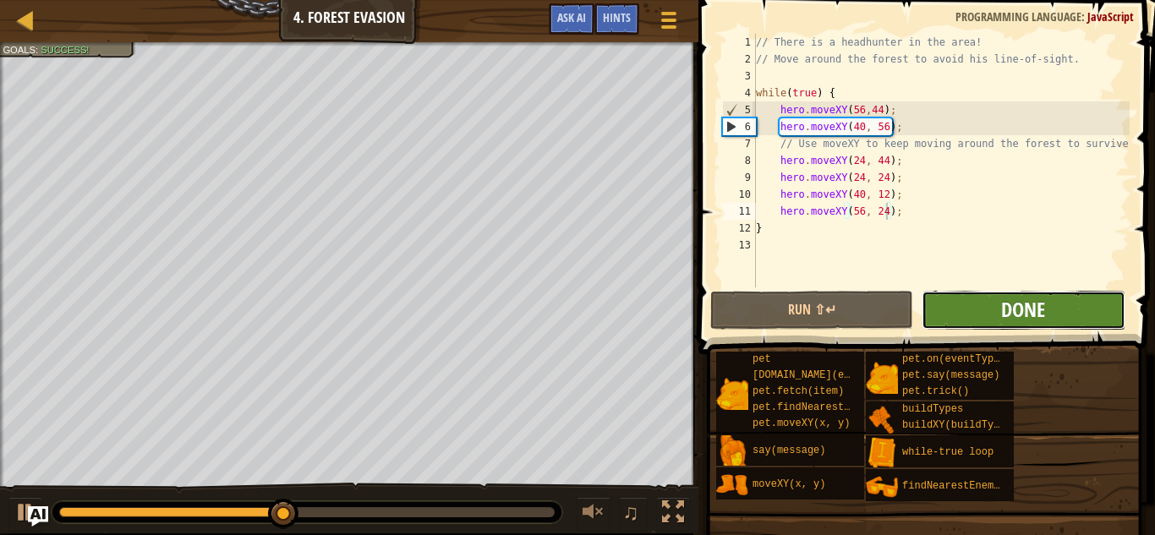
click at [1025, 298] on span "Done" at bounding box center [1023, 309] width 44 height 27
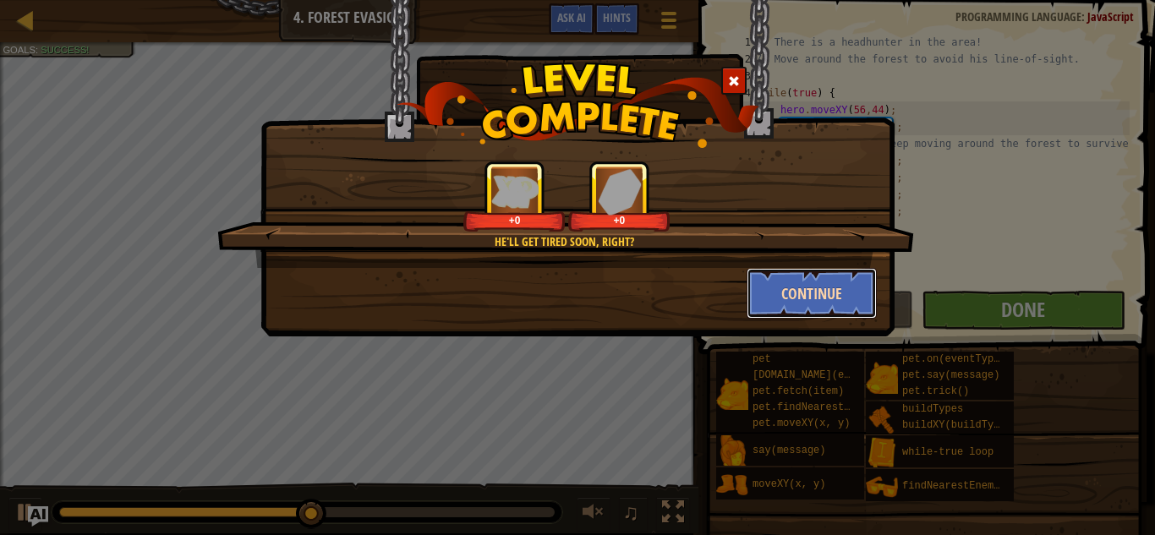
click at [835, 297] on button "Continue" at bounding box center [811, 293] width 131 height 51
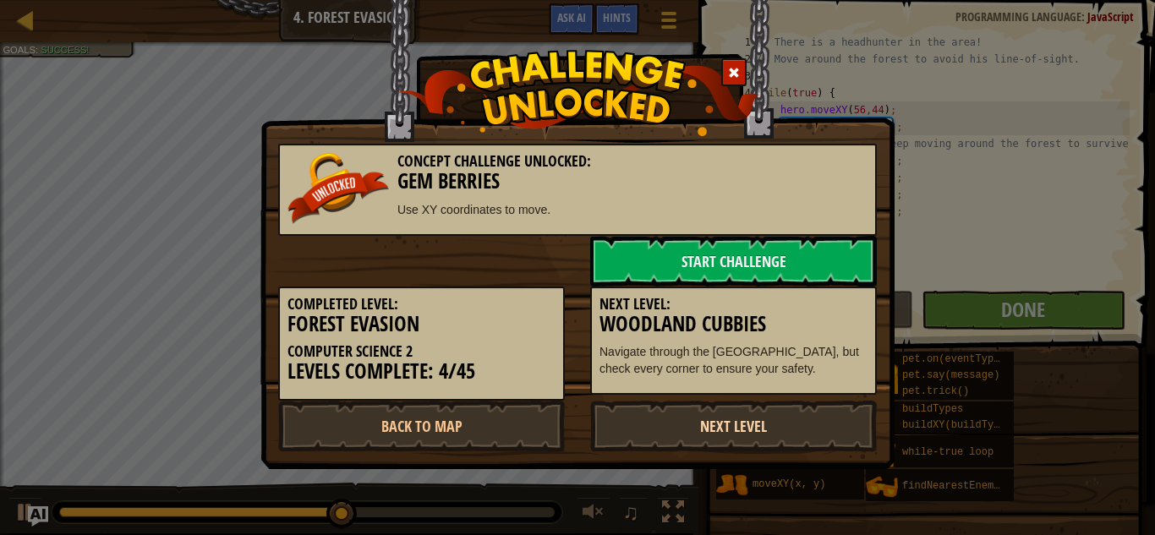
click at [768, 419] on link "Next Level" at bounding box center [733, 426] width 287 height 51
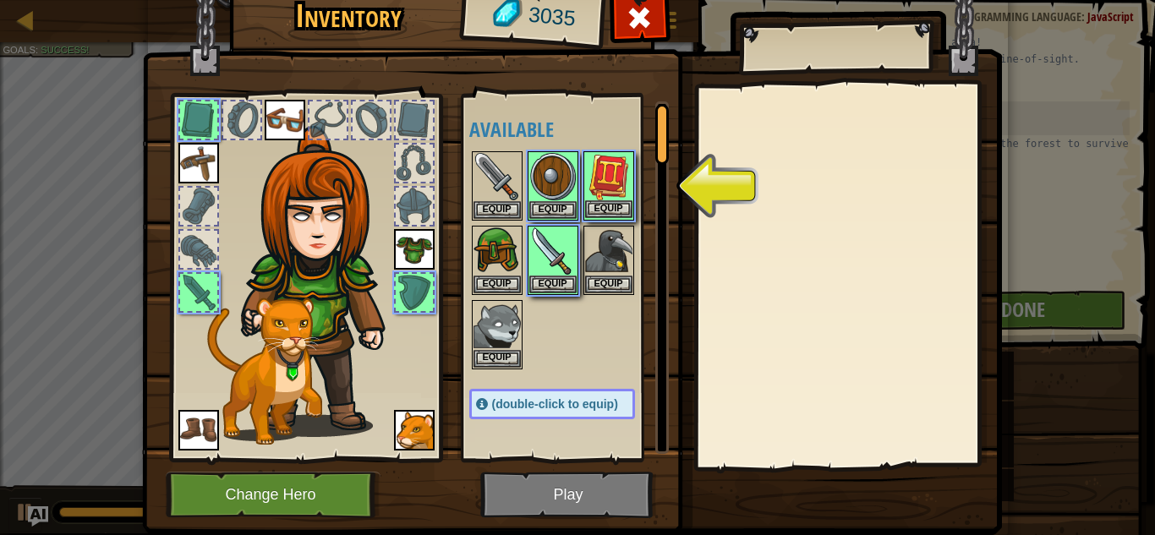
click at [625, 182] on img at bounding box center [608, 176] width 47 height 47
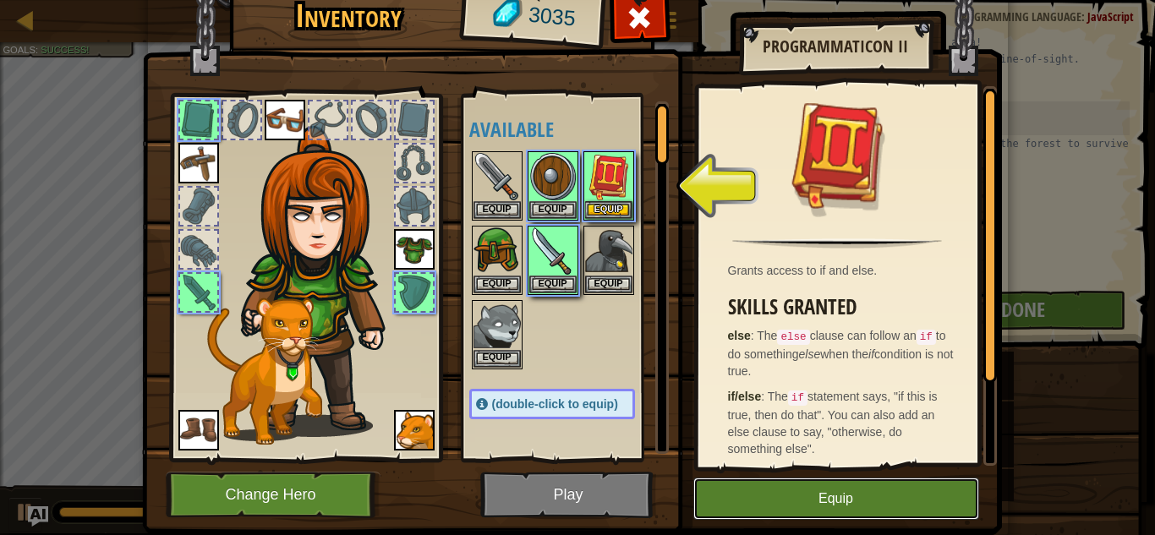
click at [735, 484] on button "Equip" at bounding box center [836, 499] width 286 height 42
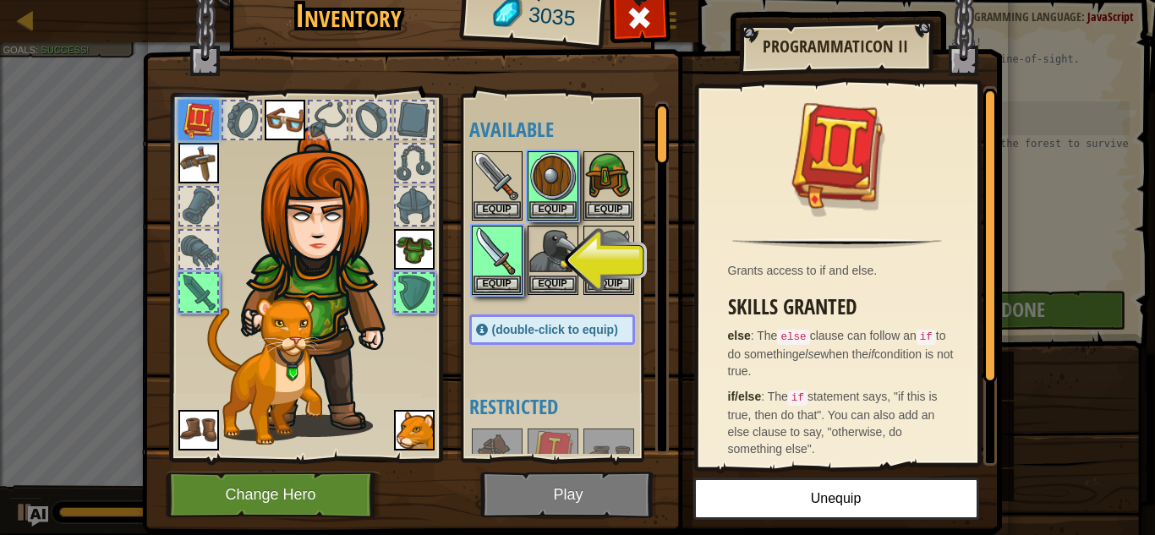
click at [577, 491] on img at bounding box center [572, 228] width 860 height 614
click at [495, 270] on img at bounding box center [496, 250] width 47 height 47
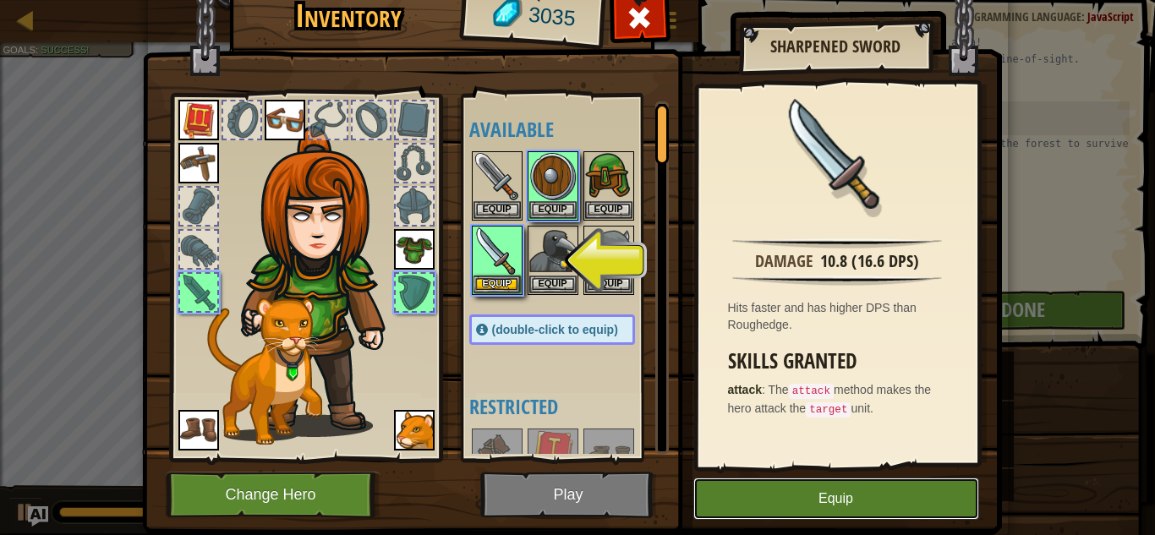
click at [742, 488] on button "Equip" at bounding box center [836, 499] width 286 height 42
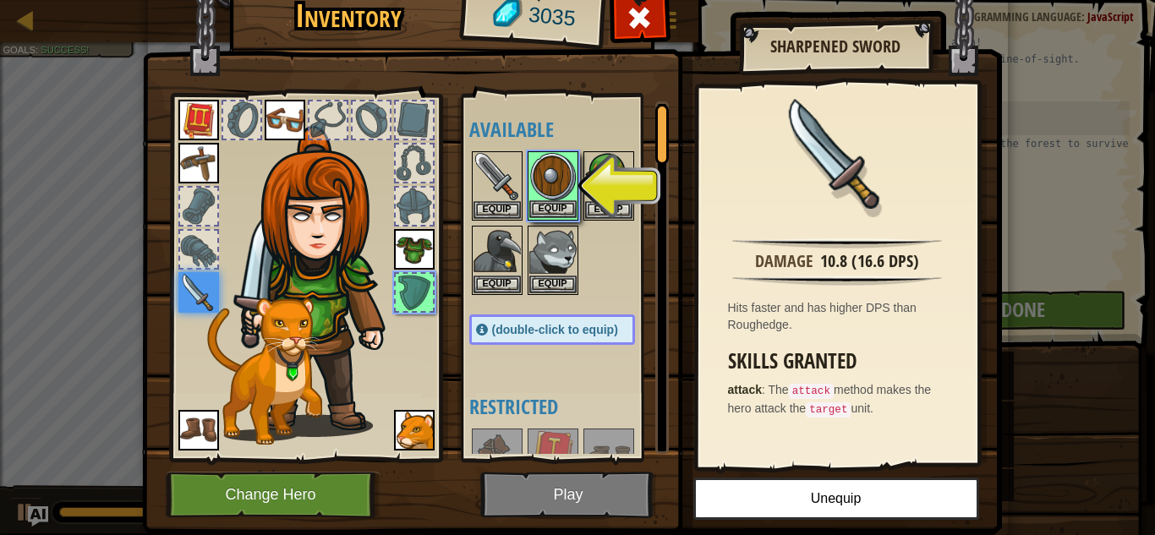
click at [568, 184] on img at bounding box center [552, 176] width 47 height 47
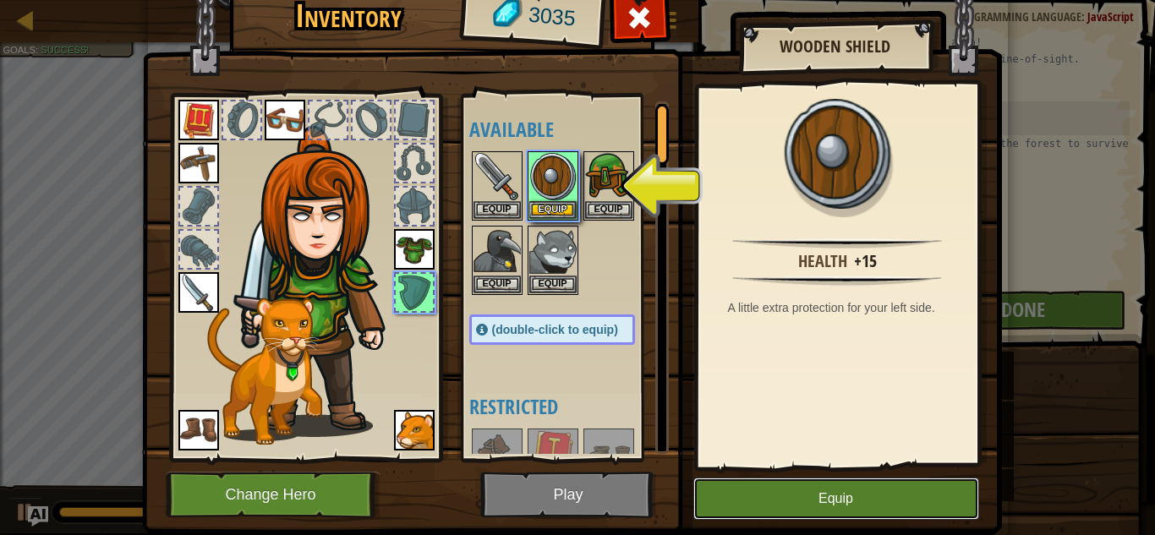
click at [733, 492] on button "Equip" at bounding box center [836, 499] width 286 height 42
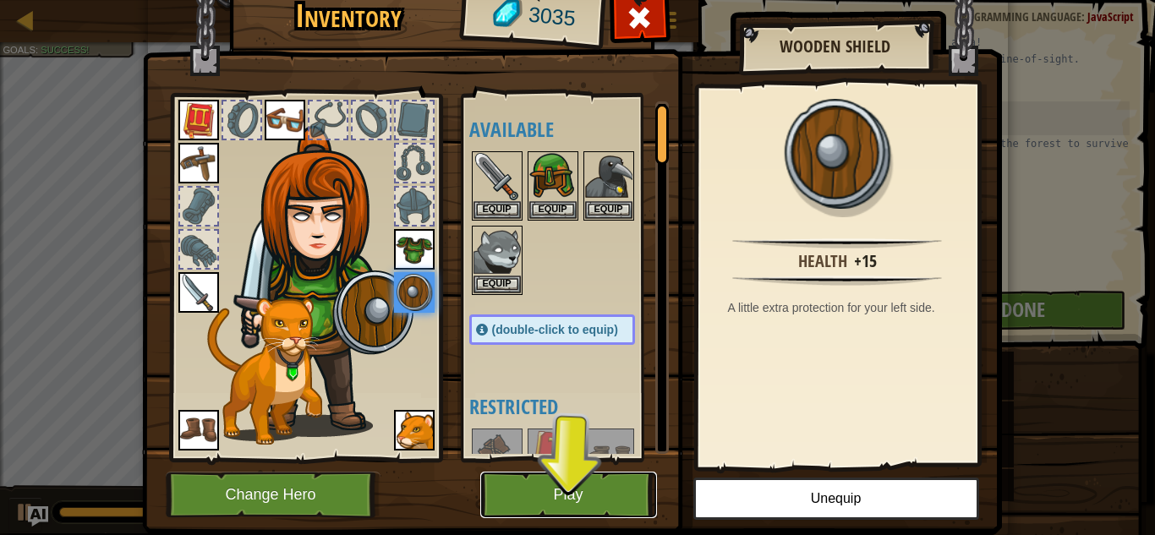
click at [564, 485] on button "Play" at bounding box center [568, 495] width 177 height 46
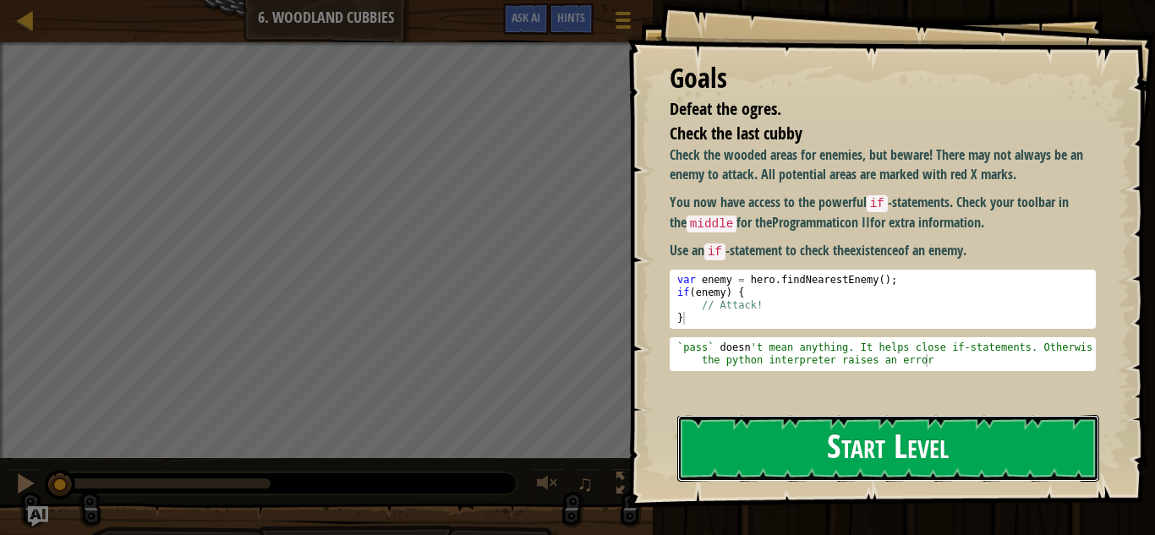
click at [889, 468] on button "Start Level" at bounding box center [888, 448] width 422 height 67
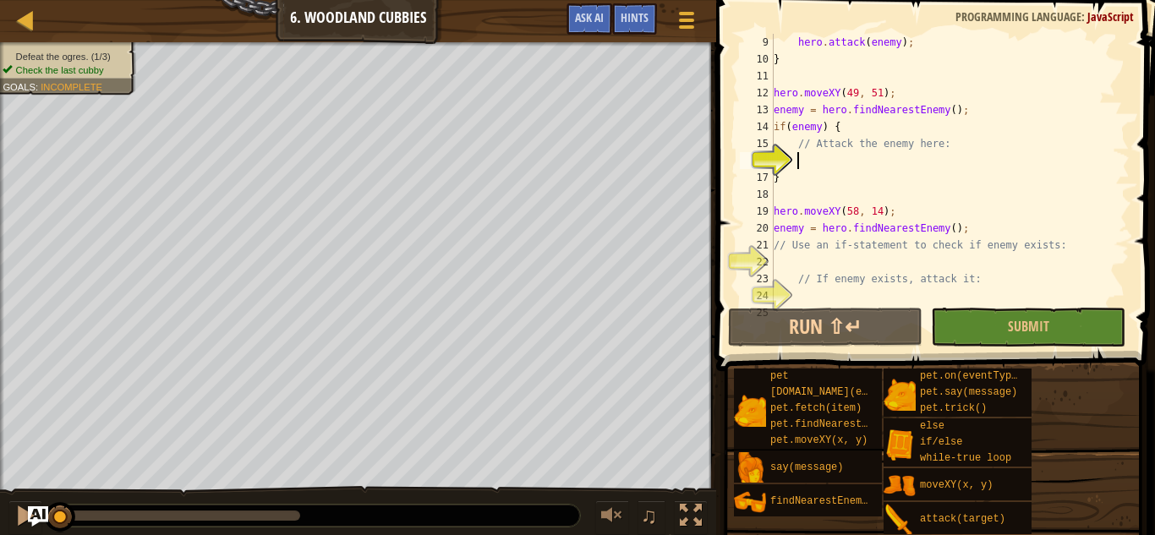
scroll to position [135, 0]
click at [1023, 326] on span "Submit" at bounding box center [1028, 326] width 41 height 19
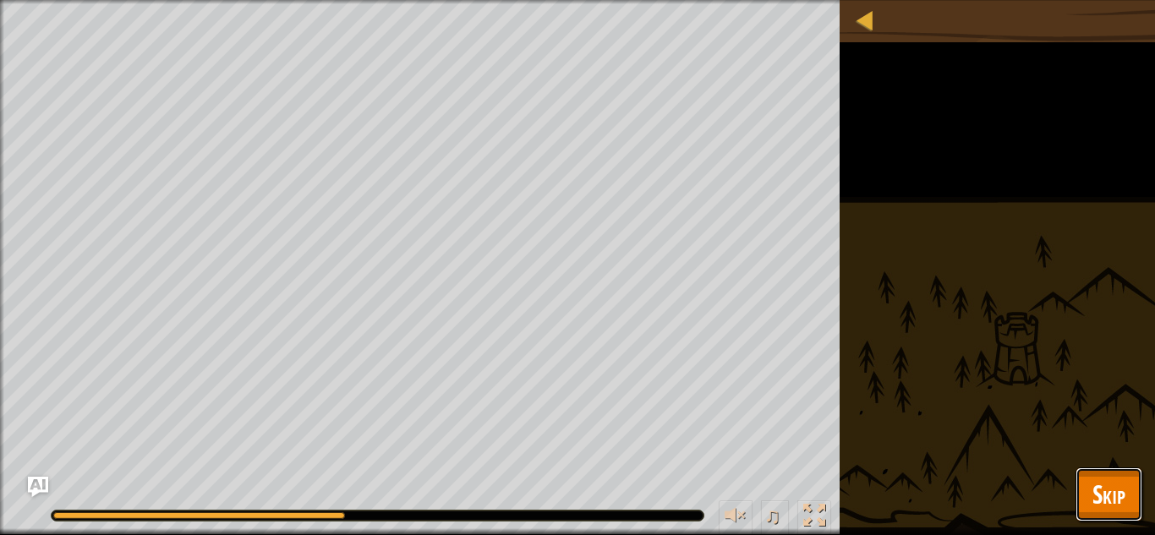
click at [1110, 492] on span "Skip" at bounding box center [1108, 494] width 33 height 35
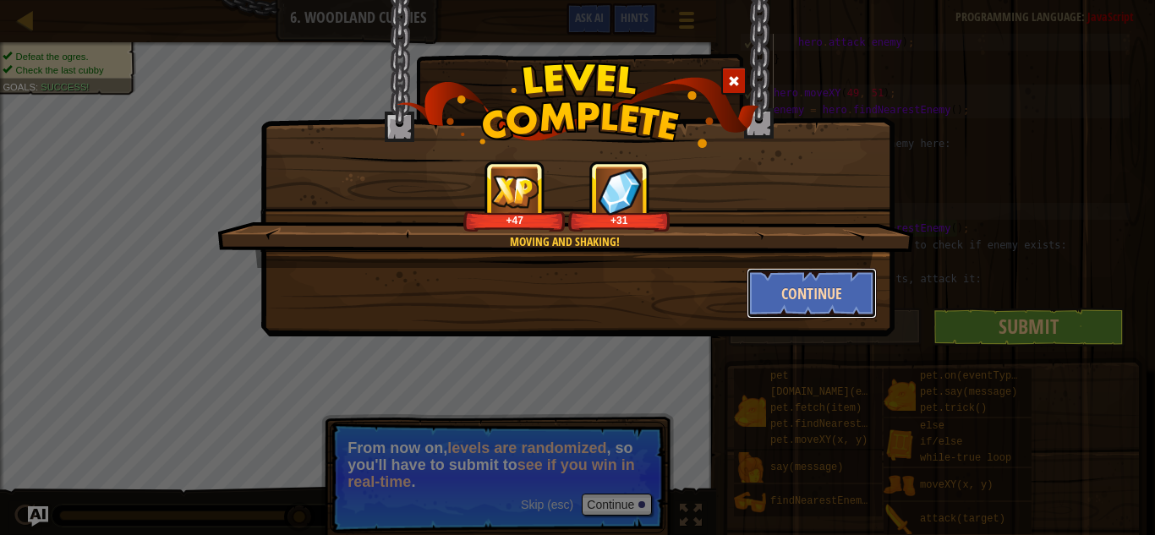
click at [808, 296] on button "Continue" at bounding box center [811, 293] width 131 height 51
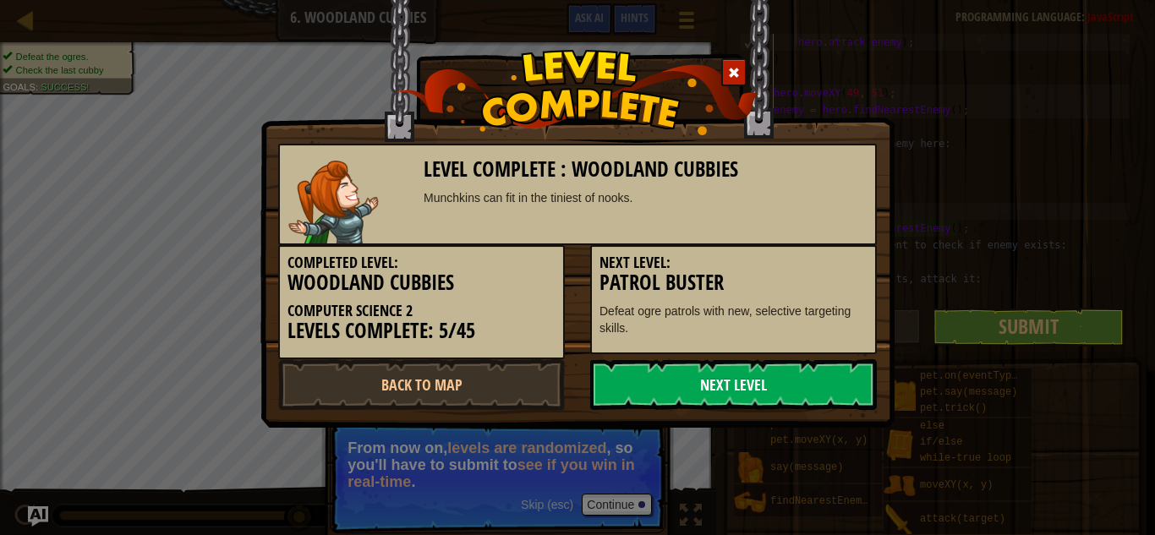
click at [747, 379] on link "Next Level" at bounding box center [733, 384] width 287 height 51
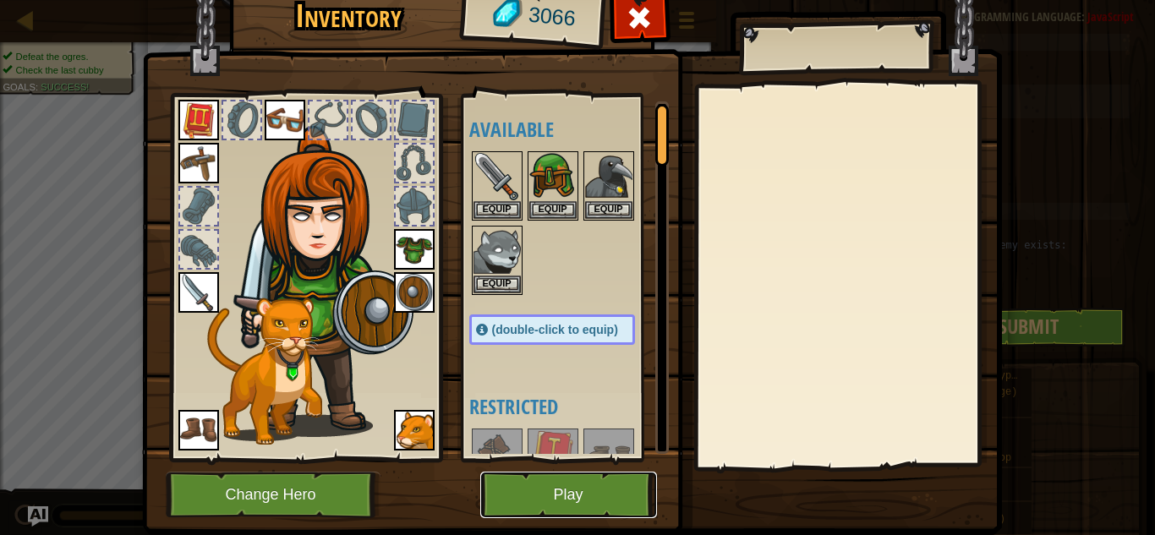
click at [588, 511] on button "Play" at bounding box center [568, 495] width 177 height 46
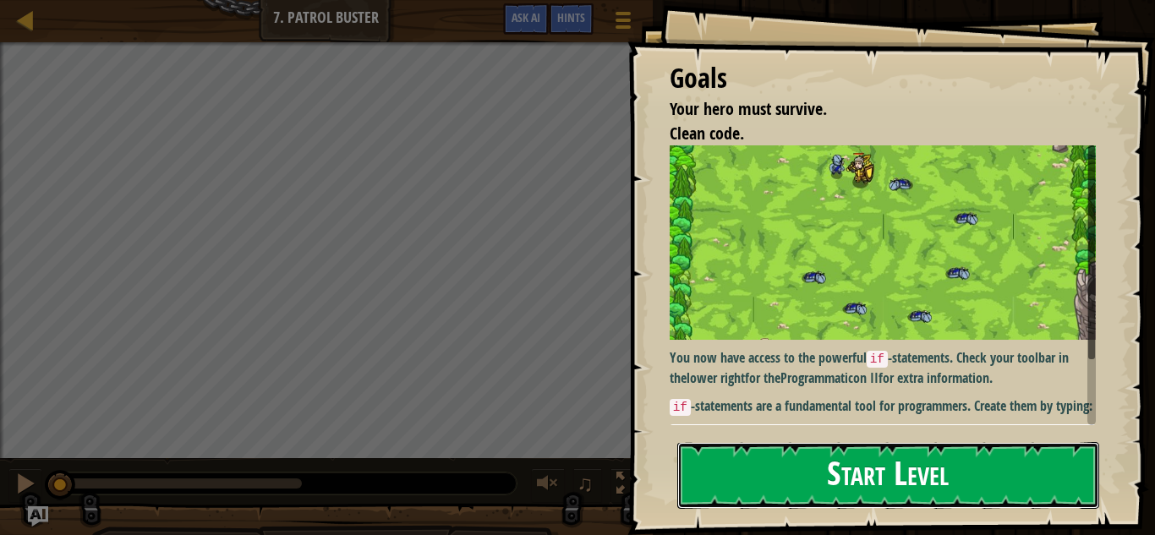
click at [834, 496] on button "Start Level" at bounding box center [888, 475] width 422 height 67
